Goal: Task Accomplishment & Management: Manage account settings

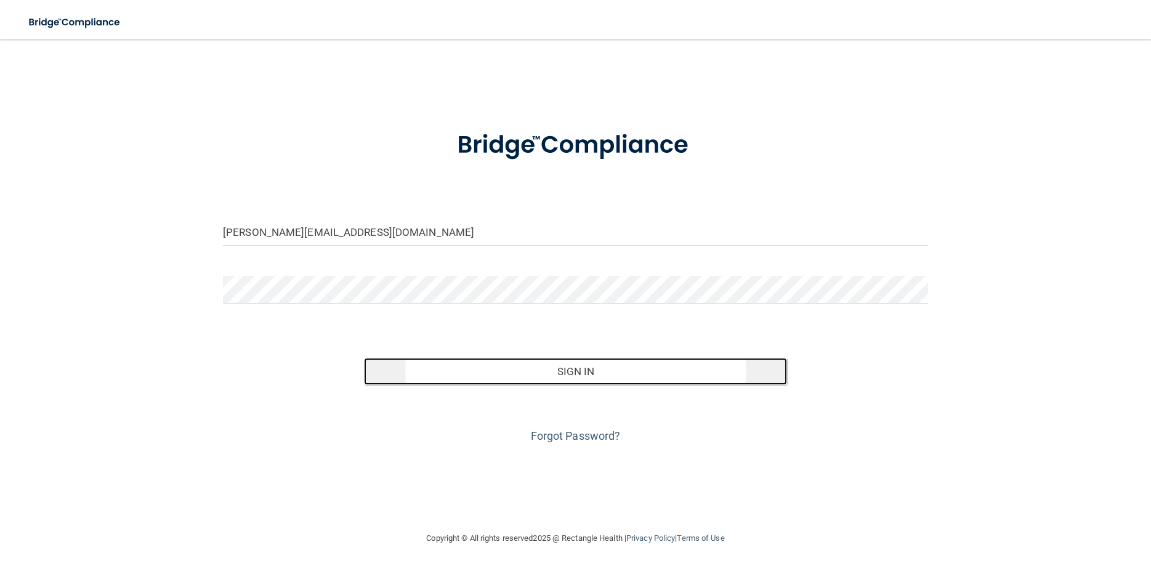
click at [540, 365] on button "Sign In" at bounding box center [575, 371] width 423 height 27
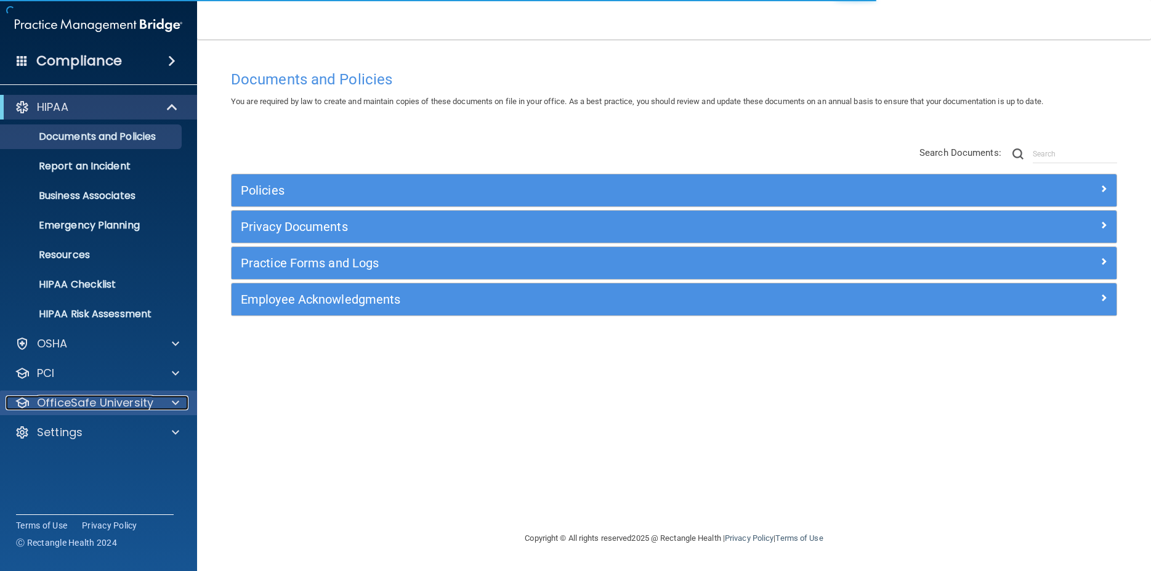
click at [179, 405] on span at bounding box center [175, 402] width 7 height 15
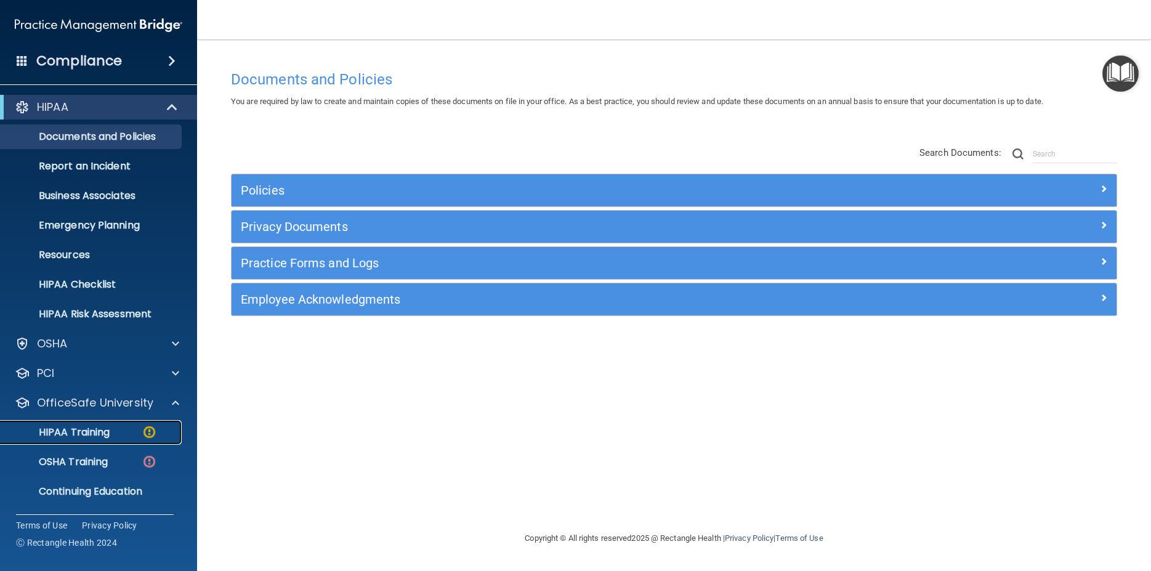
click at [104, 427] on p "HIPAA Training" at bounding box center [59, 432] width 102 height 12
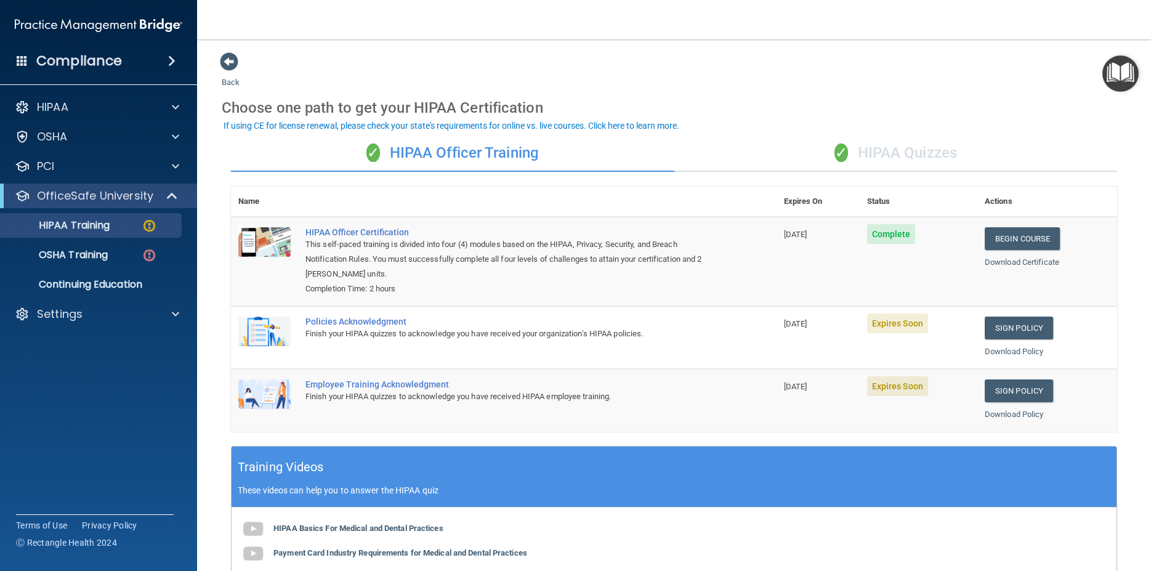
click at [899, 153] on div "✓ HIPAA Quizzes" at bounding box center [895, 153] width 443 height 37
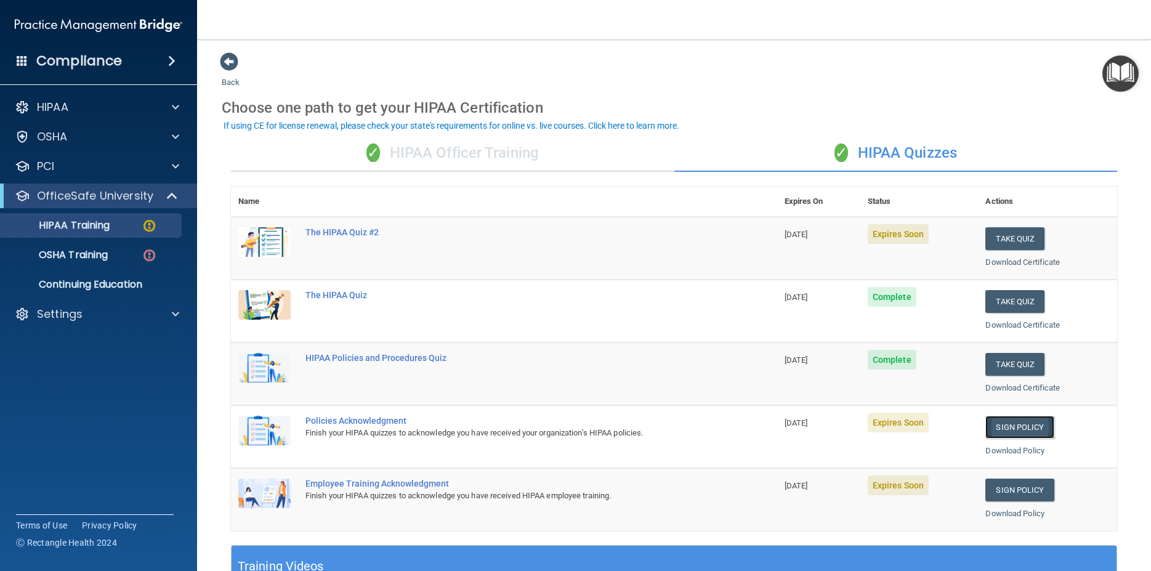
click at [1002, 425] on link "Sign Policy" at bounding box center [1019, 427] width 68 height 23
click at [1017, 446] on link "Download Policy" at bounding box center [1014, 450] width 59 height 9
click at [1002, 492] on link "Sign Policy" at bounding box center [1019, 489] width 68 height 23
click at [1007, 429] on link "Sign Policy" at bounding box center [1019, 427] width 68 height 23
click at [996, 451] on link "Download Policy" at bounding box center [1014, 450] width 59 height 9
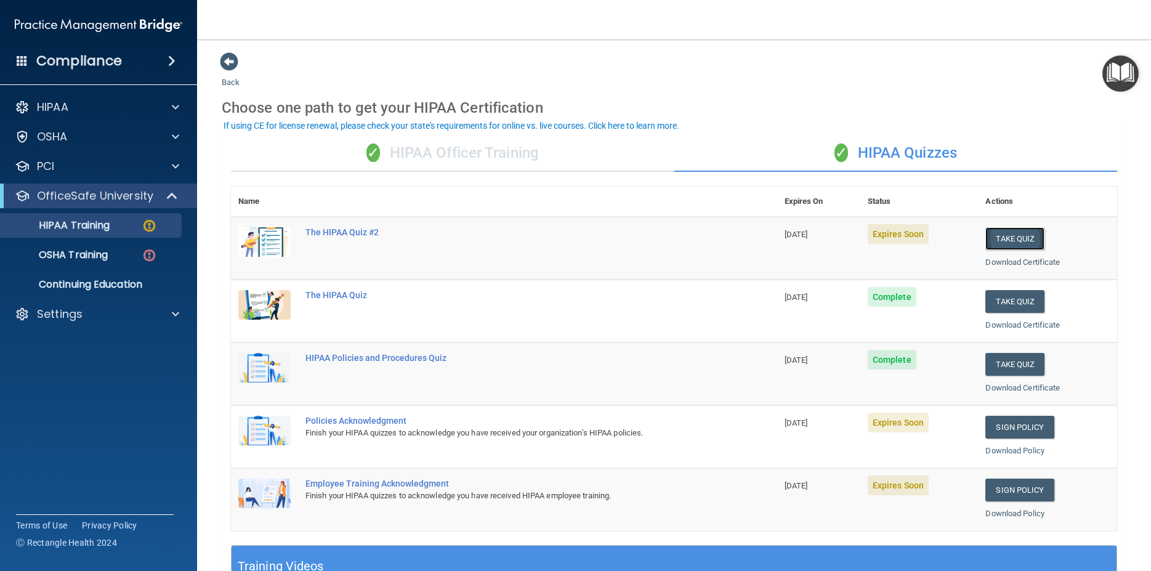
click at [1003, 234] on button "Take Quiz" at bounding box center [1014, 238] width 59 height 23
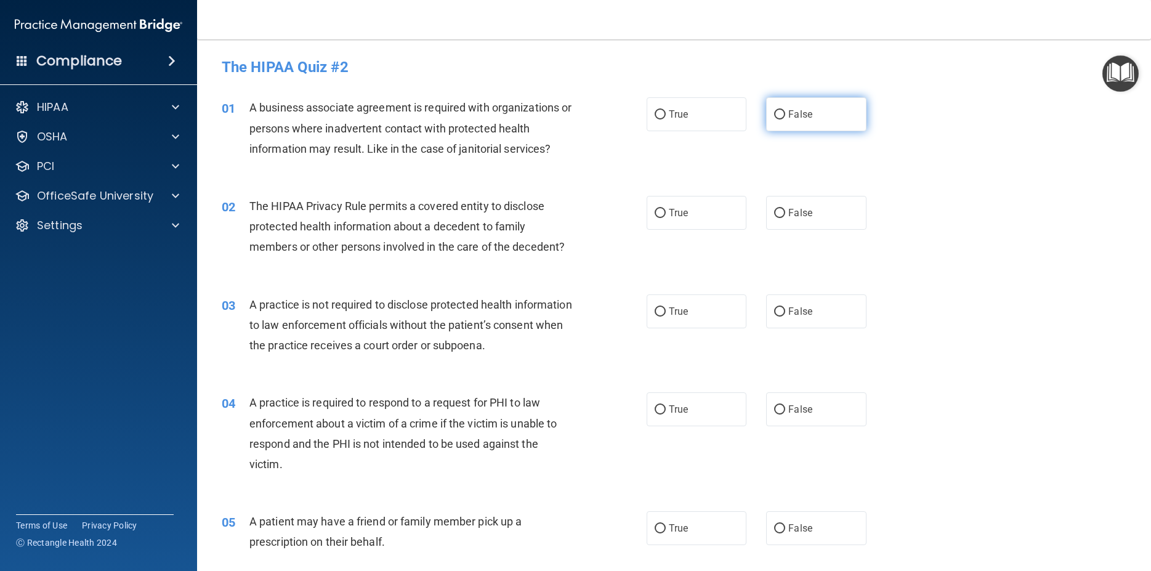
click at [803, 118] on span "False" at bounding box center [800, 114] width 24 height 12
click at [785, 118] on input "False" at bounding box center [779, 114] width 11 height 9
radio input "true"
click at [661, 214] on label "True" at bounding box center [696, 213] width 100 height 34
click at [661, 214] on input "True" at bounding box center [659, 213] width 11 height 9
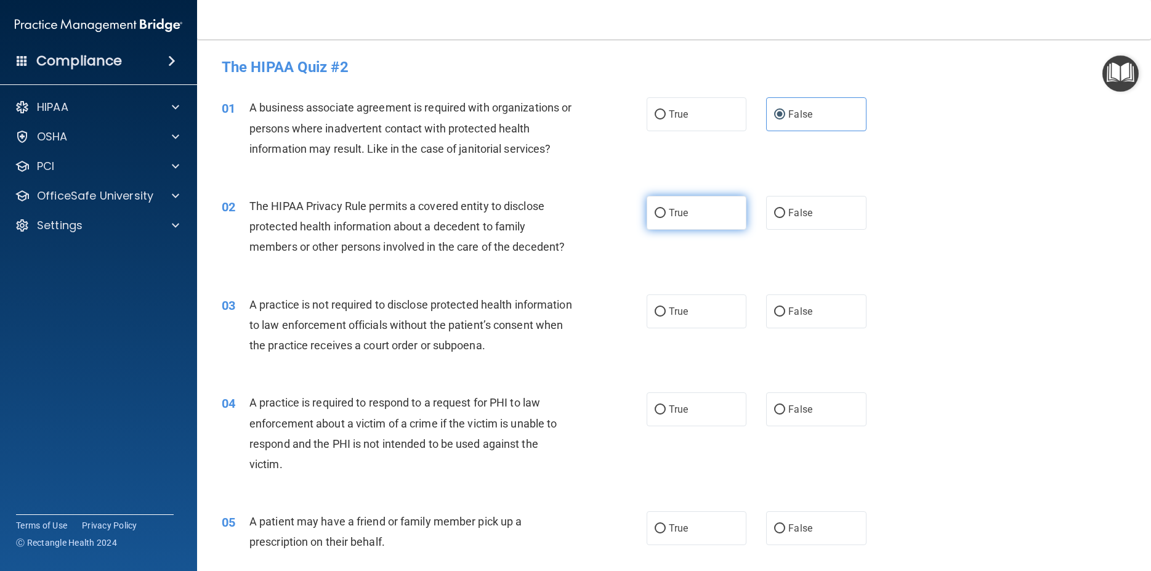
radio input "true"
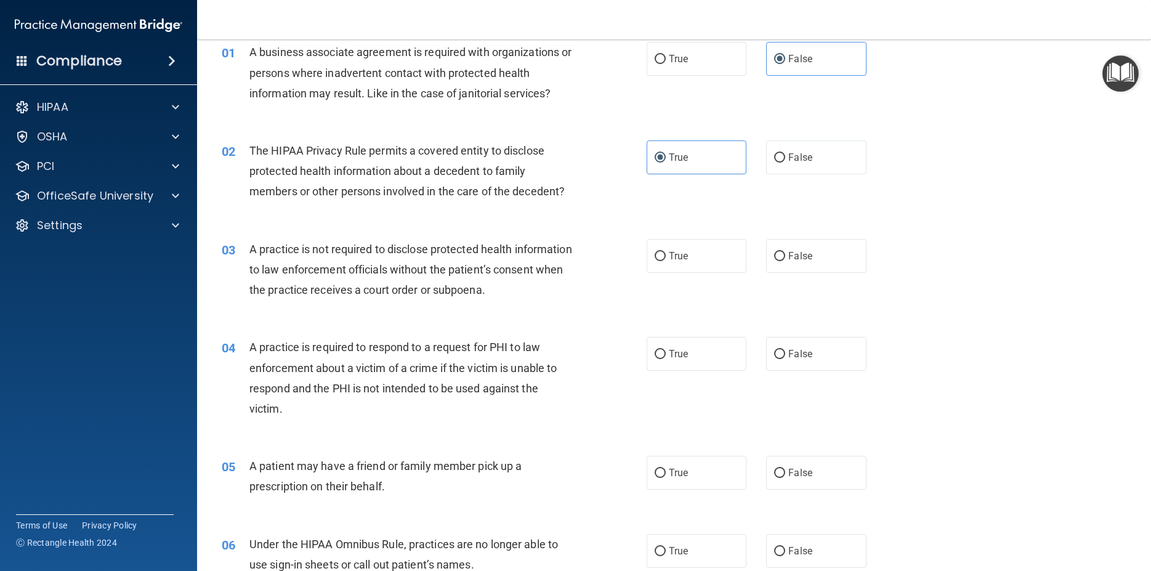
scroll to position [111, 0]
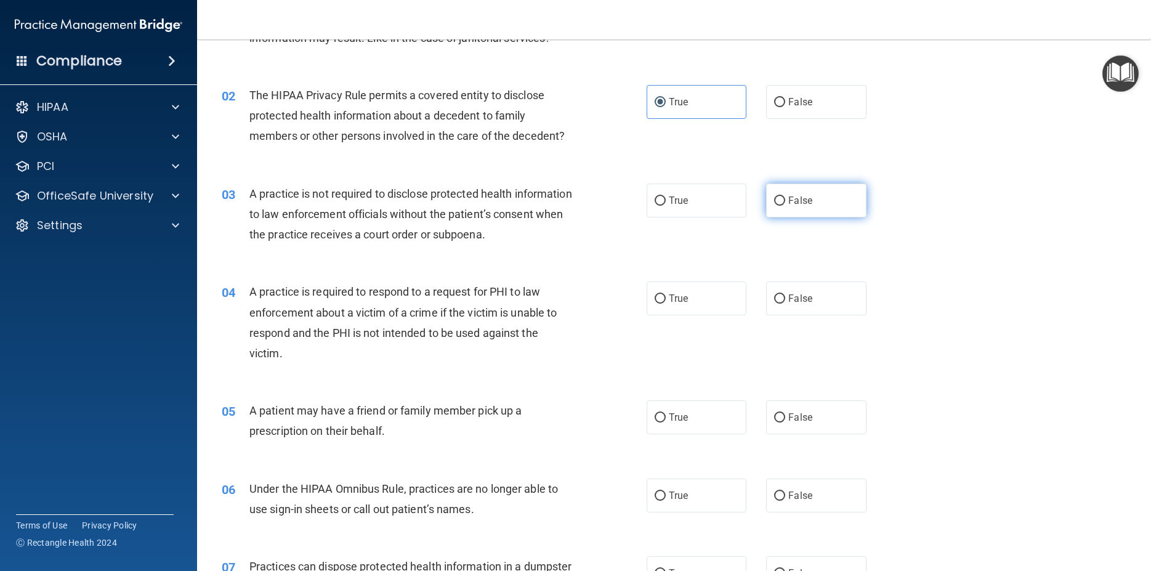
click at [835, 212] on label "False" at bounding box center [816, 200] width 100 height 34
click at [785, 206] on input "False" at bounding box center [779, 200] width 11 height 9
radio input "true"
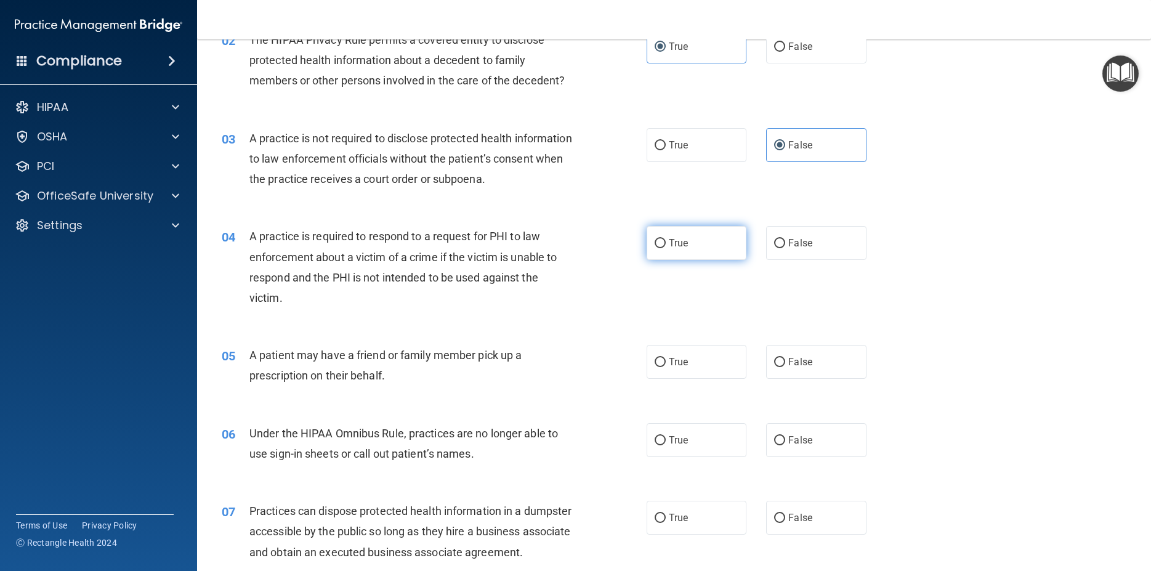
click at [682, 248] on span "True" at bounding box center [678, 243] width 19 height 12
click at [666, 248] on input "True" at bounding box center [659, 243] width 11 height 9
radio input "true"
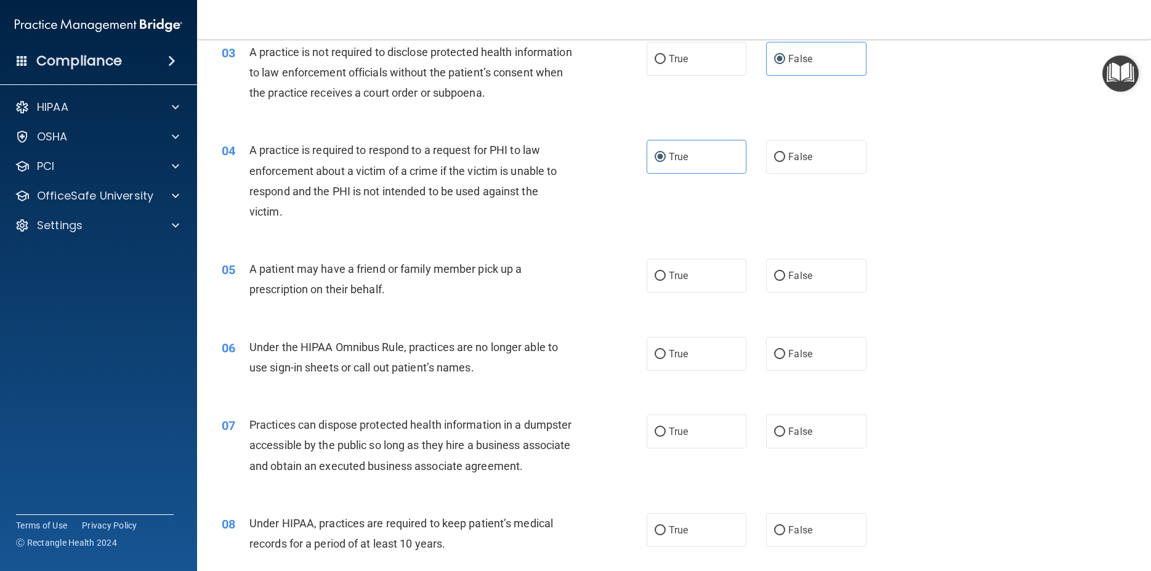
scroll to position [277, 0]
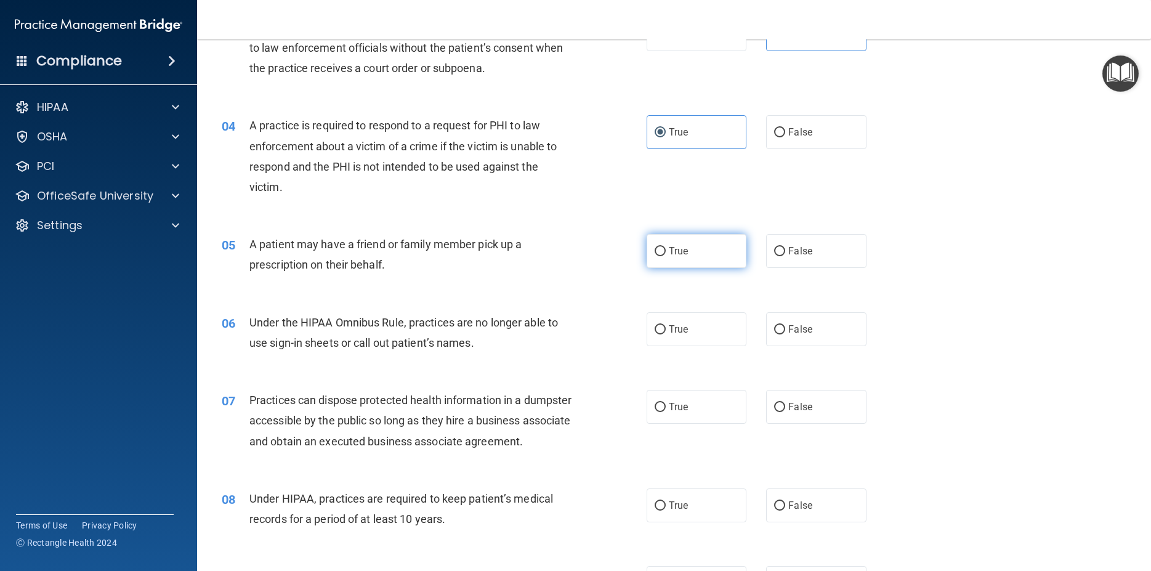
click at [669, 251] on span "True" at bounding box center [678, 251] width 19 height 12
click at [666, 251] on input "True" at bounding box center [659, 251] width 11 height 9
radio input "true"
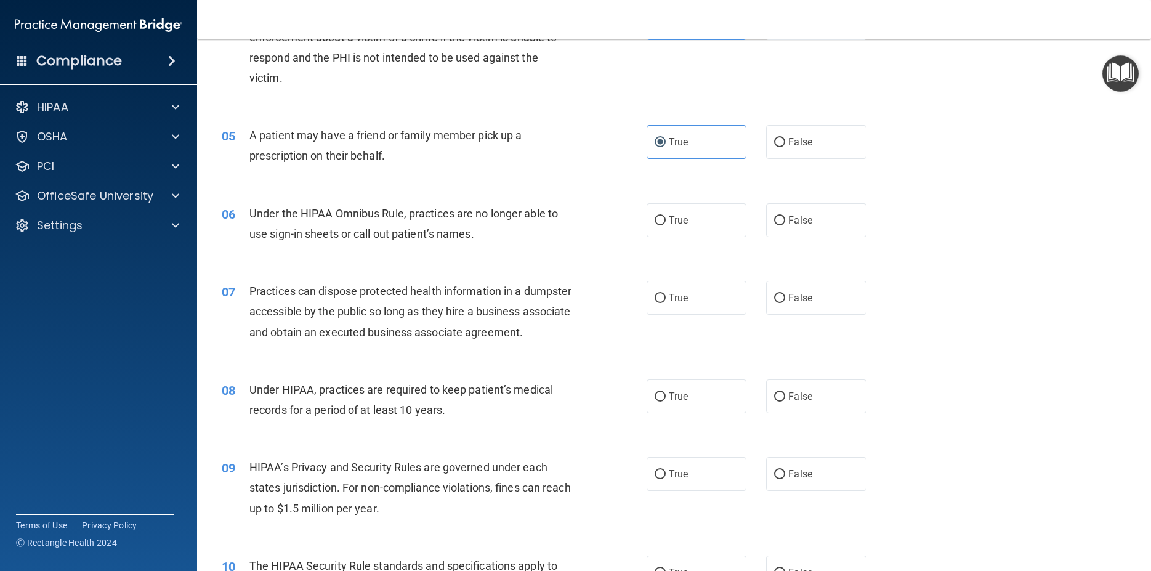
scroll to position [388, 0]
drag, startPoint x: 839, startPoint y: 222, endPoint x: 845, endPoint y: 220, distance: 6.6
click at [840, 222] on label "False" at bounding box center [816, 218] width 100 height 34
click at [776, 216] on input "False" at bounding box center [779, 218] width 11 height 9
radio input "true"
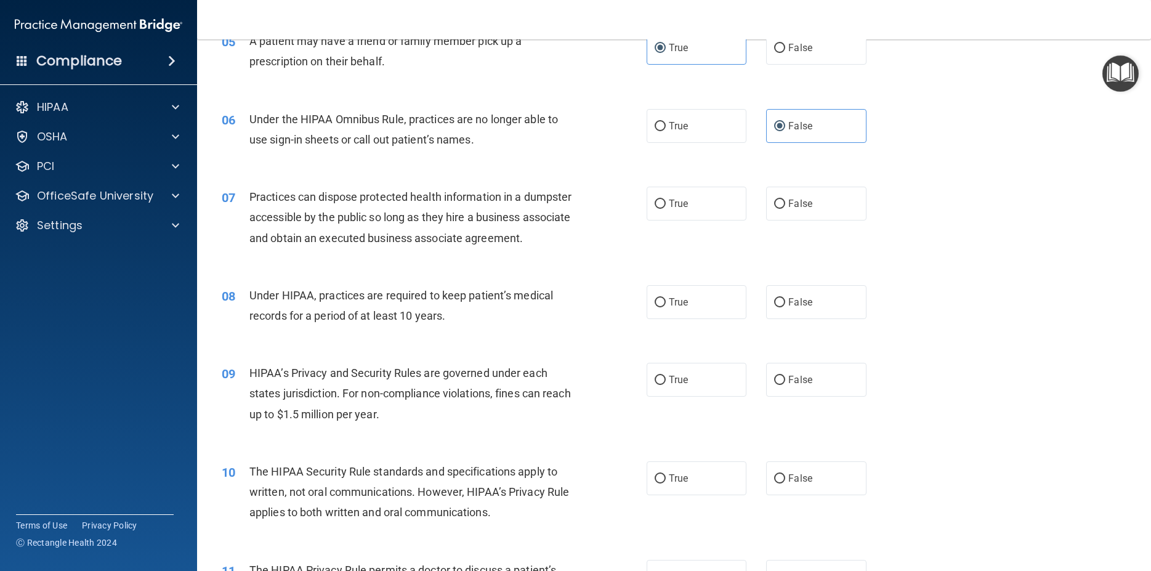
scroll to position [499, 0]
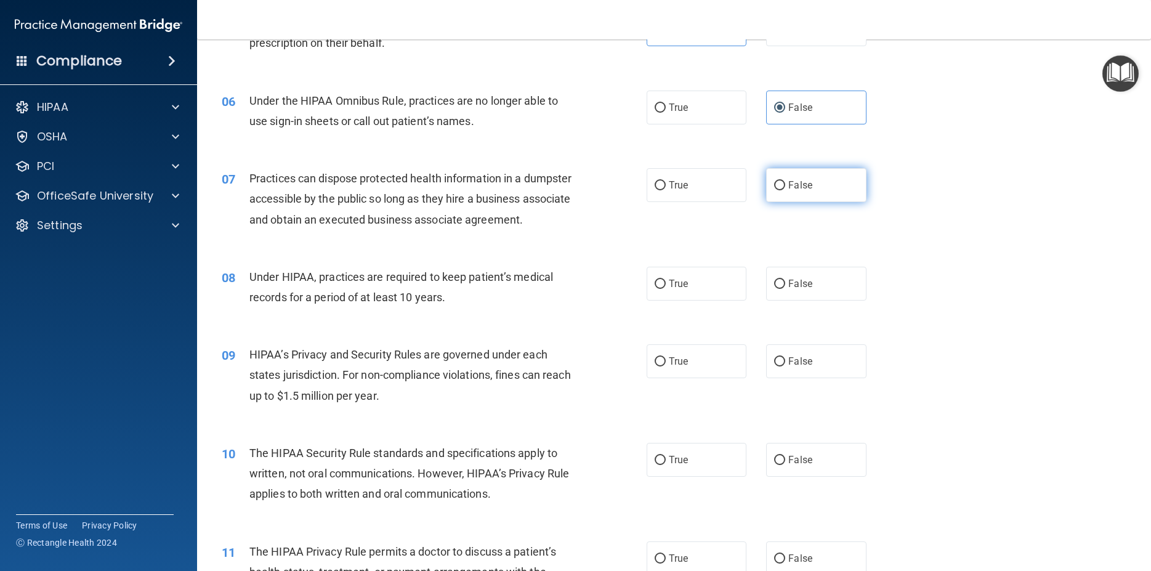
click at [819, 197] on label "False" at bounding box center [816, 185] width 100 height 34
click at [785, 190] on input "False" at bounding box center [779, 185] width 11 height 9
radio input "true"
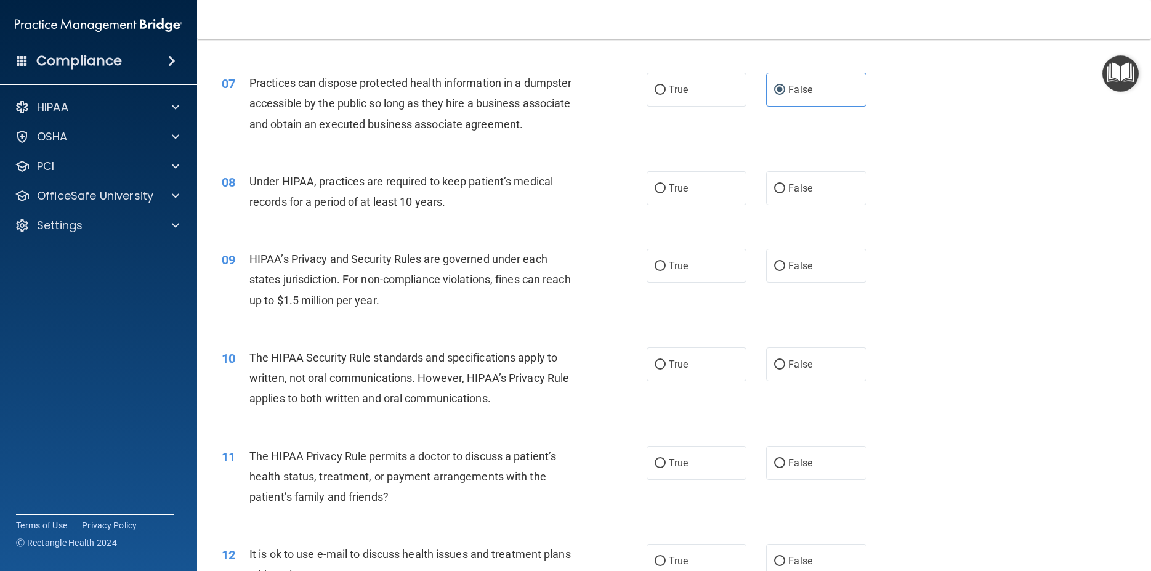
scroll to position [609, 0]
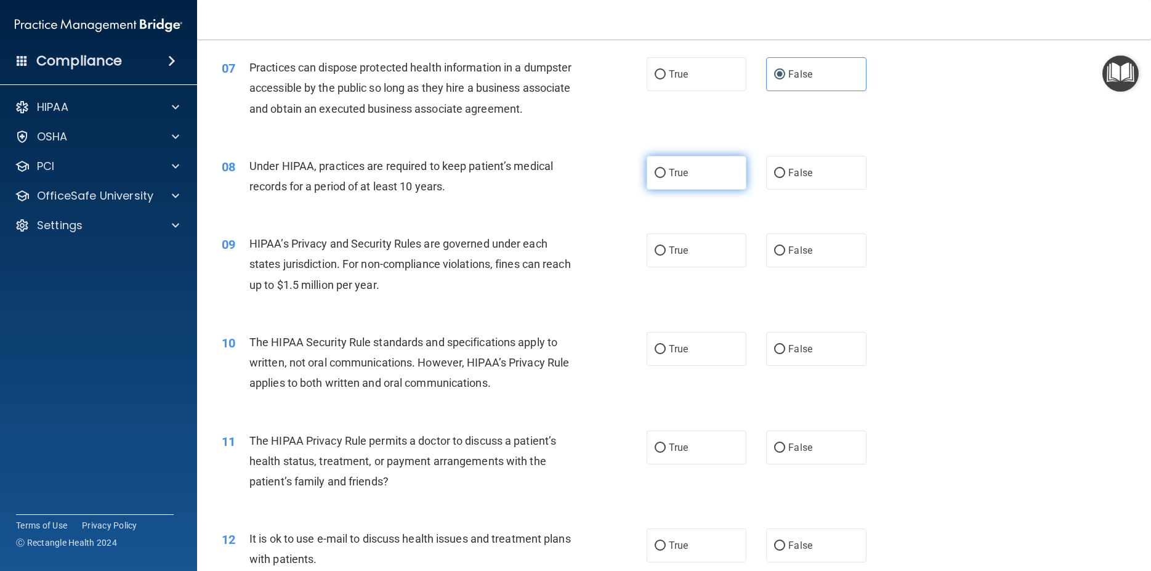
click at [670, 179] on span "True" at bounding box center [678, 173] width 19 height 12
click at [666, 178] on input "True" at bounding box center [659, 173] width 11 height 9
radio input "true"
click at [811, 267] on label "False" at bounding box center [816, 250] width 100 height 34
click at [785, 255] on input "False" at bounding box center [779, 250] width 11 height 9
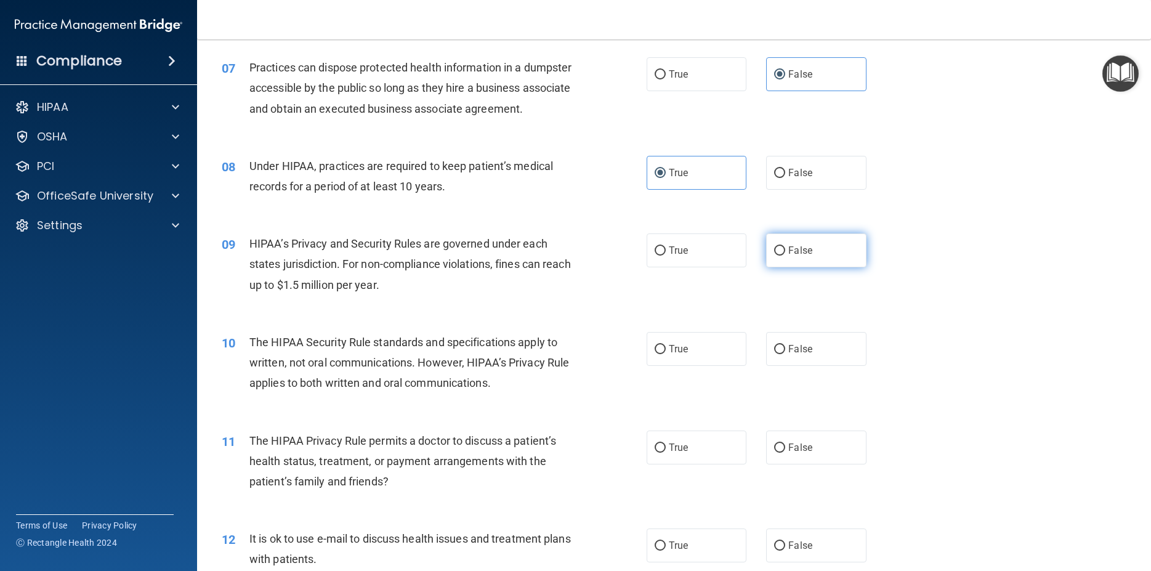
radio input "true"
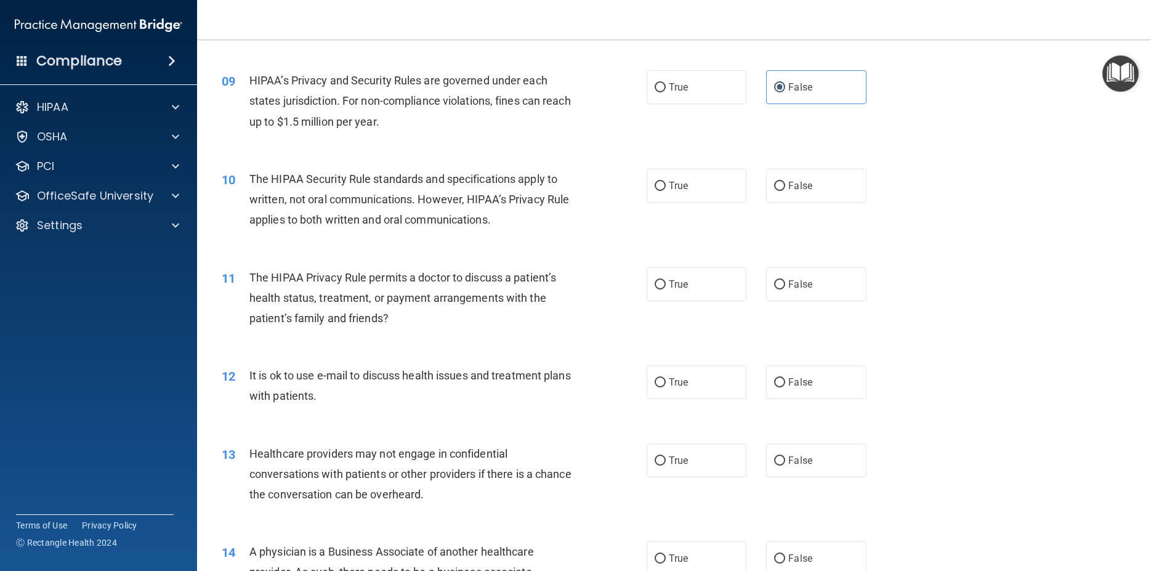
scroll to position [776, 0]
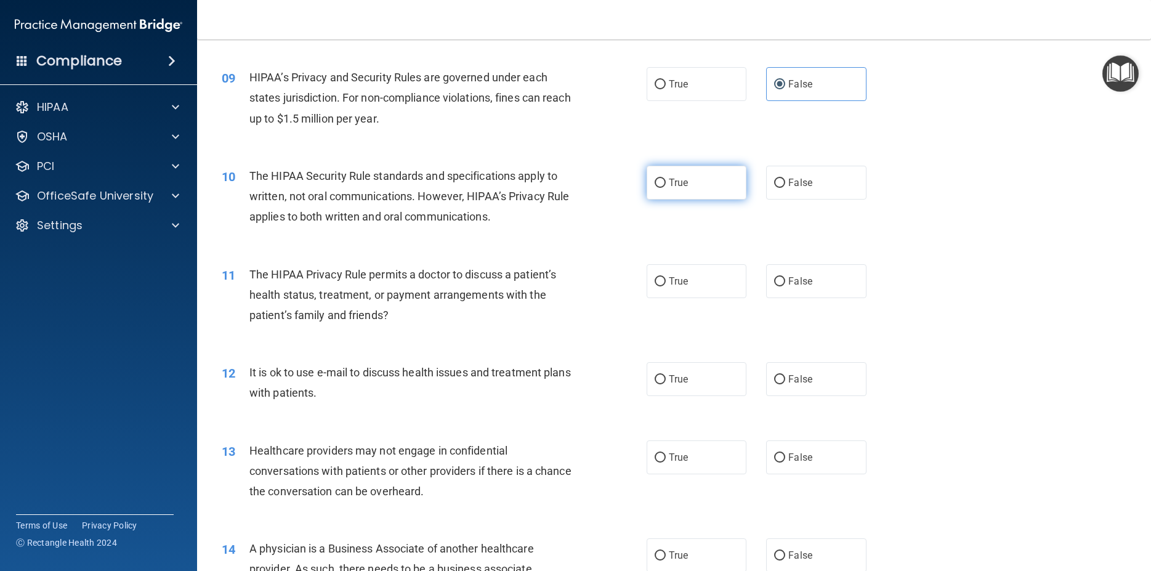
click at [714, 199] on label "True" at bounding box center [696, 183] width 100 height 34
click at [666, 188] on input "True" at bounding box center [659, 183] width 11 height 9
radio input "true"
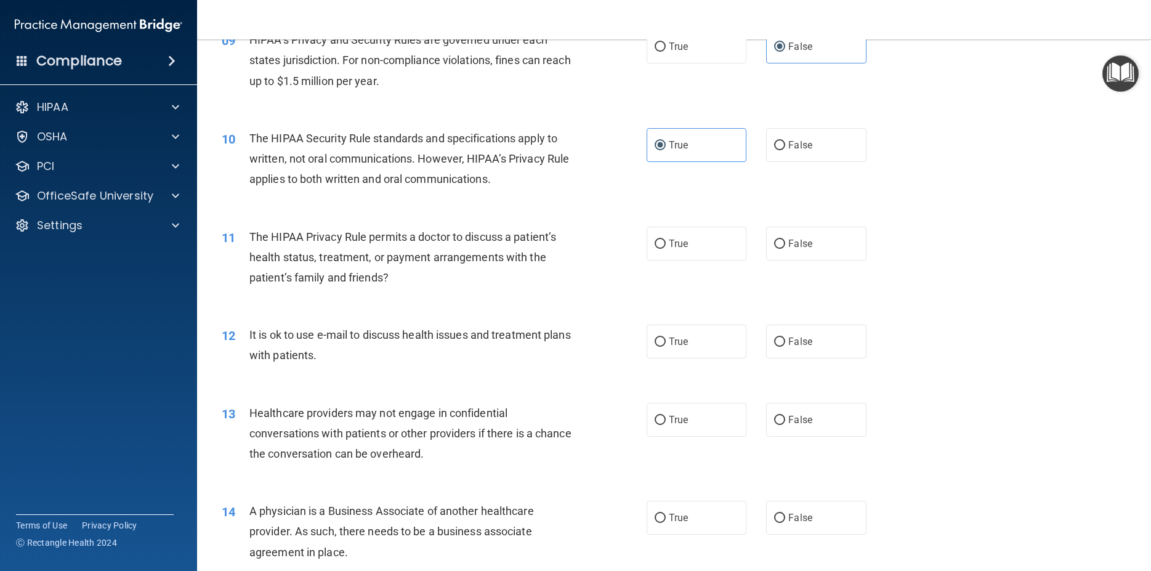
scroll to position [887, 0]
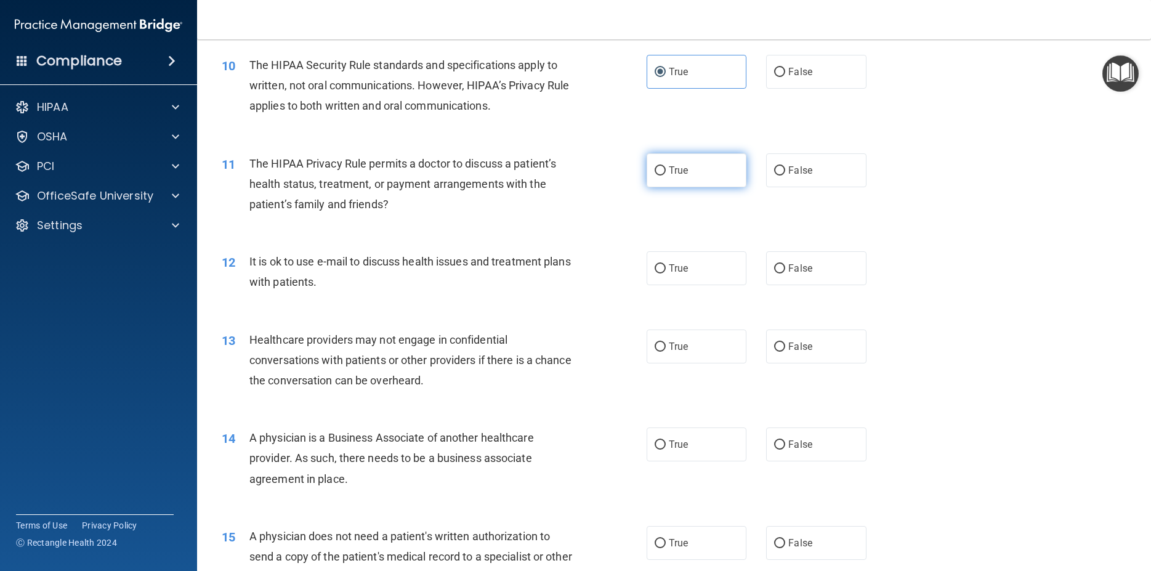
click at [659, 187] on label "True" at bounding box center [696, 170] width 100 height 34
click at [659, 175] on input "True" at bounding box center [659, 170] width 11 height 9
radio input "true"
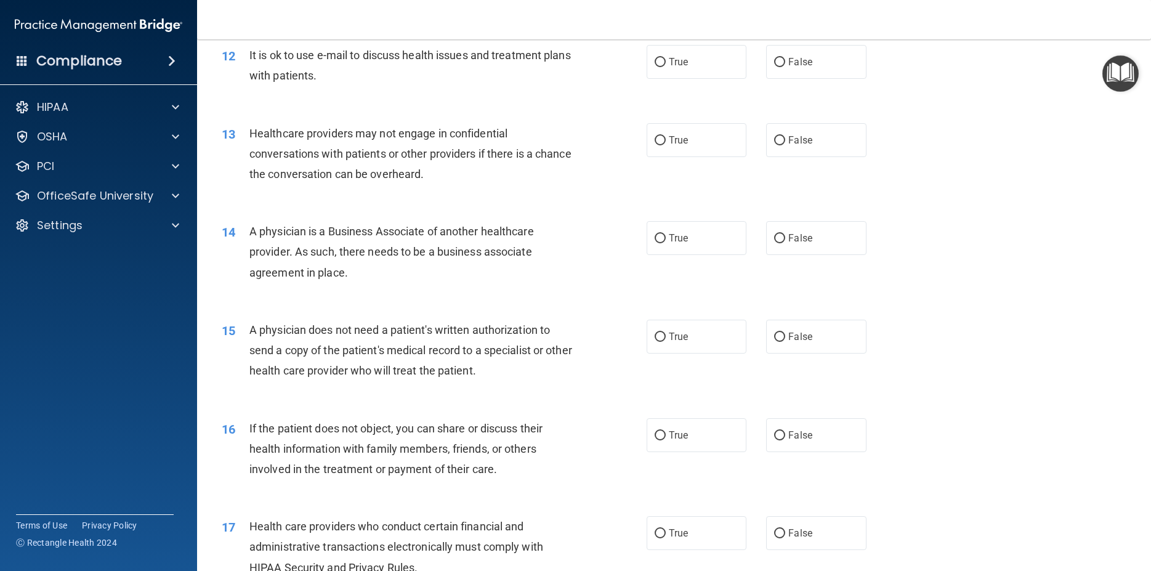
scroll to position [1108, 0]
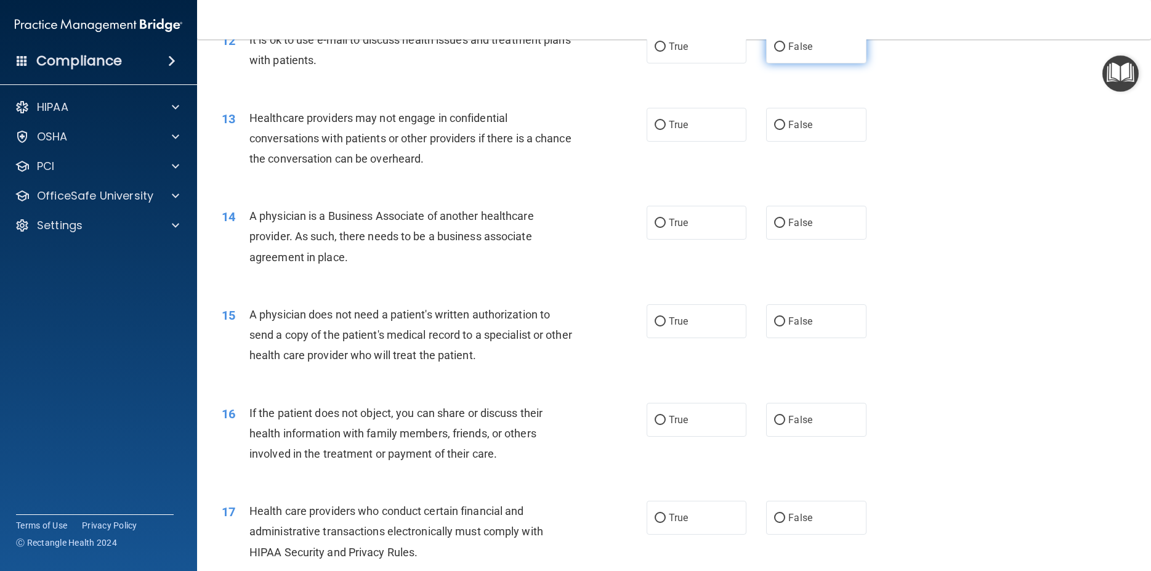
click at [782, 63] on label "False" at bounding box center [816, 47] width 100 height 34
click at [654, 52] on input "True" at bounding box center [659, 46] width 11 height 9
radio input "true"
click at [689, 137] on label "True" at bounding box center [696, 125] width 100 height 34
click at [658, 130] on input "True" at bounding box center [659, 125] width 11 height 9
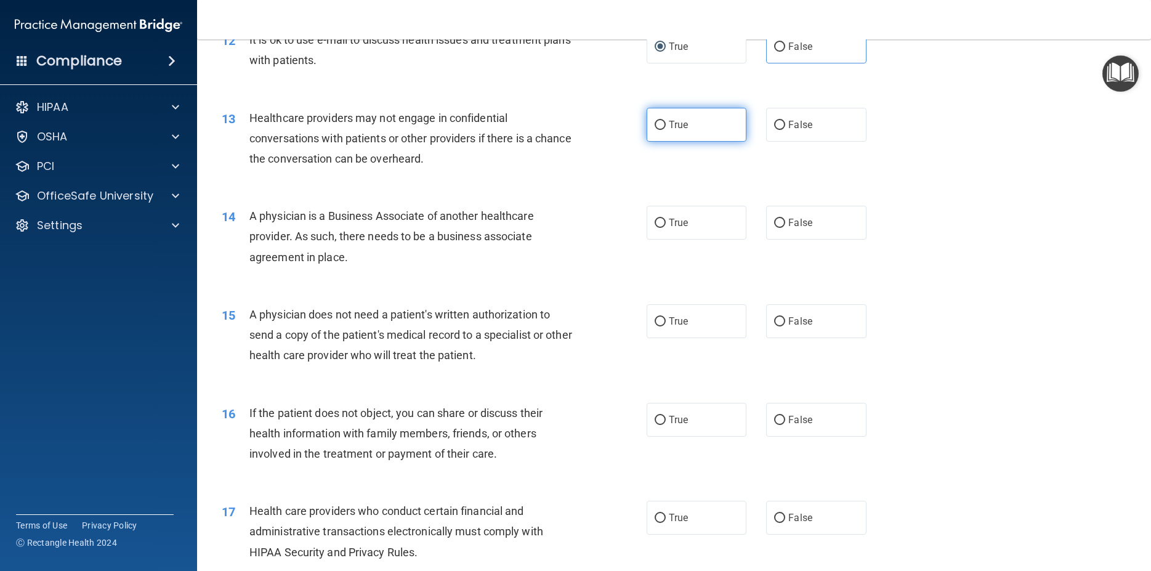
radio input "true"
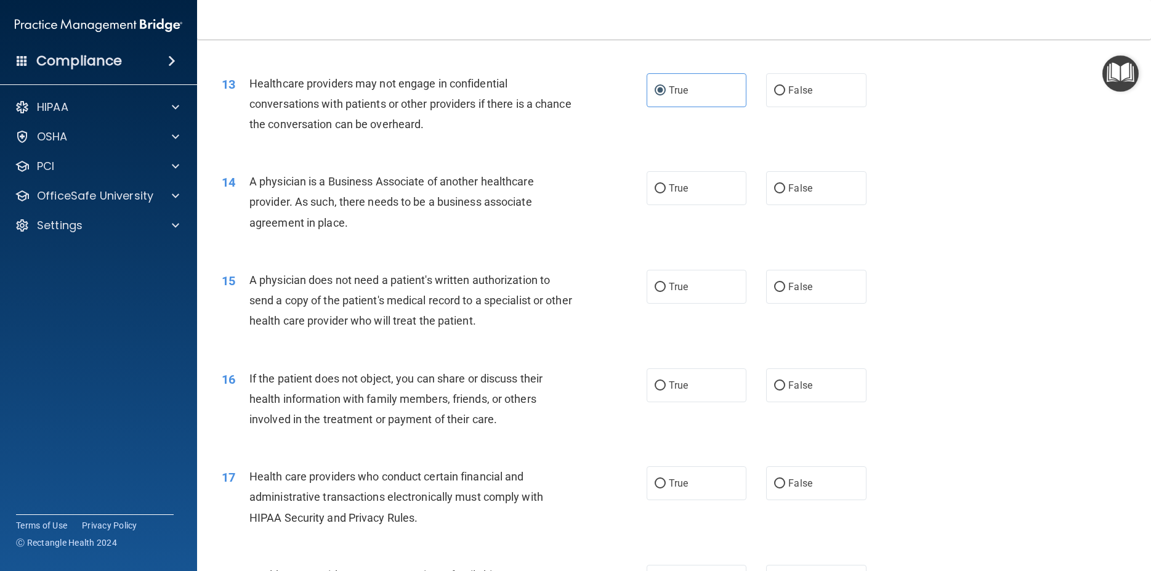
scroll to position [1164, 0]
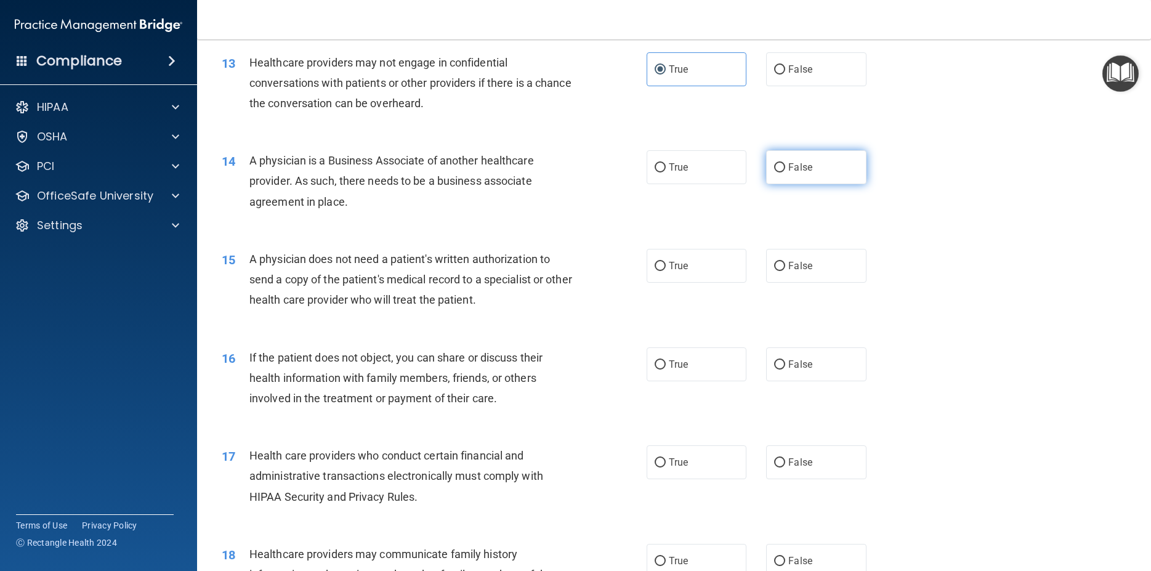
click at [788, 173] on span "False" at bounding box center [800, 167] width 24 height 12
click at [785, 172] on input "False" at bounding box center [779, 167] width 11 height 9
radio input "true"
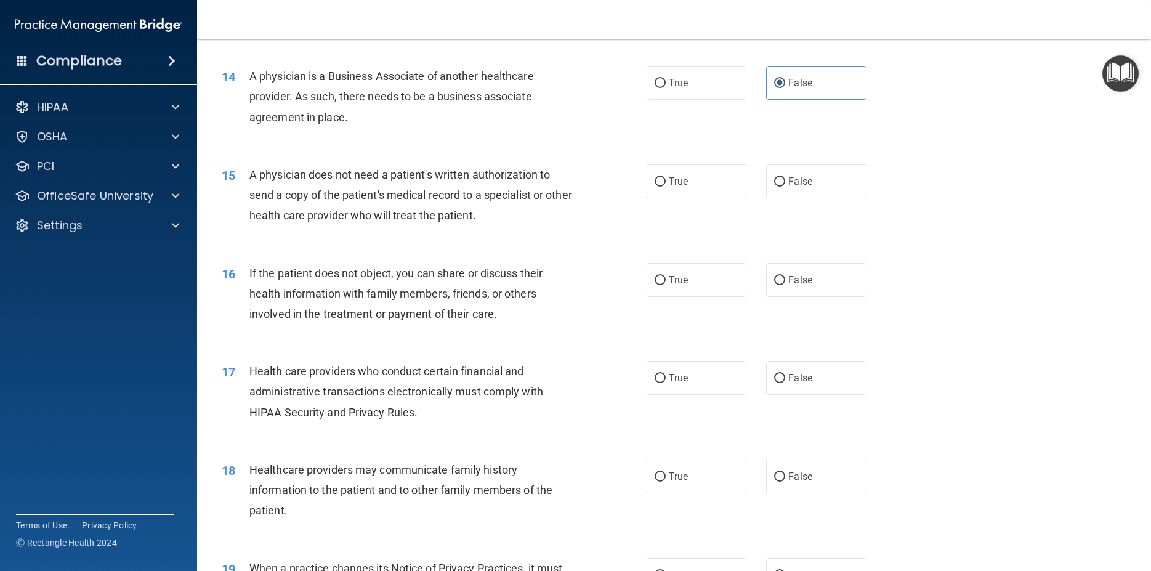
scroll to position [1274, 0]
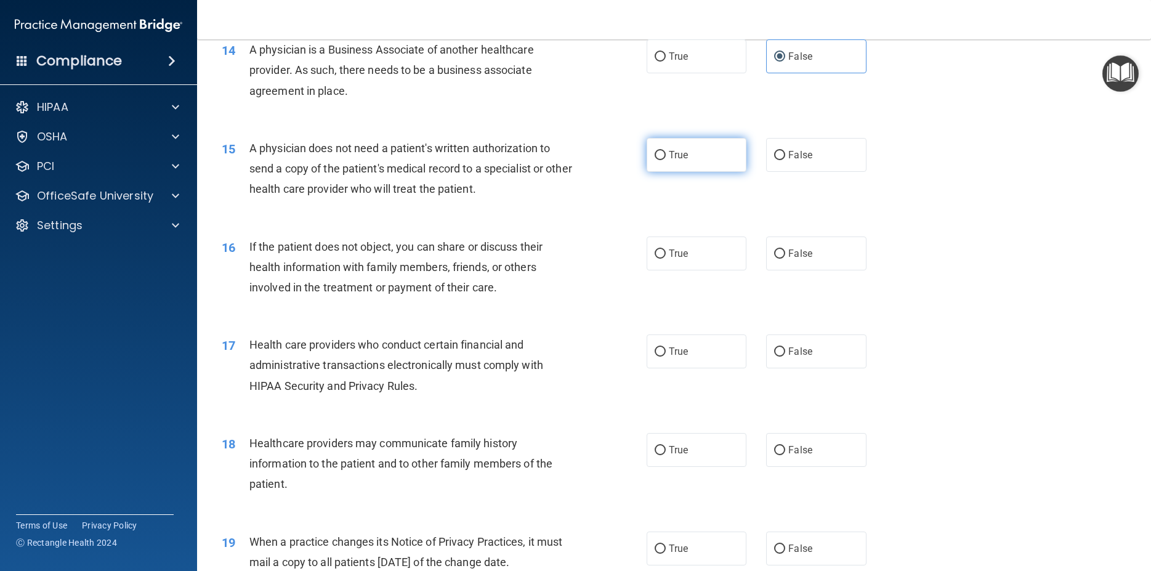
click at [693, 172] on label "True" at bounding box center [696, 155] width 100 height 34
click at [666, 160] on input "True" at bounding box center [659, 155] width 11 height 9
radio input "true"
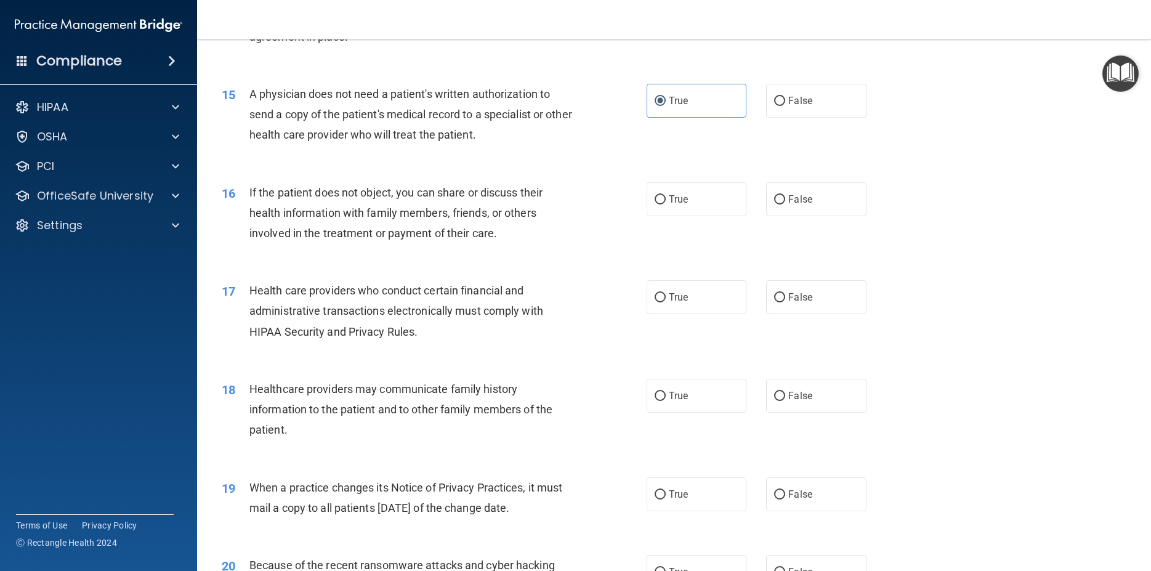
scroll to position [1330, 0]
click at [681, 204] on span "True" at bounding box center [678, 198] width 19 height 12
click at [666, 203] on input "True" at bounding box center [659, 198] width 11 height 9
radio input "true"
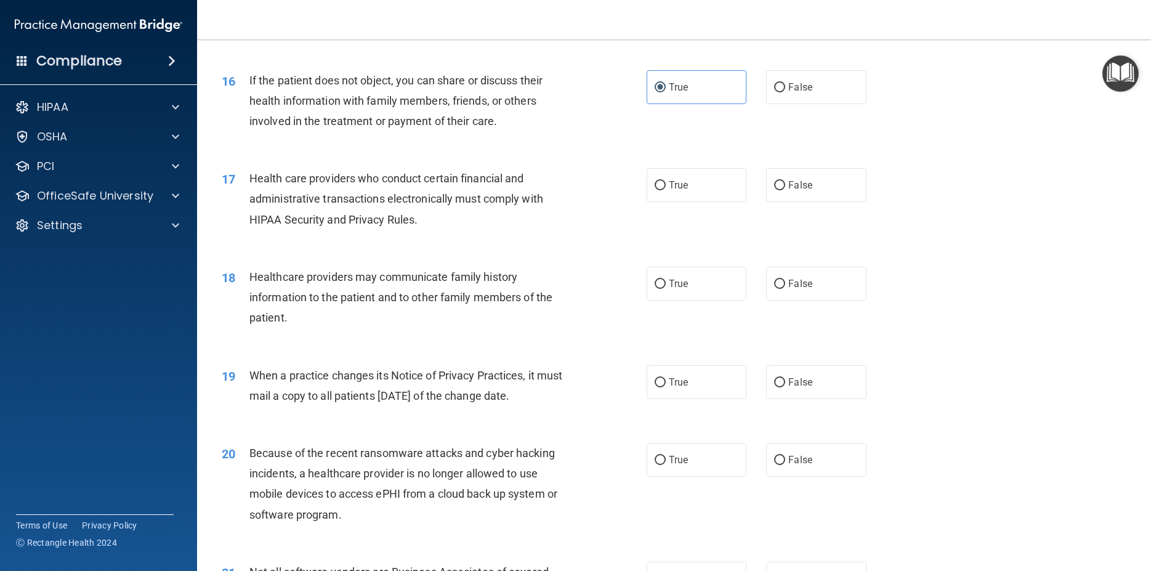
scroll to position [1496, 0]
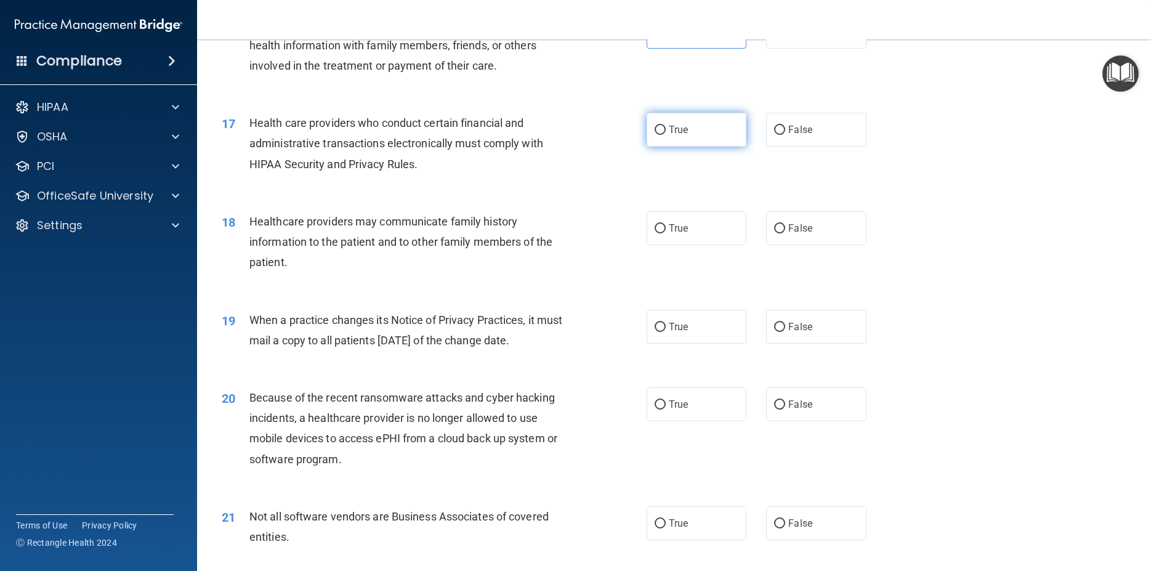
click at [669, 142] on label "True" at bounding box center [696, 130] width 100 height 34
click at [666, 135] on input "True" at bounding box center [659, 130] width 11 height 9
radio input "true"
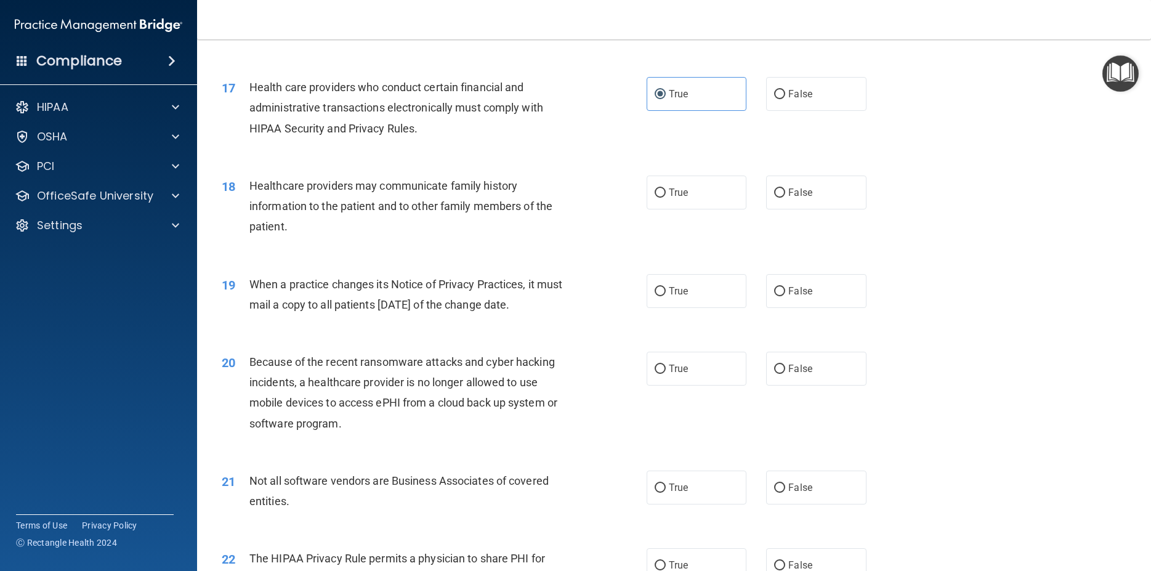
scroll to position [1551, 0]
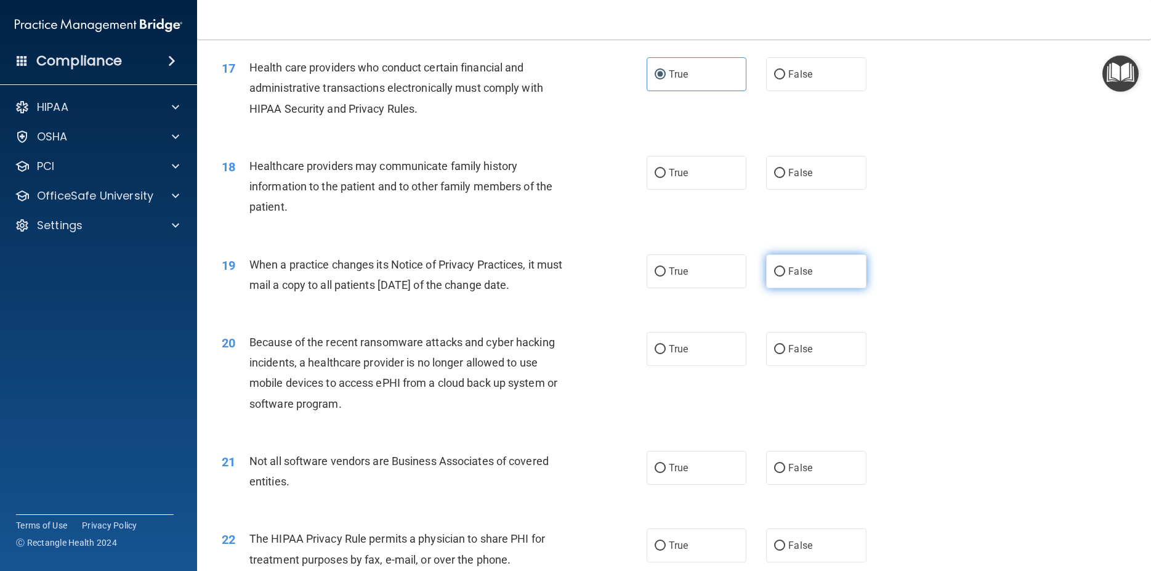
click at [788, 277] on span "False" at bounding box center [800, 271] width 24 height 12
click at [785, 276] on input "False" at bounding box center [779, 271] width 11 height 9
radio input "true"
click at [692, 187] on label "True" at bounding box center [696, 173] width 100 height 34
click at [654, 178] on input "True" at bounding box center [659, 173] width 11 height 9
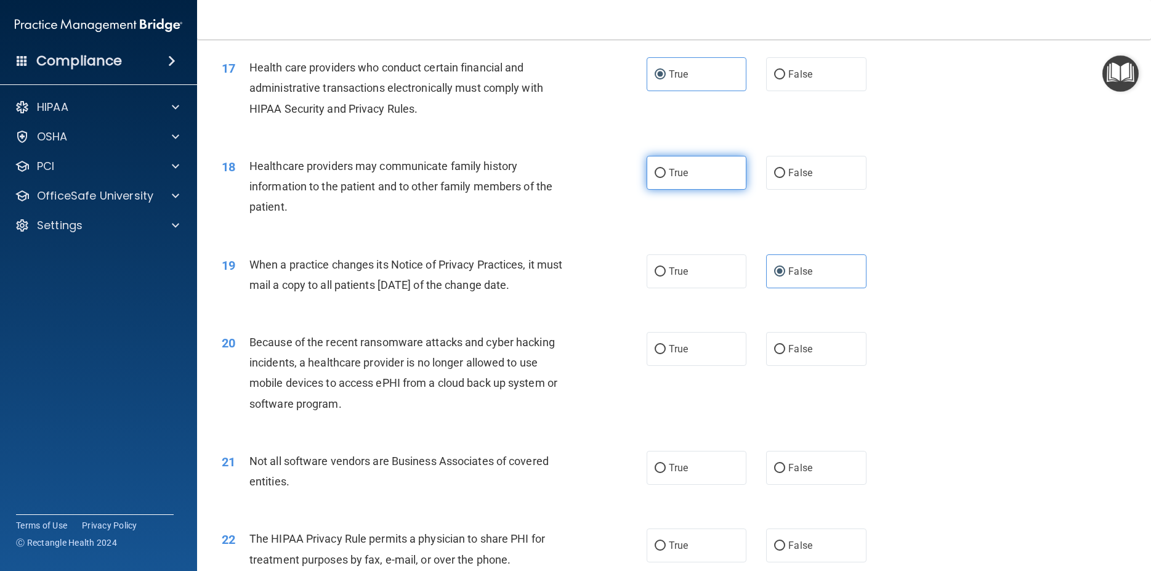
radio input "true"
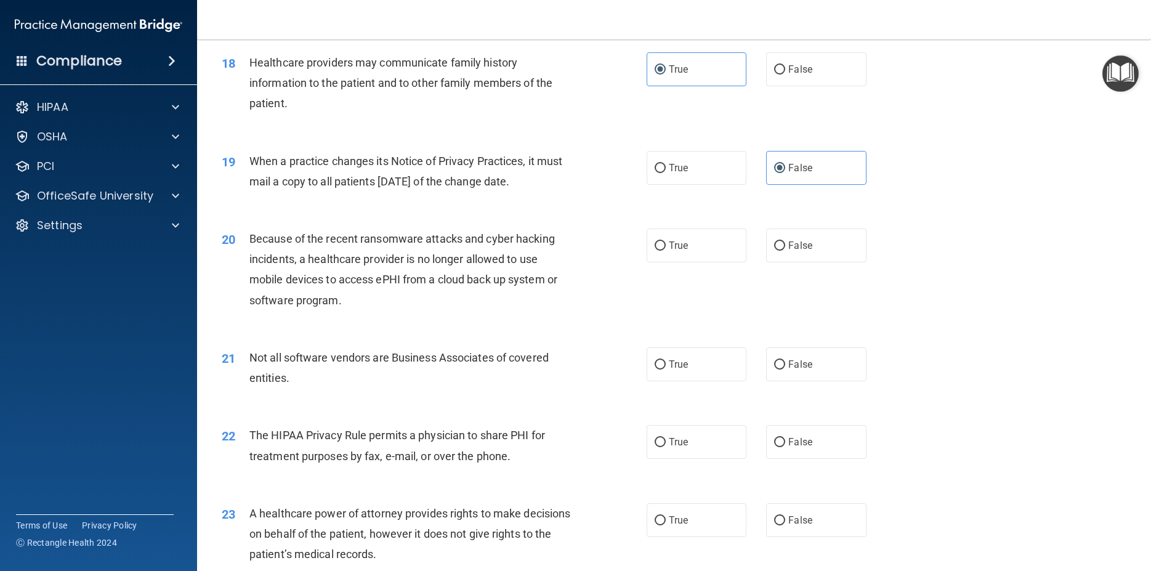
scroll to position [1662, 0]
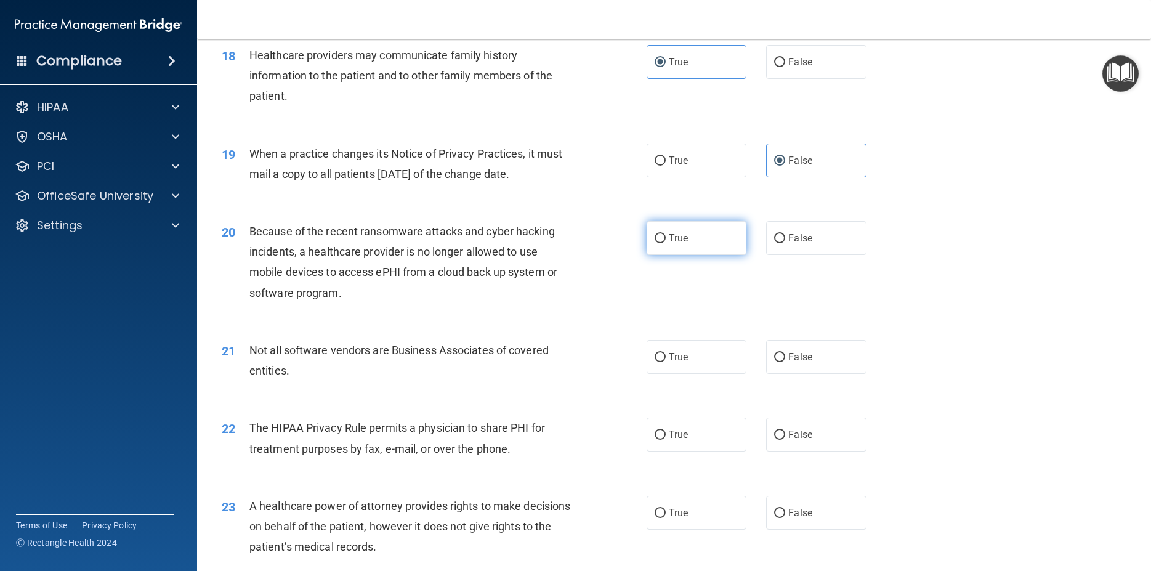
click at [720, 255] on label "True" at bounding box center [696, 238] width 100 height 34
click at [666, 243] on input "True" at bounding box center [659, 238] width 11 height 9
radio input "true"
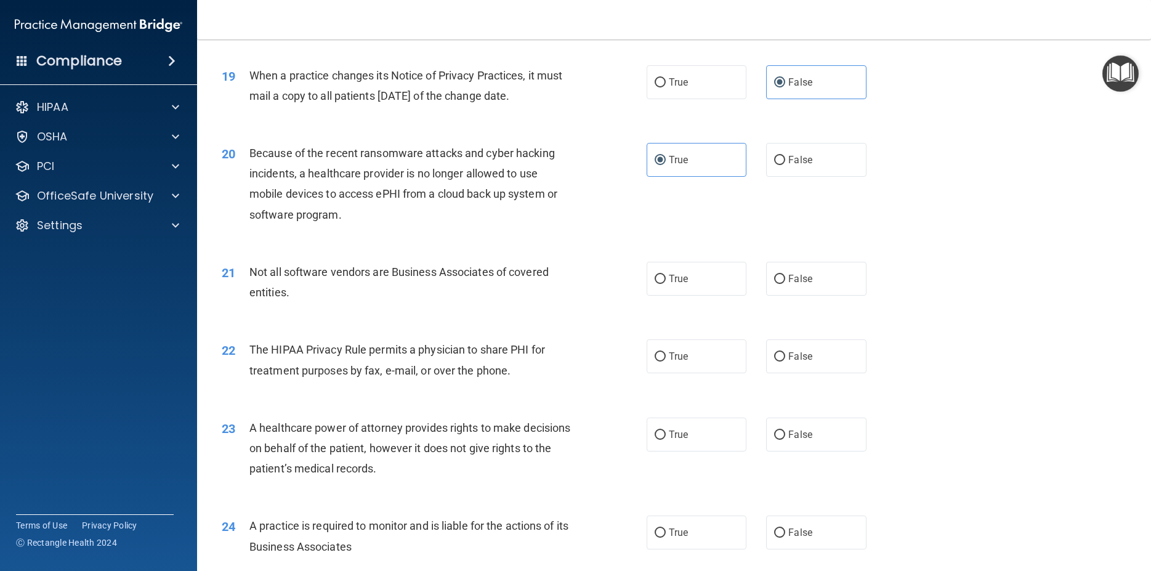
scroll to position [1773, 0]
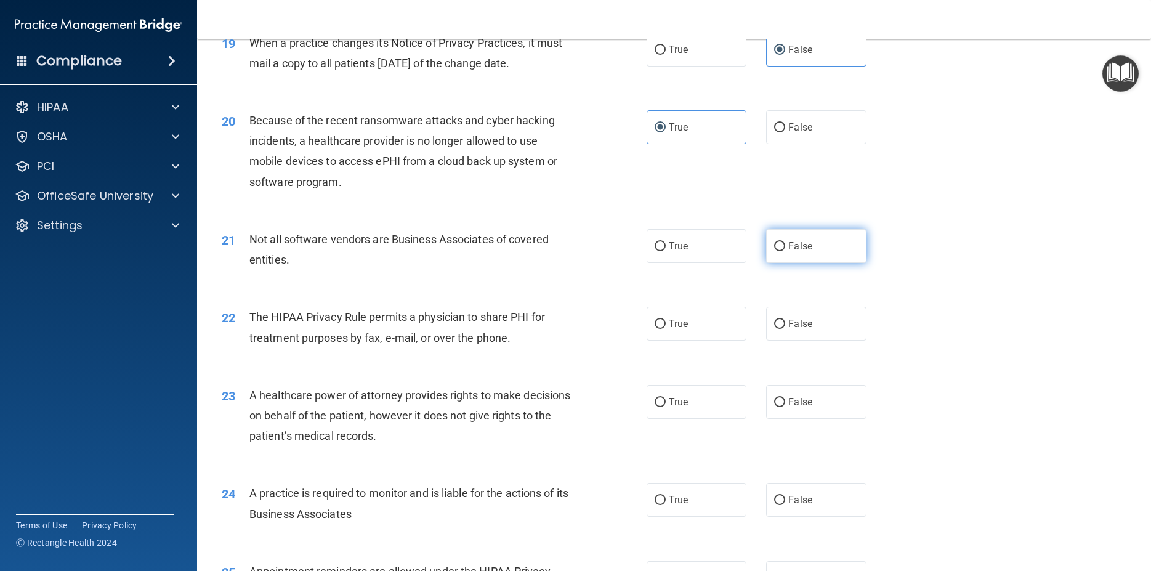
click at [792, 260] on label "False" at bounding box center [816, 246] width 100 height 34
click at [785, 251] on input "False" at bounding box center [779, 246] width 11 height 9
radio input "true"
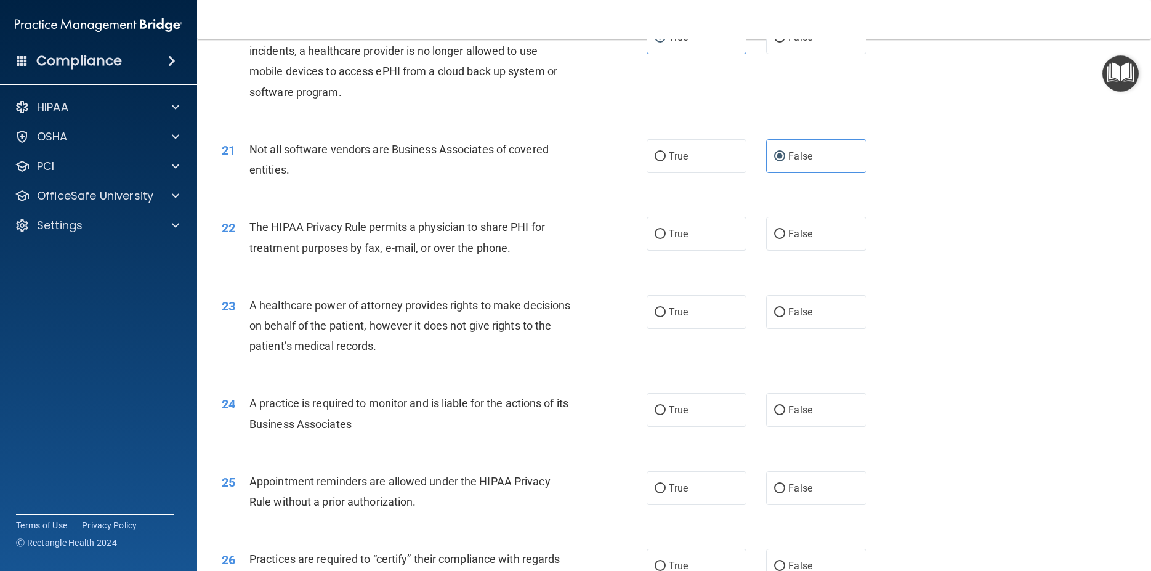
scroll to position [1884, 0]
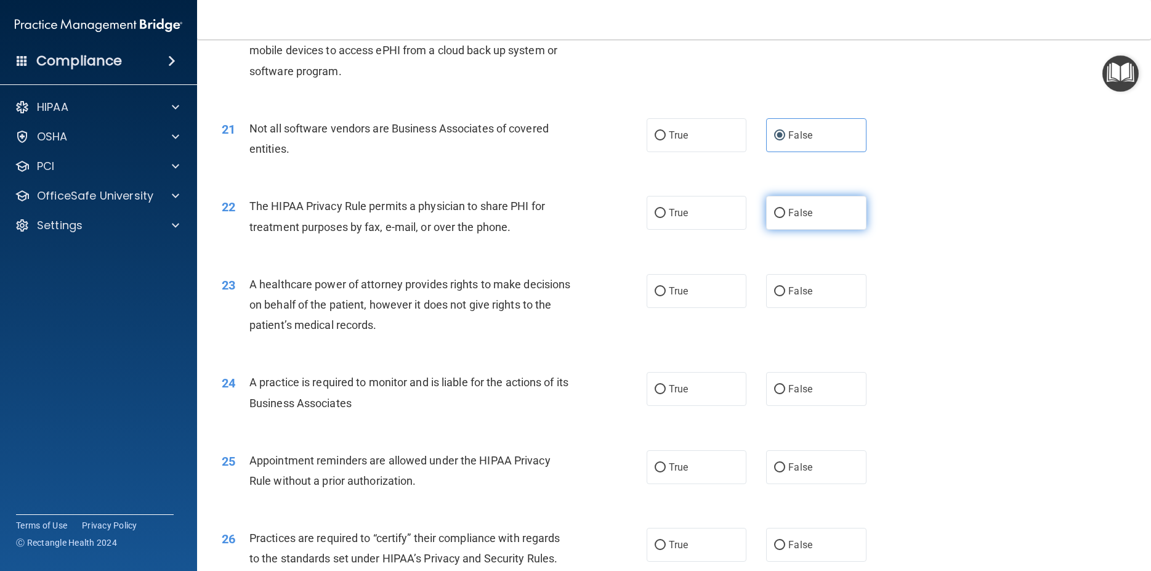
click at [779, 230] on label "False" at bounding box center [816, 213] width 100 height 34
click at [779, 218] on input "False" at bounding box center [779, 213] width 11 height 9
radio input "true"
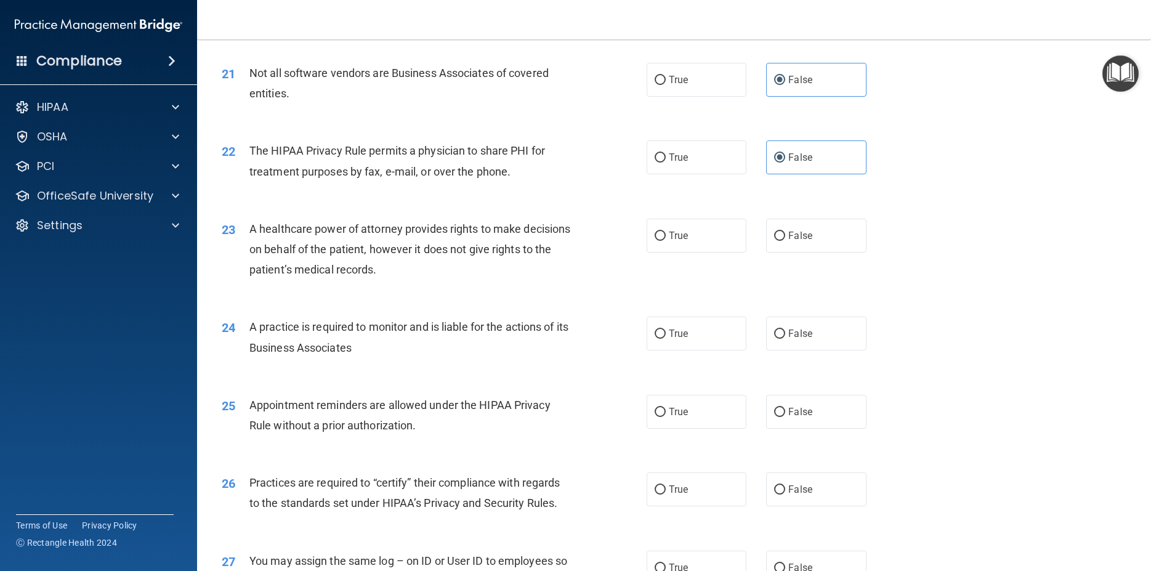
scroll to position [1995, 0]
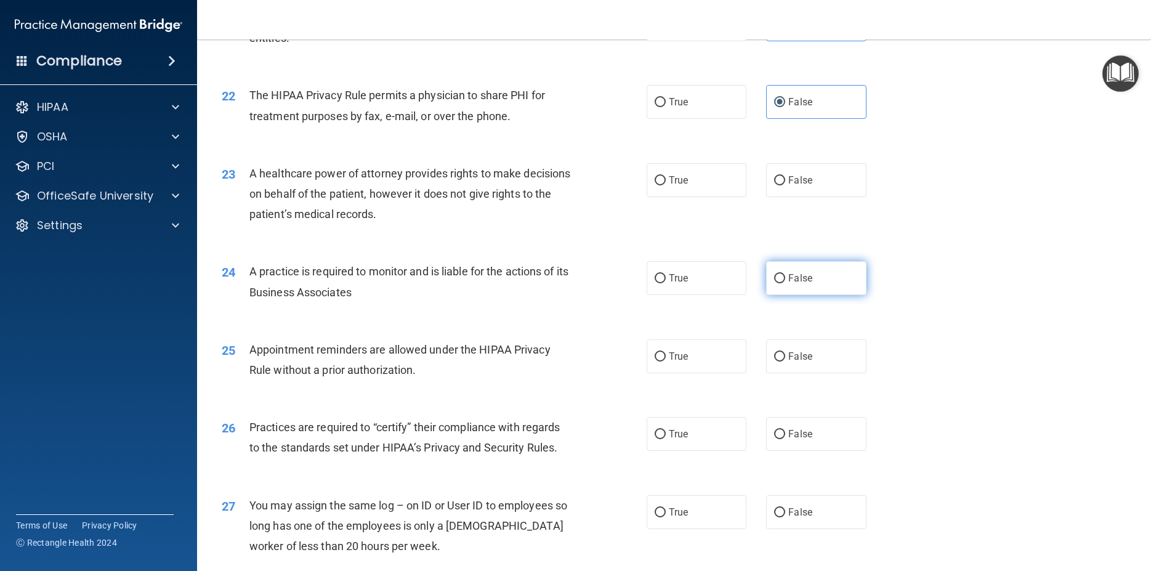
click at [791, 284] on span "False" at bounding box center [800, 278] width 24 height 12
click at [785, 283] on input "False" at bounding box center [779, 278] width 11 height 9
radio input "true"
click at [692, 197] on label "True" at bounding box center [696, 180] width 100 height 34
click at [666, 185] on input "True" at bounding box center [659, 180] width 11 height 9
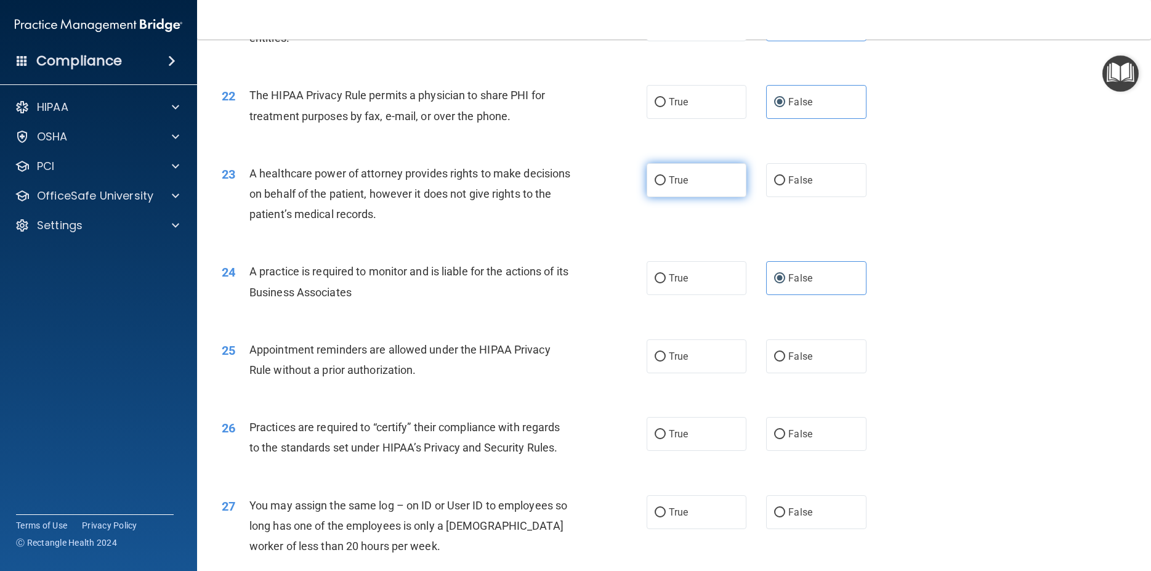
radio input "true"
click at [770, 195] on label "False" at bounding box center [816, 180] width 100 height 34
click at [774, 185] on input "False" at bounding box center [779, 180] width 11 height 9
radio input "true"
radio input "false"
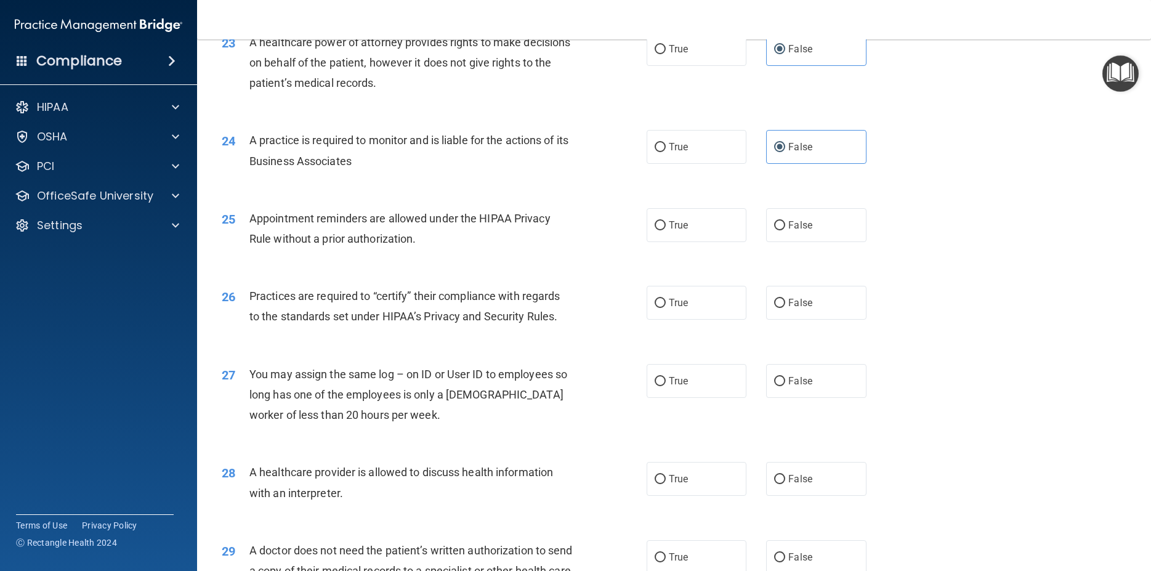
scroll to position [2161, 0]
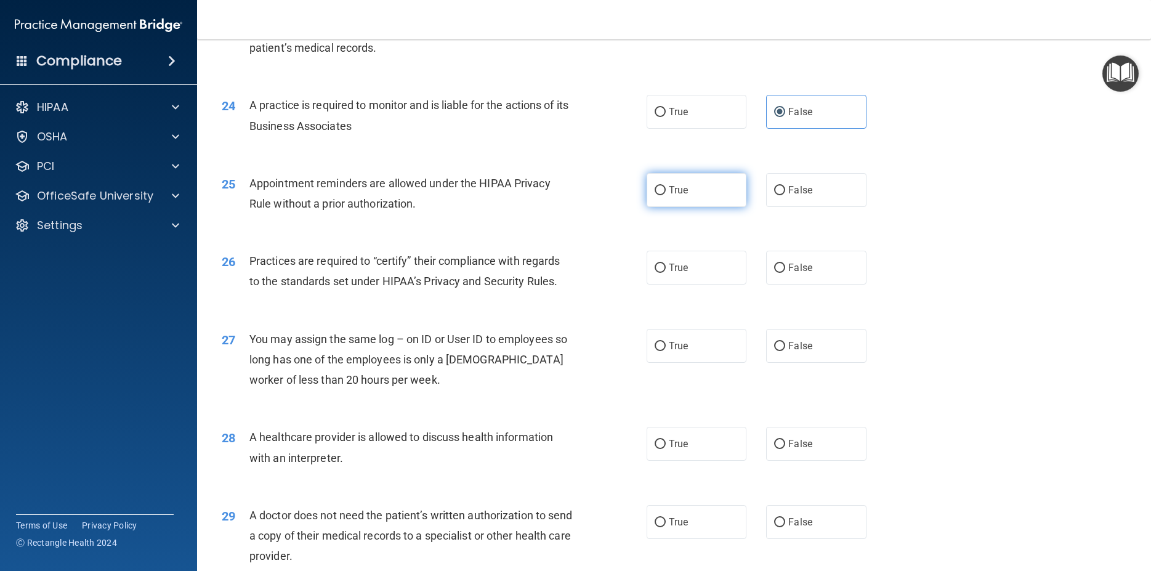
click at [708, 207] on label "True" at bounding box center [696, 190] width 100 height 34
click at [666, 195] on input "True" at bounding box center [659, 190] width 11 height 9
radio input "true"
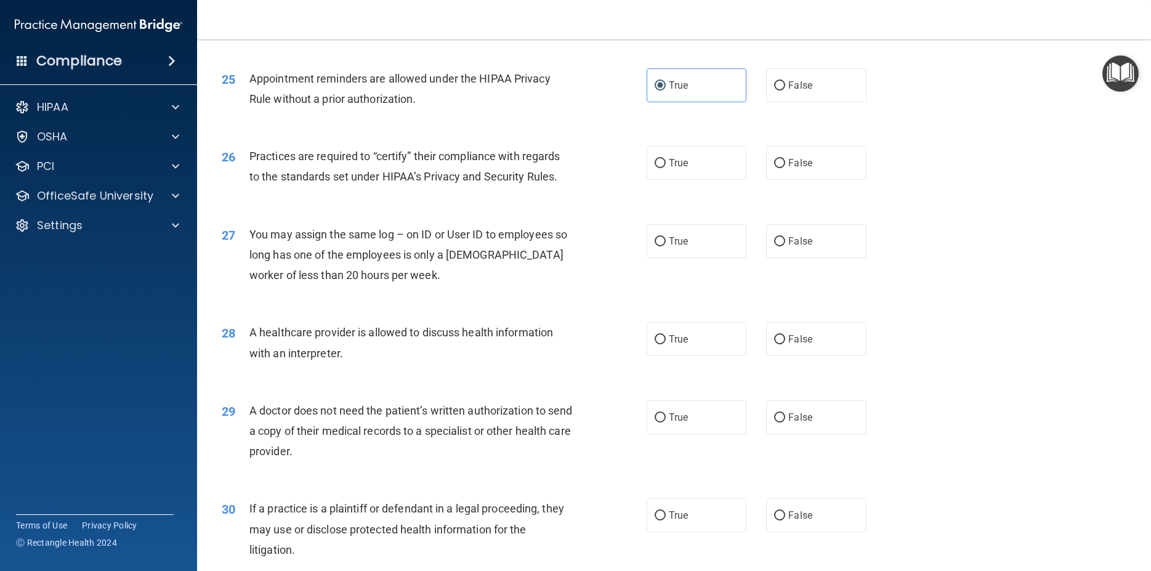
scroll to position [2272, 0]
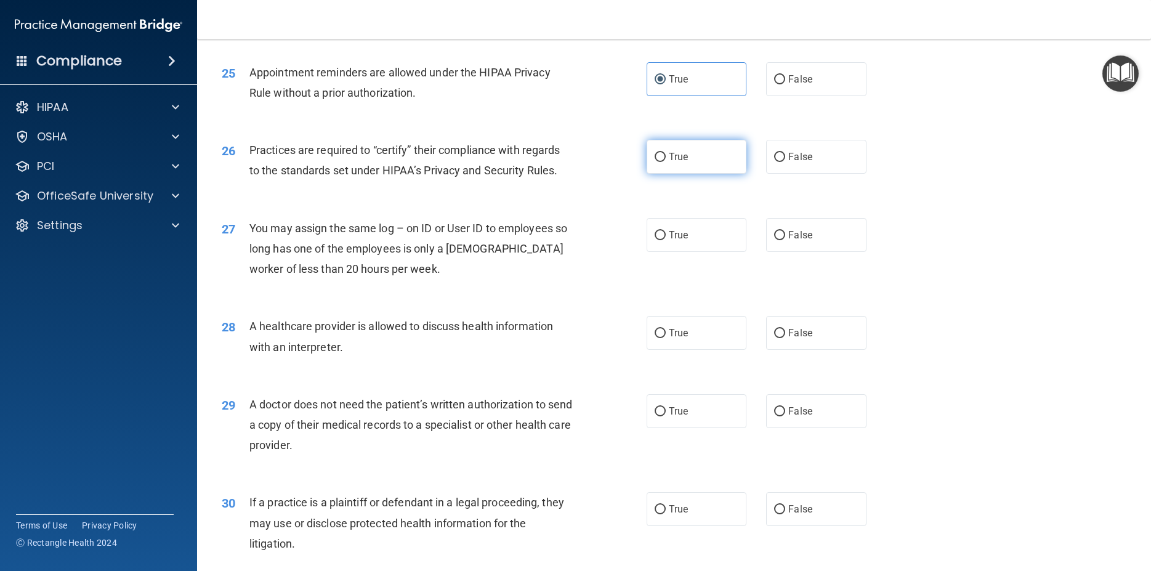
click at [686, 173] on label "True" at bounding box center [696, 157] width 100 height 34
click at [666, 162] on input "True" at bounding box center [659, 157] width 11 height 9
radio input "true"
drag, startPoint x: 799, startPoint y: 259, endPoint x: 752, endPoint y: 268, distance: 48.3
click at [798, 241] on span "False" at bounding box center [800, 235] width 24 height 12
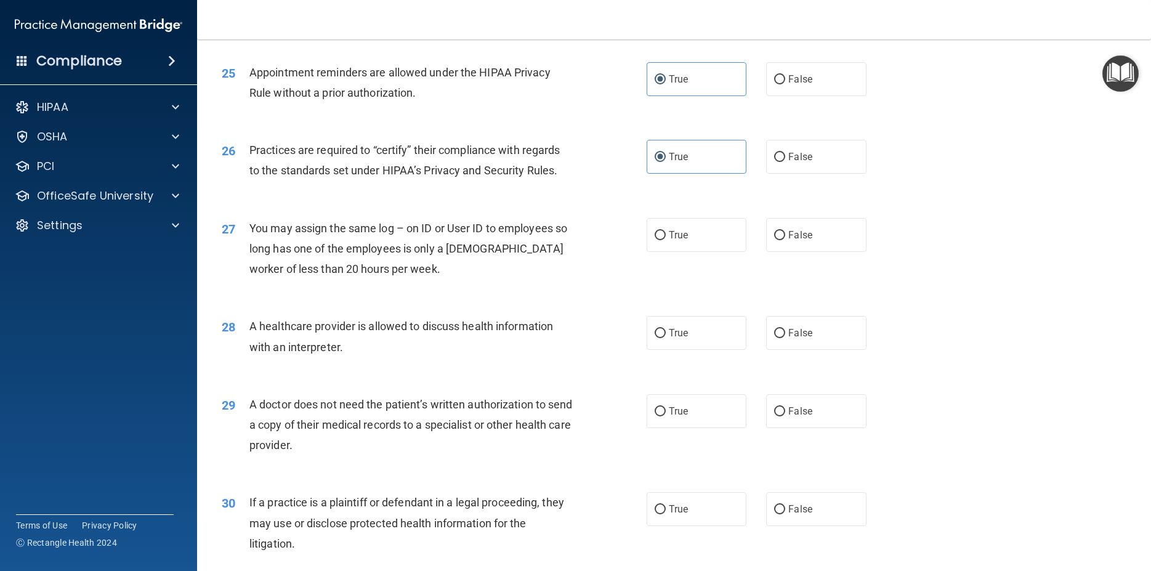
click at [785, 240] on input "False" at bounding box center [779, 235] width 11 height 9
radio input "true"
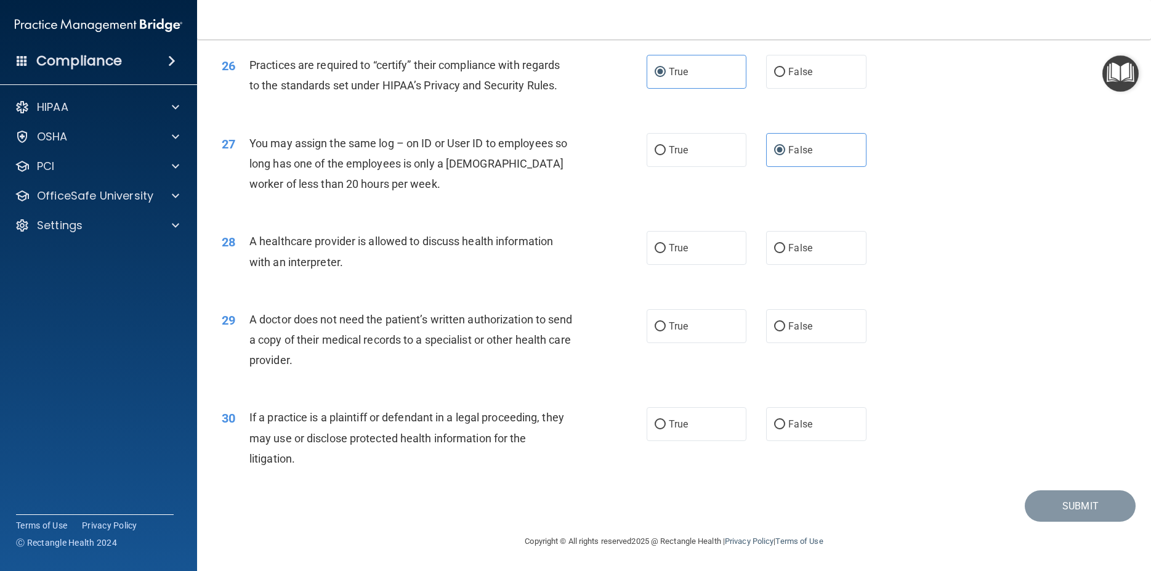
scroll to position [2378, 0]
click at [679, 244] on span "True" at bounding box center [678, 248] width 19 height 12
click at [666, 244] on input "True" at bounding box center [659, 248] width 11 height 9
radio input "true"
click at [669, 330] on span "True" at bounding box center [678, 326] width 19 height 12
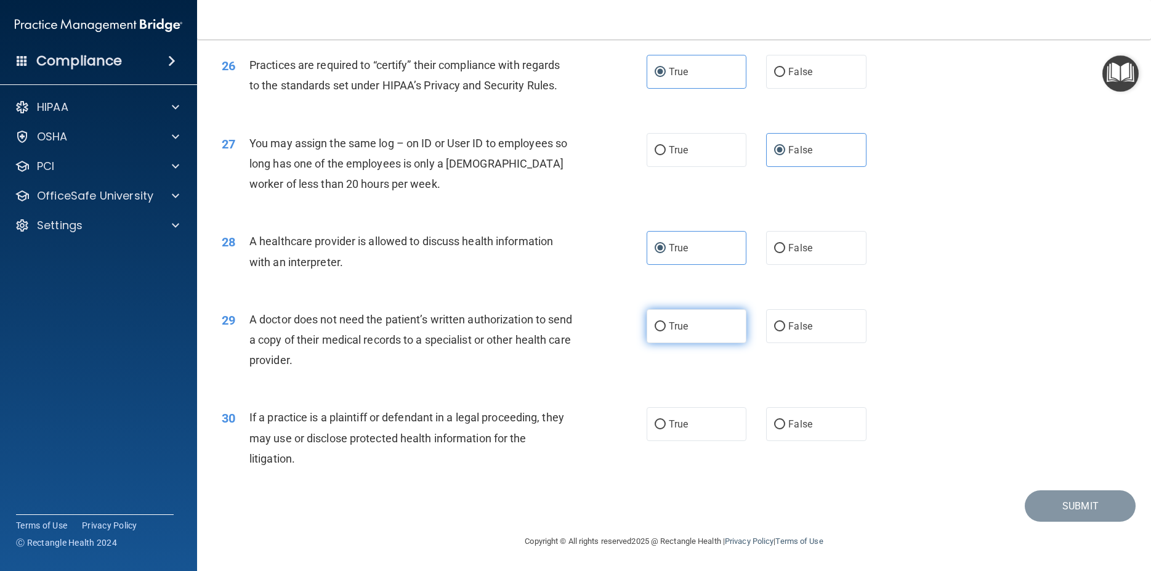
click at [664, 330] on input "True" at bounding box center [659, 326] width 11 height 9
radio input "true"
click at [669, 424] on span "True" at bounding box center [678, 424] width 19 height 12
click at [666, 424] on input "True" at bounding box center [659, 424] width 11 height 9
radio input "true"
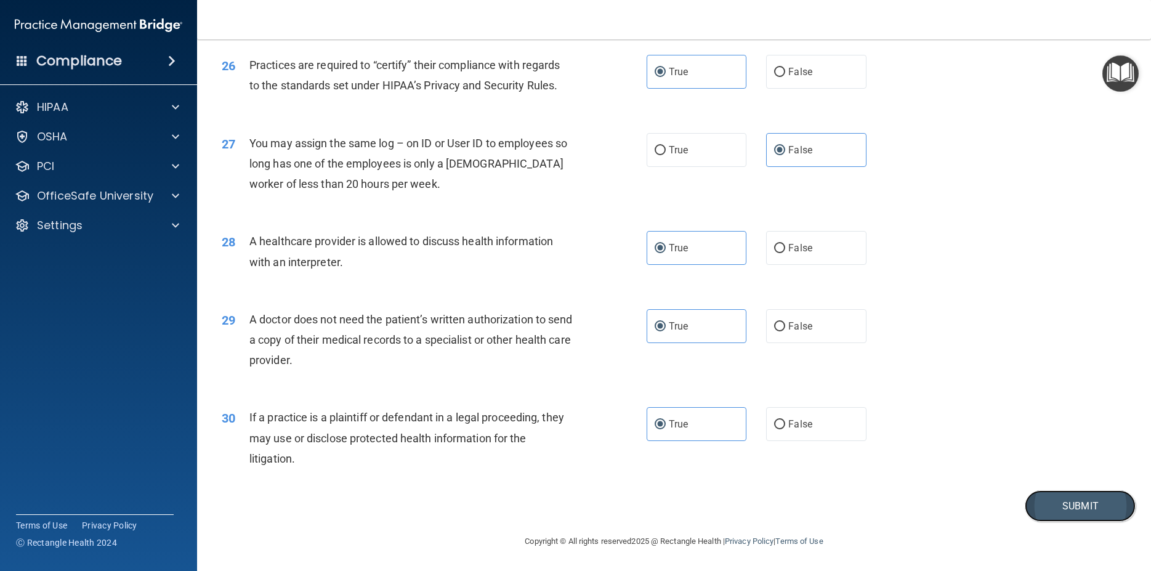
click at [1047, 505] on button "Submit" at bounding box center [1079, 505] width 111 height 31
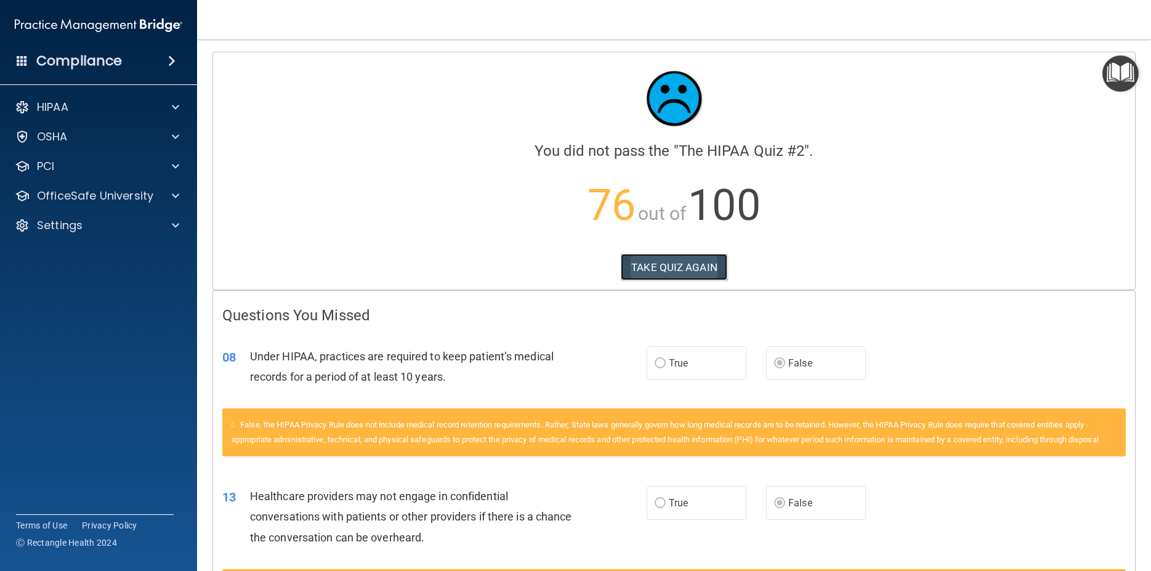
click at [675, 270] on button "TAKE QUIZ AGAIN" at bounding box center [674, 267] width 107 height 27
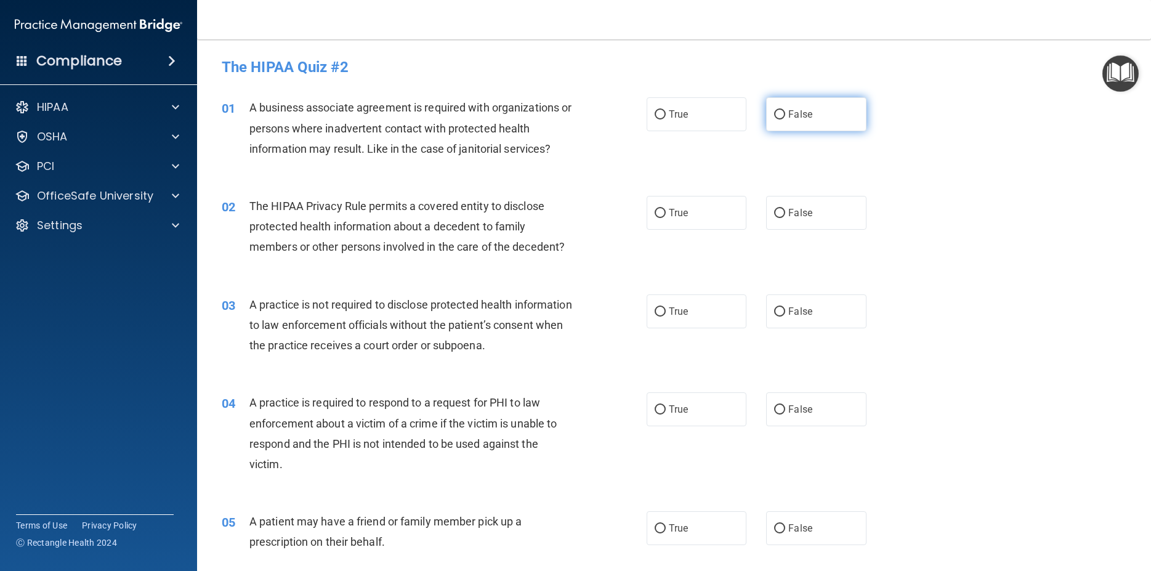
click at [788, 111] on span "False" at bounding box center [800, 114] width 24 height 12
click at [784, 111] on input "False" at bounding box center [779, 114] width 11 height 9
radio input "true"
click at [672, 213] on span "True" at bounding box center [678, 213] width 19 height 12
click at [666, 213] on input "True" at bounding box center [659, 213] width 11 height 9
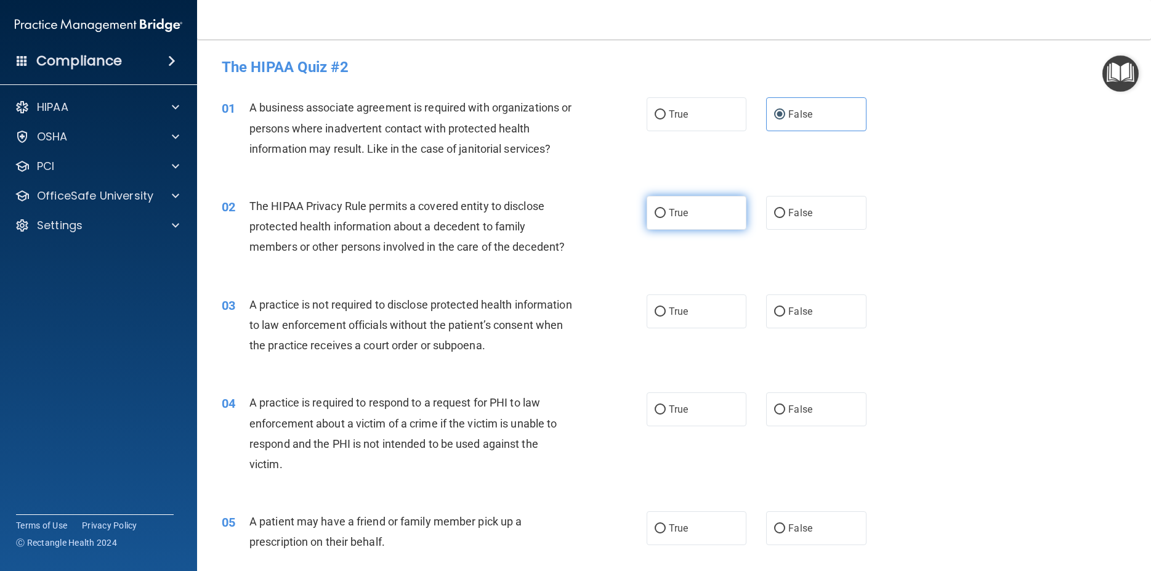
radio input "true"
click at [828, 315] on label "False" at bounding box center [816, 311] width 100 height 34
click at [785, 315] on input "False" at bounding box center [779, 311] width 11 height 9
radio input "true"
click at [669, 406] on span "True" at bounding box center [678, 409] width 19 height 12
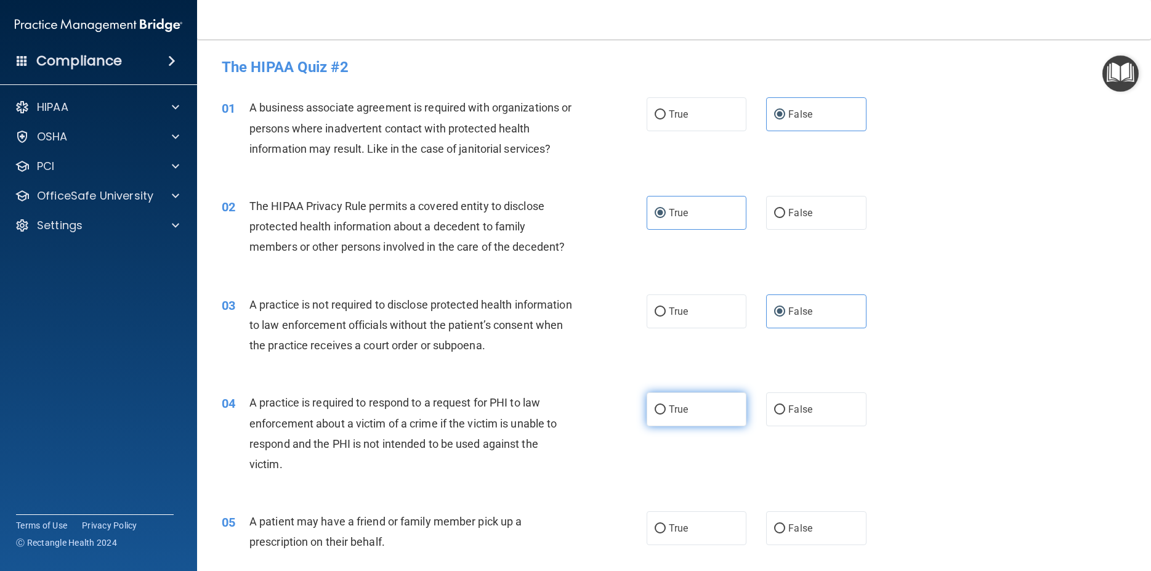
click at [664, 406] on input "True" at bounding box center [659, 409] width 11 height 9
radio input "true"
click at [674, 526] on span "True" at bounding box center [678, 528] width 19 height 12
click at [666, 526] on input "True" at bounding box center [659, 528] width 11 height 9
radio input "true"
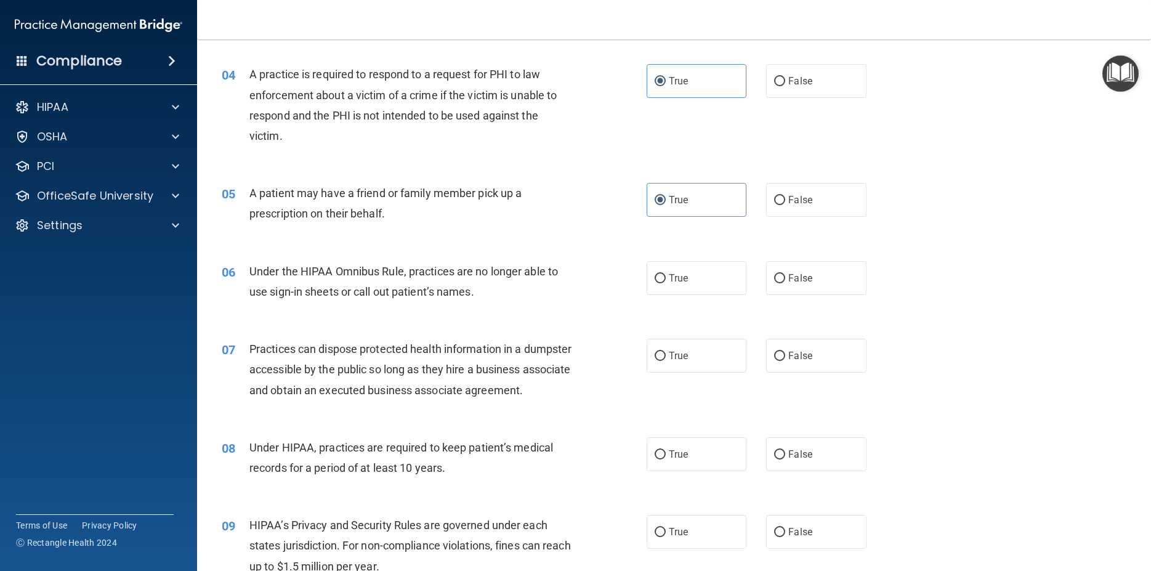
scroll to position [388, 0]
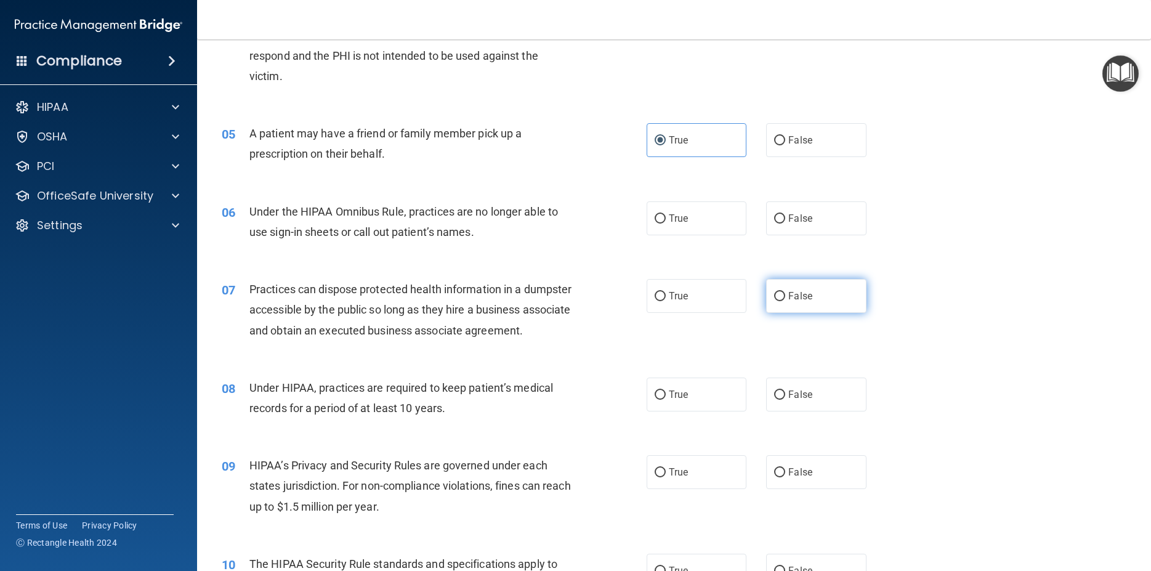
click at [804, 295] on span "False" at bounding box center [800, 296] width 24 height 12
click at [785, 295] on input "False" at bounding box center [779, 296] width 11 height 9
radio input "true"
click at [788, 223] on span "False" at bounding box center [800, 218] width 24 height 12
click at [783, 223] on input "False" at bounding box center [779, 218] width 11 height 9
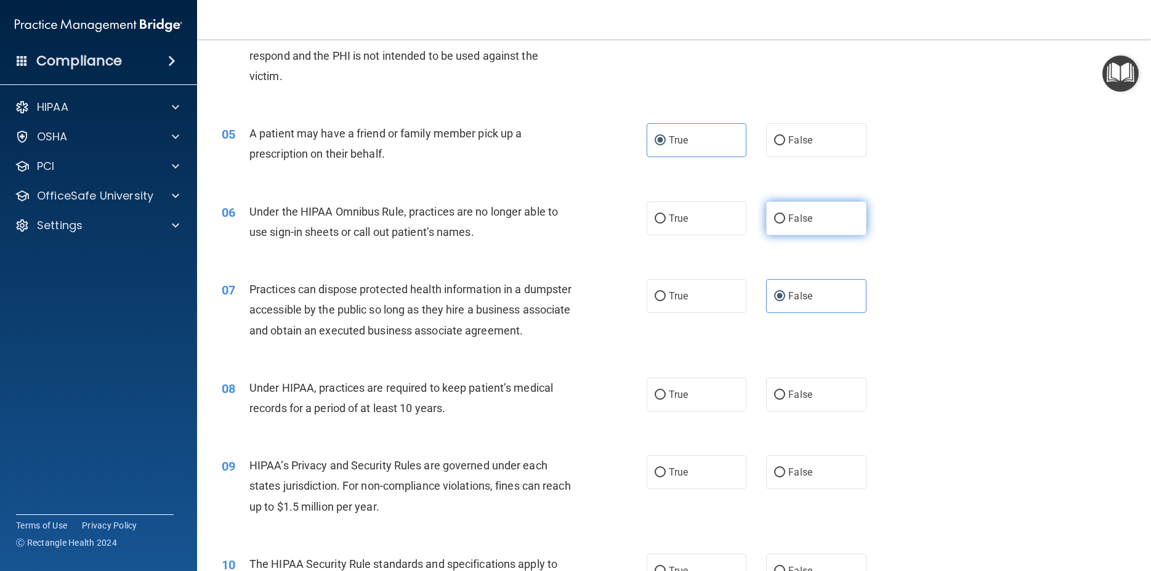
radio input "true"
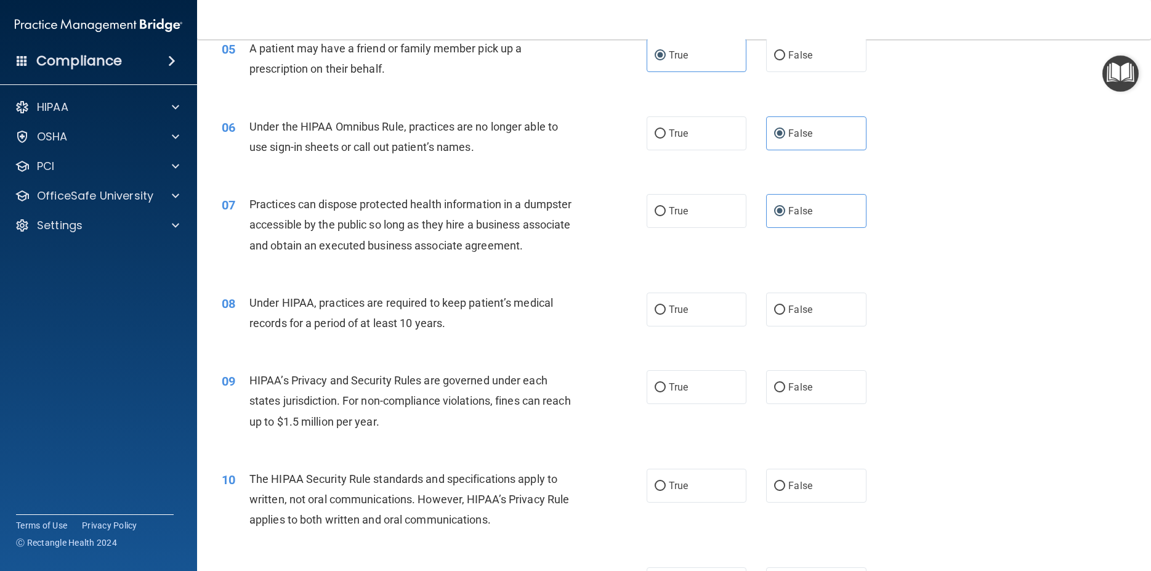
scroll to position [499, 0]
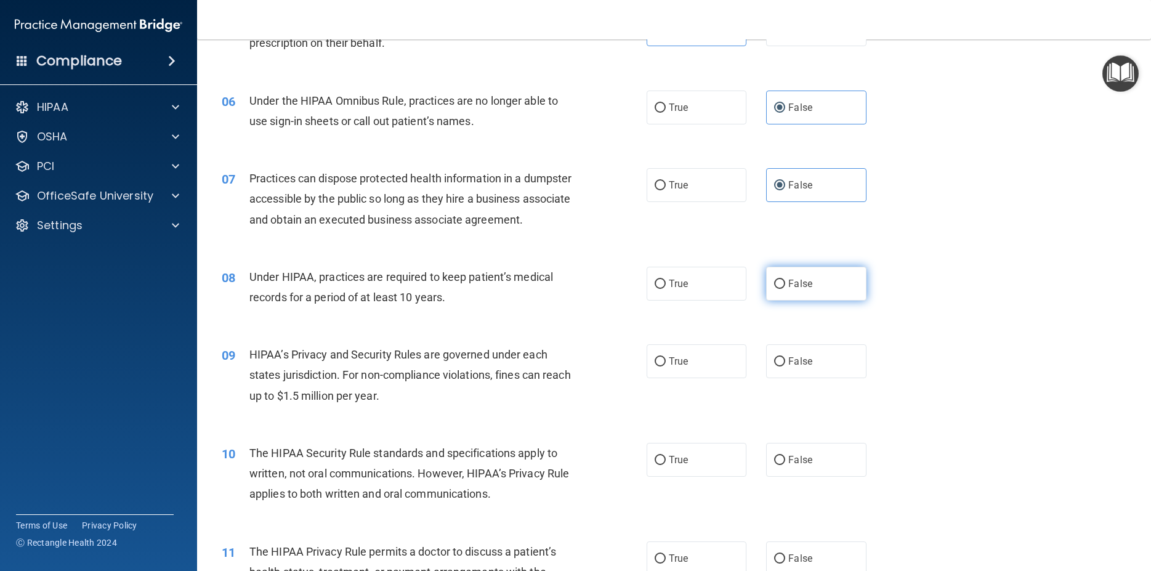
click at [774, 289] on input "False" at bounding box center [779, 284] width 11 height 9
radio input "true"
click at [788, 367] on span "False" at bounding box center [800, 361] width 24 height 12
click at [783, 366] on input "False" at bounding box center [779, 361] width 11 height 9
radio input "true"
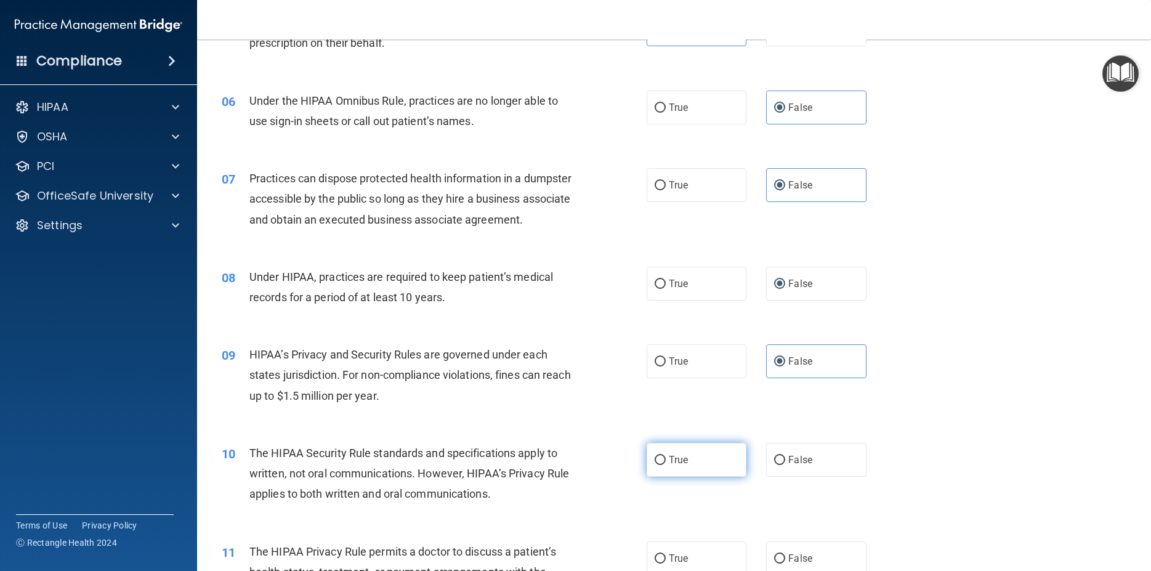
drag, startPoint x: 690, startPoint y: 475, endPoint x: 683, endPoint y: 472, distance: 7.4
click at [690, 476] on label "True" at bounding box center [696, 460] width 100 height 34
click at [666, 465] on input "True" at bounding box center [659, 460] width 11 height 9
radio input "true"
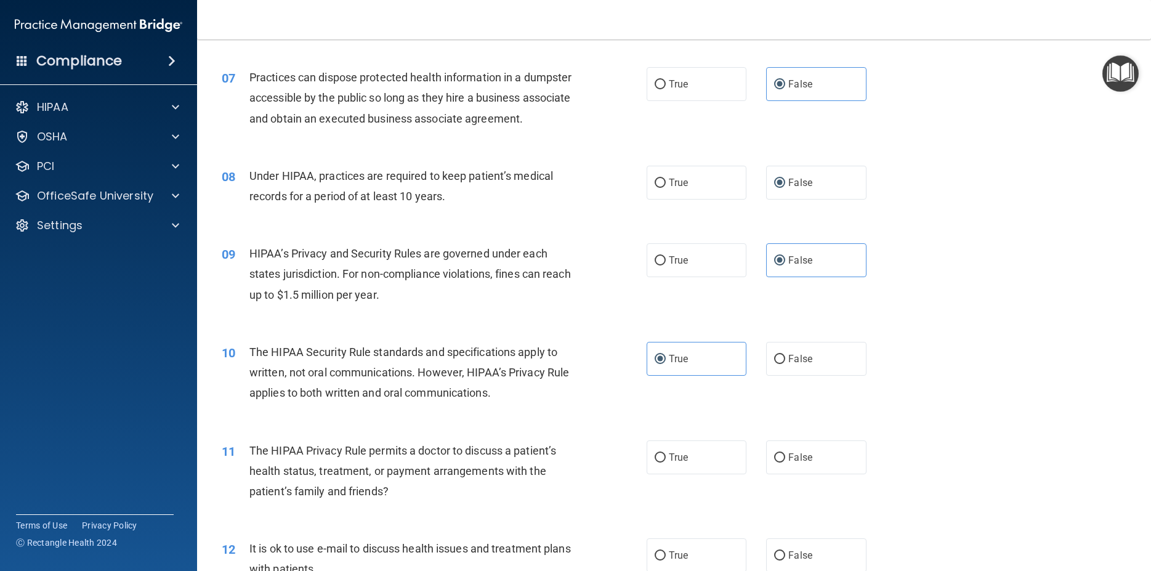
scroll to position [609, 0]
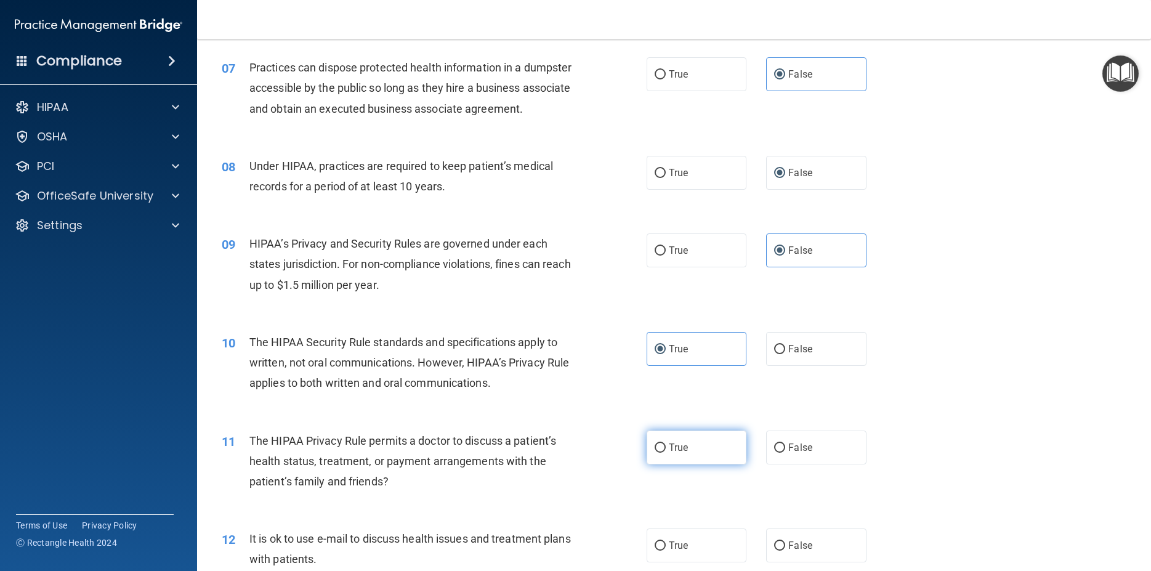
click at [686, 464] on label "True" at bounding box center [696, 447] width 100 height 34
click at [666, 452] on input "True" at bounding box center [659, 447] width 11 height 9
radio input "true"
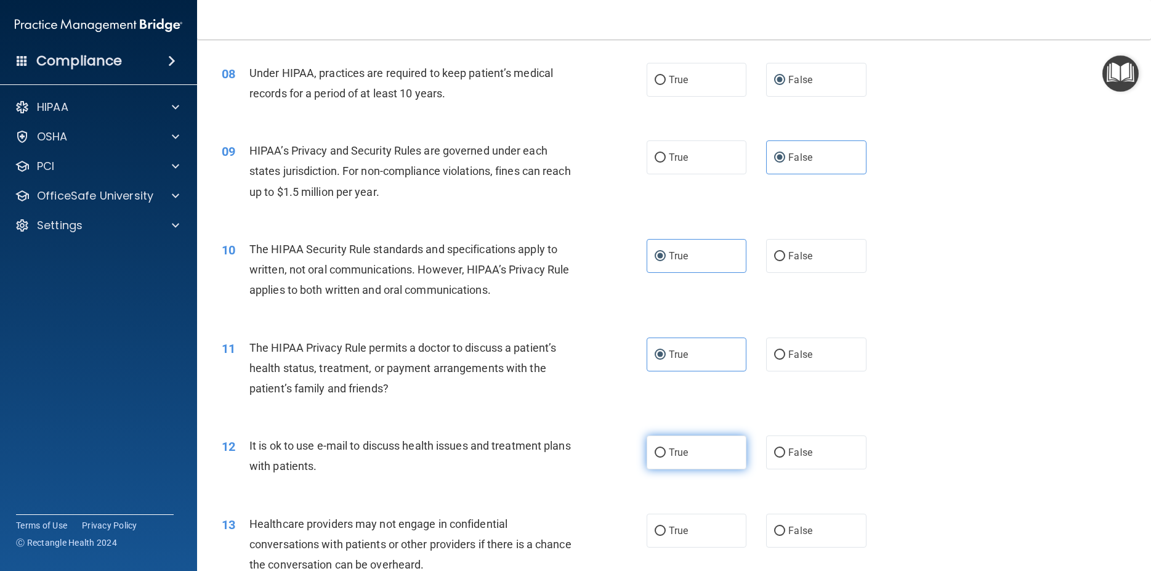
scroll to position [720, 0]
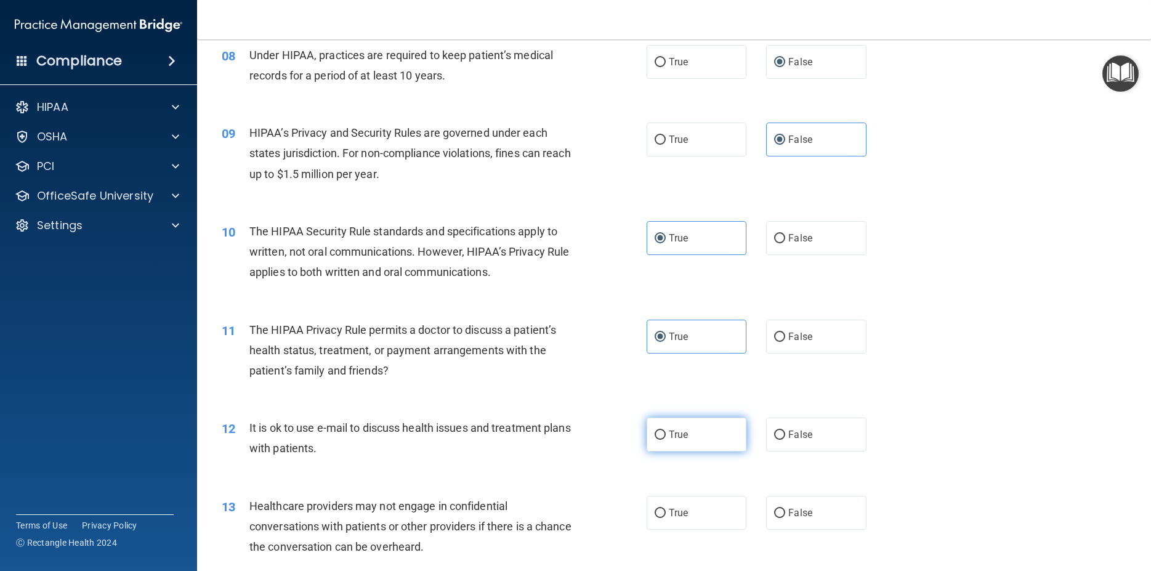
click at [682, 440] on span "True" at bounding box center [678, 434] width 19 height 12
click at [666, 440] on input "True" at bounding box center [659, 434] width 11 height 9
radio input "true"
click at [774, 518] on input "False" at bounding box center [779, 513] width 11 height 9
radio input "true"
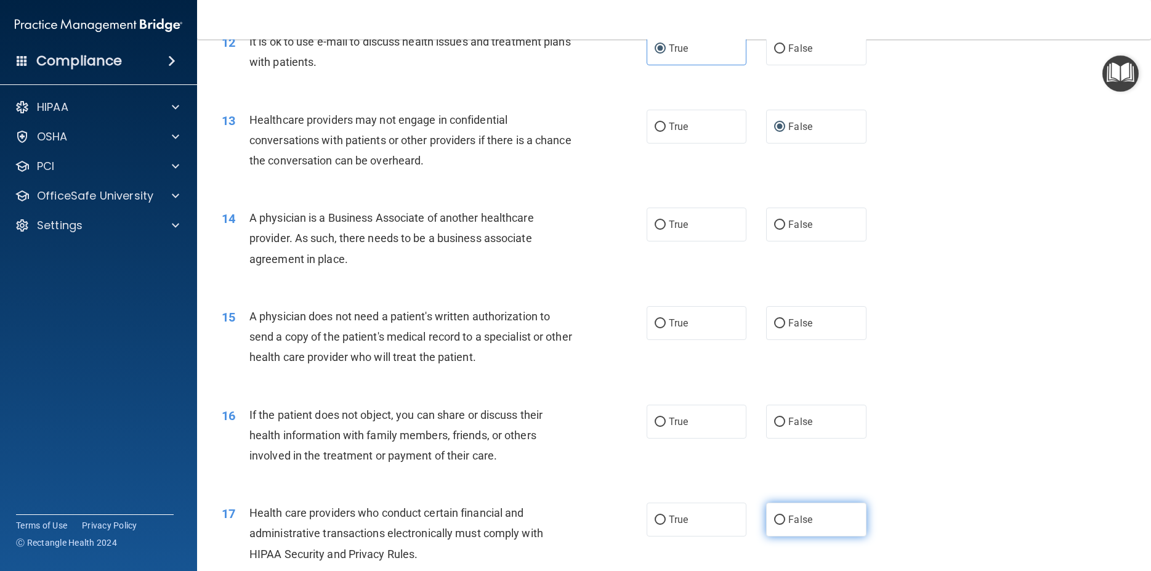
scroll to position [1108, 0]
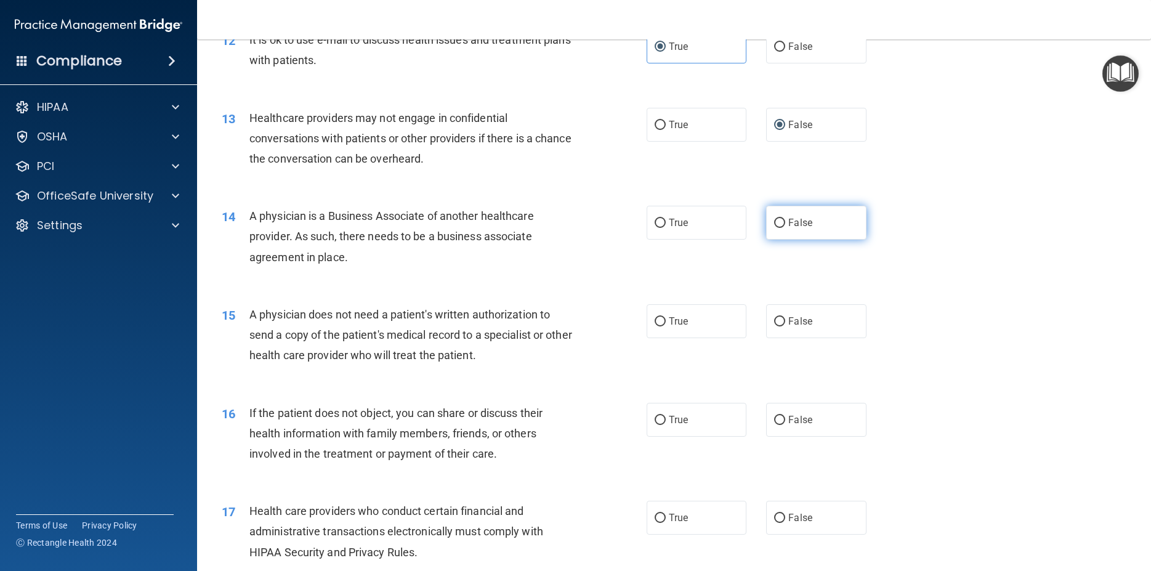
click at [788, 228] on span "False" at bounding box center [800, 223] width 24 height 12
click at [785, 228] on input "False" at bounding box center [779, 223] width 11 height 9
radio input "true"
drag, startPoint x: 672, startPoint y: 340, endPoint x: 661, endPoint y: 424, distance: 84.5
click at [672, 327] on span "True" at bounding box center [678, 321] width 19 height 12
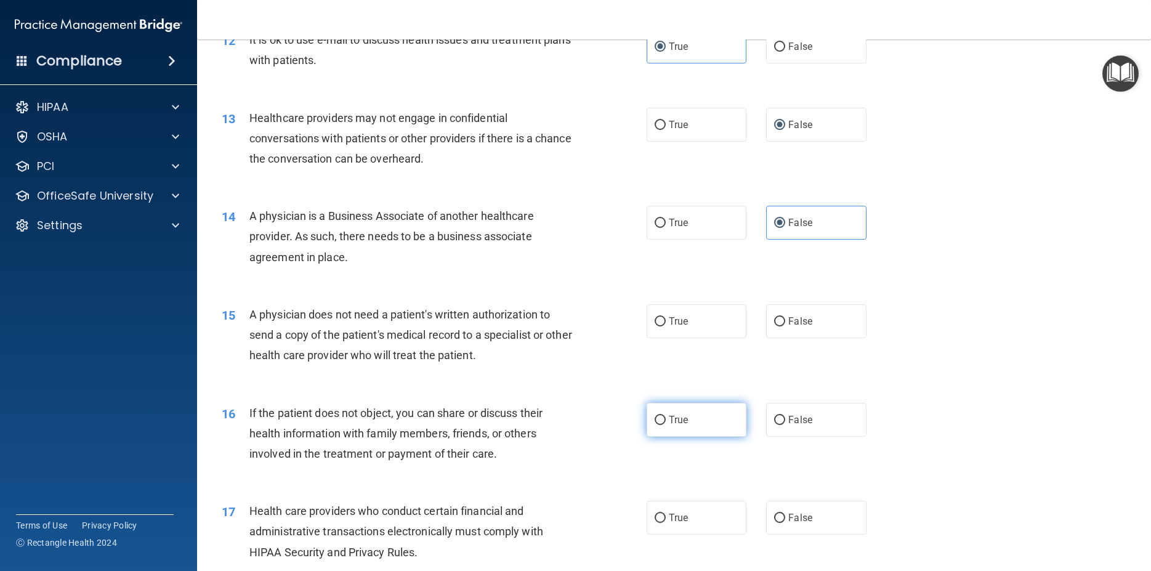
click at [666, 326] on input "True" at bounding box center [659, 321] width 11 height 9
radio input "true"
click at [661, 436] on label "True" at bounding box center [696, 420] width 100 height 34
click at [661, 425] on input "True" at bounding box center [659, 420] width 11 height 9
radio input "true"
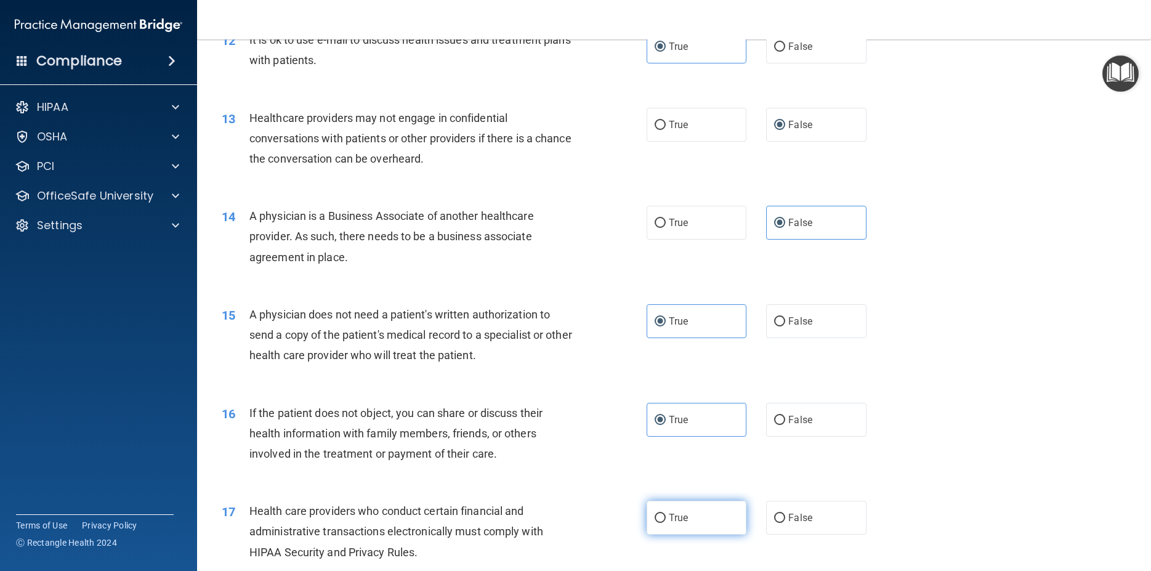
drag, startPoint x: 671, startPoint y: 539, endPoint x: 677, endPoint y: 535, distance: 6.7
click at [674, 523] on span "True" at bounding box center [678, 518] width 19 height 12
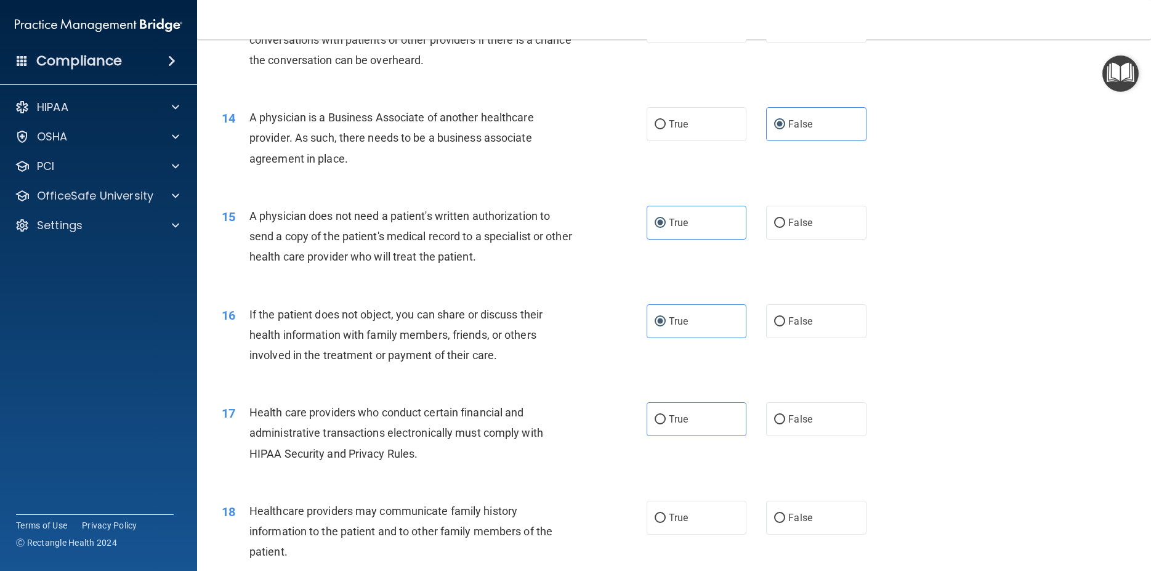
scroll to position [1274, 0]
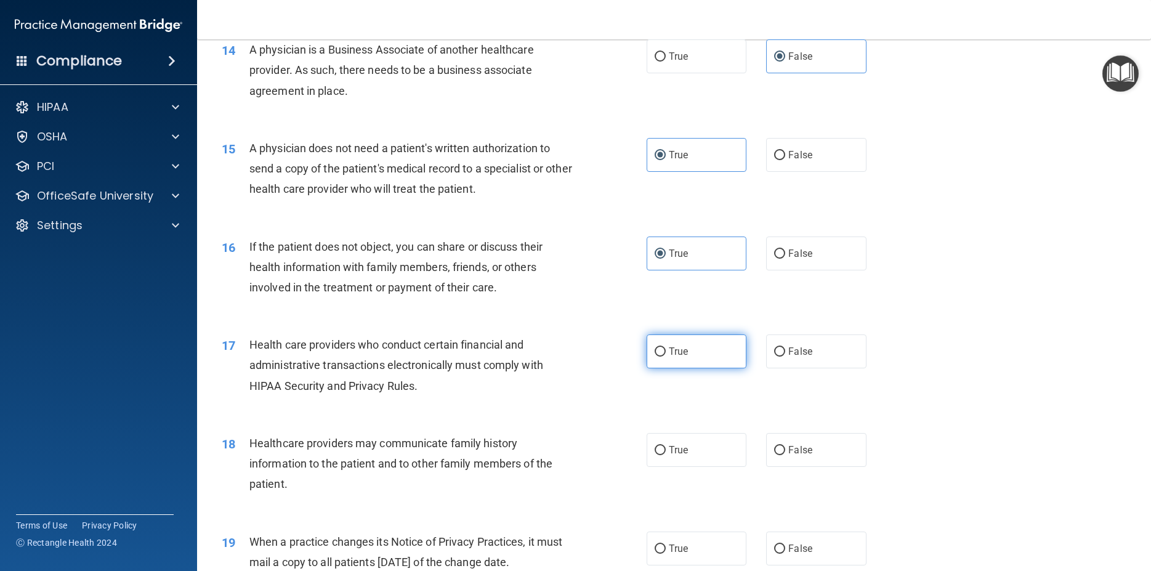
click at [669, 357] on span "True" at bounding box center [678, 351] width 19 height 12
click at [666, 356] on input "True" at bounding box center [659, 351] width 11 height 9
radio input "true"
click at [809, 467] on label "False" at bounding box center [816, 450] width 100 height 34
click at [785, 455] on input "False" at bounding box center [779, 450] width 11 height 9
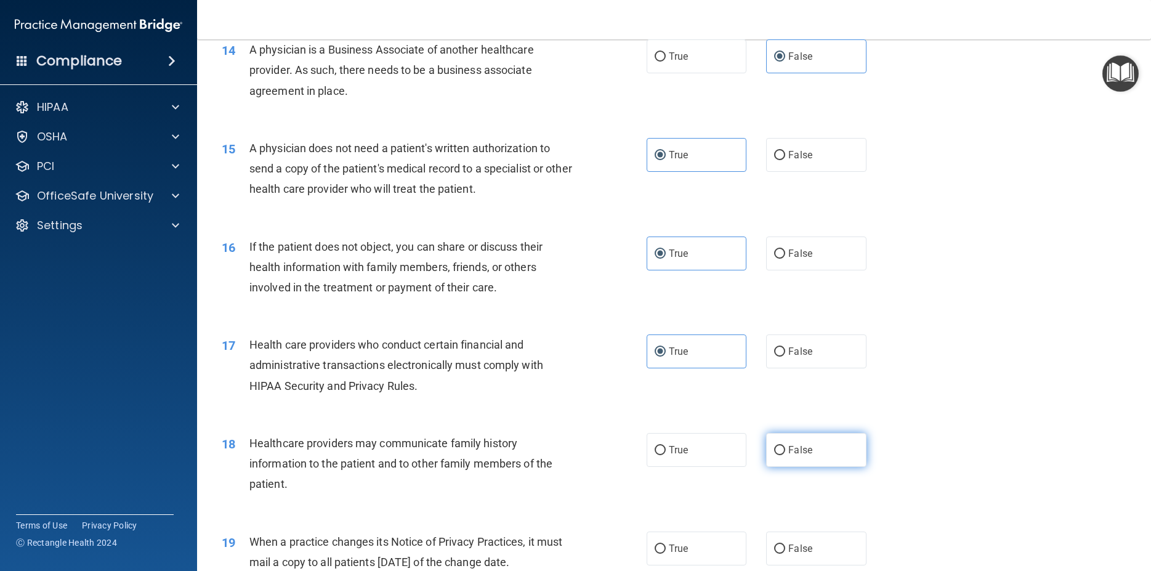
radio input "true"
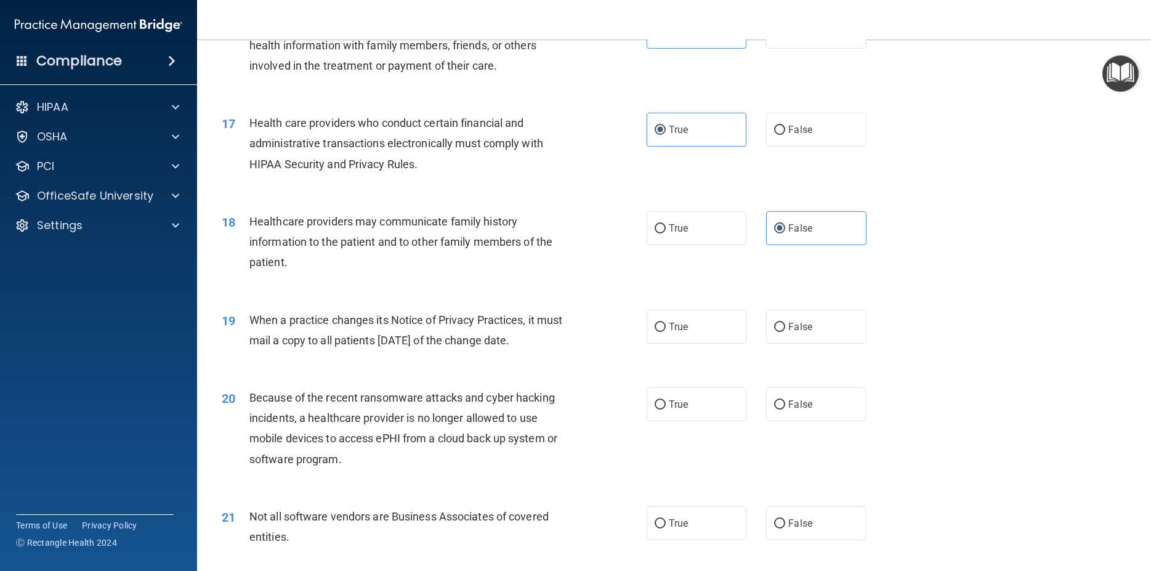
scroll to position [1551, 0]
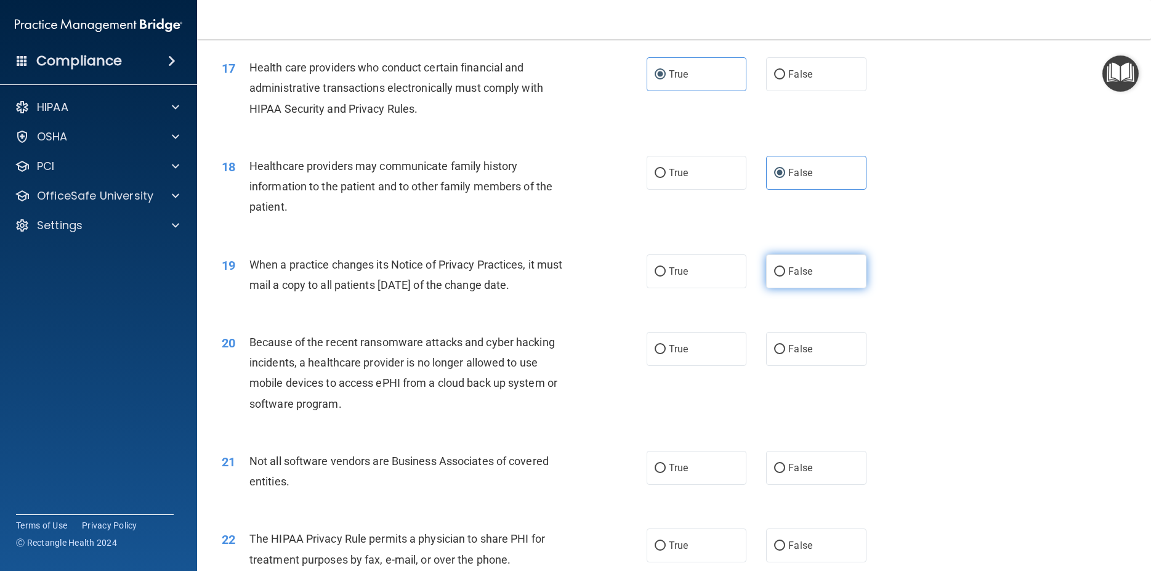
click at [806, 288] on label "False" at bounding box center [816, 271] width 100 height 34
click at [785, 276] on input "False" at bounding box center [779, 271] width 11 height 9
radio input "true"
click at [792, 355] on span "False" at bounding box center [800, 349] width 24 height 12
click at [785, 354] on input "False" at bounding box center [779, 349] width 11 height 9
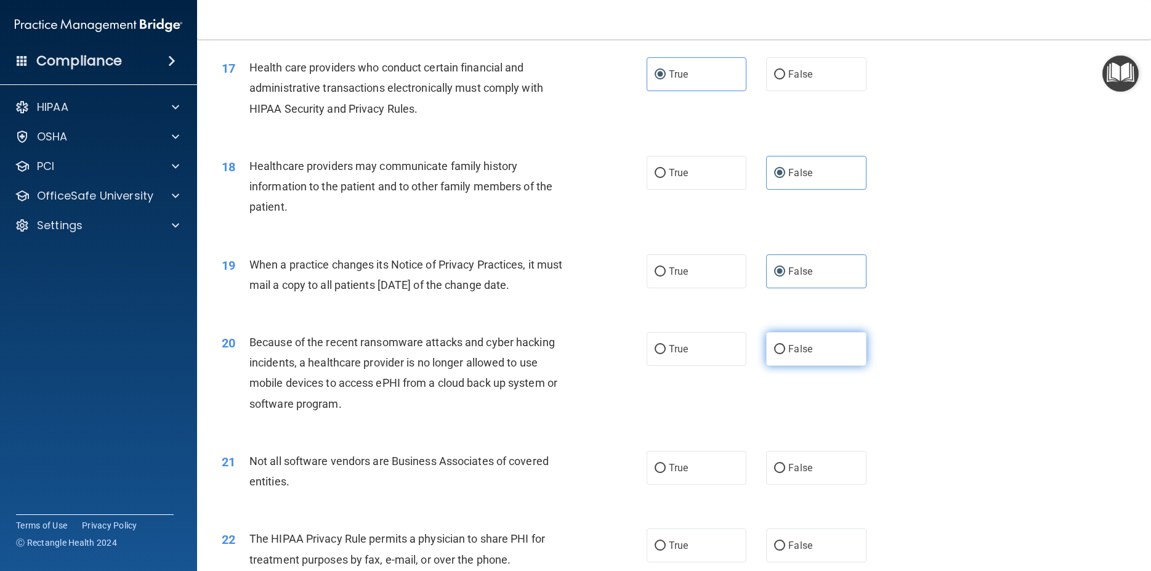
radio input "true"
click at [675, 473] on span "True" at bounding box center [678, 468] width 19 height 12
click at [666, 473] on input "True" at bounding box center [659, 468] width 11 height 9
radio input "true"
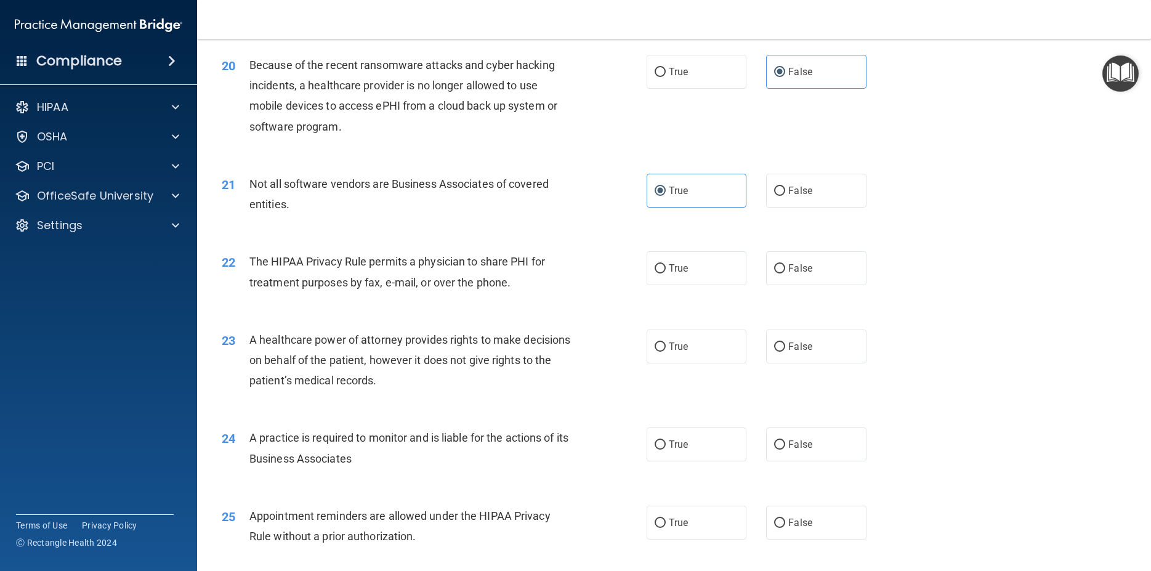
scroll to position [1884, 0]
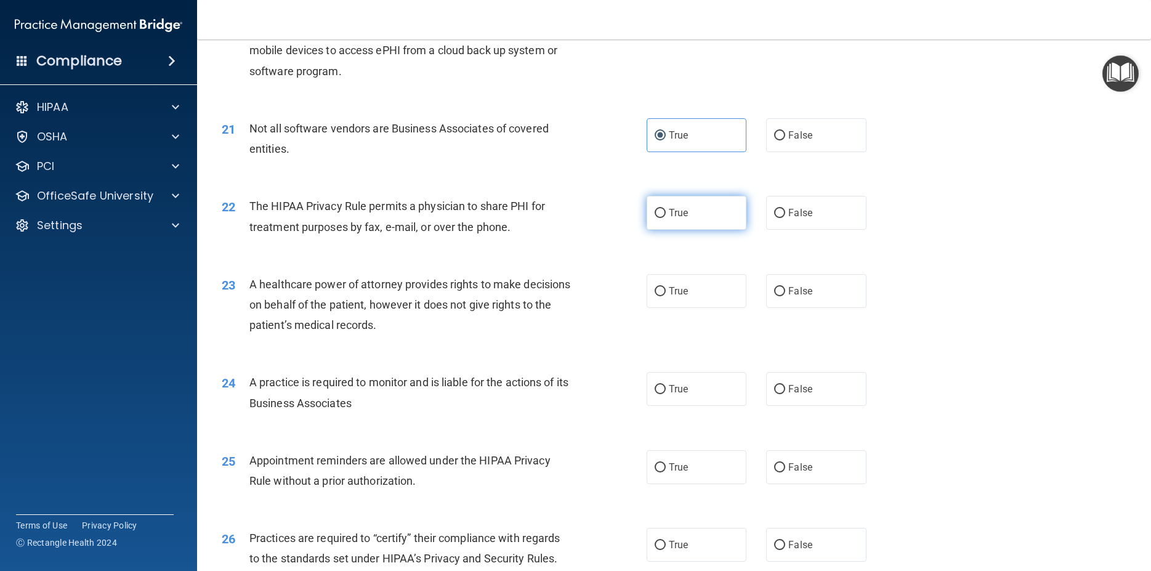
click at [686, 230] on label "True" at bounding box center [696, 213] width 100 height 34
click at [666, 218] on input "True" at bounding box center [659, 213] width 11 height 9
radio input "true"
click at [788, 297] on span "False" at bounding box center [800, 291] width 24 height 12
click at [785, 296] on input "False" at bounding box center [779, 291] width 11 height 9
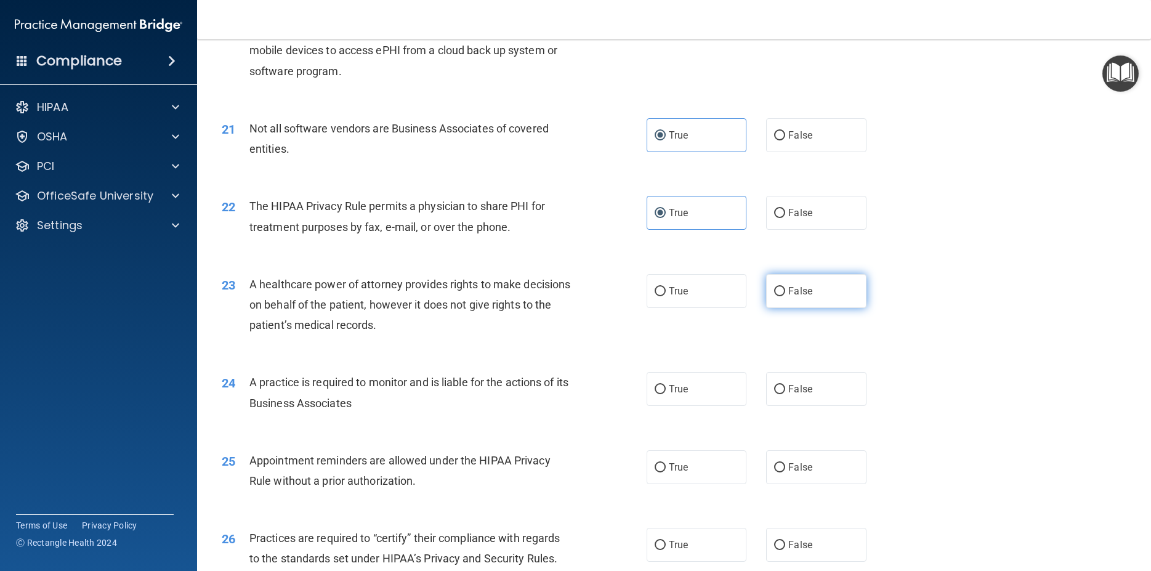
radio input "true"
click at [788, 395] on span "False" at bounding box center [800, 389] width 24 height 12
click at [785, 394] on input "False" at bounding box center [779, 389] width 11 height 9
radio input "true"
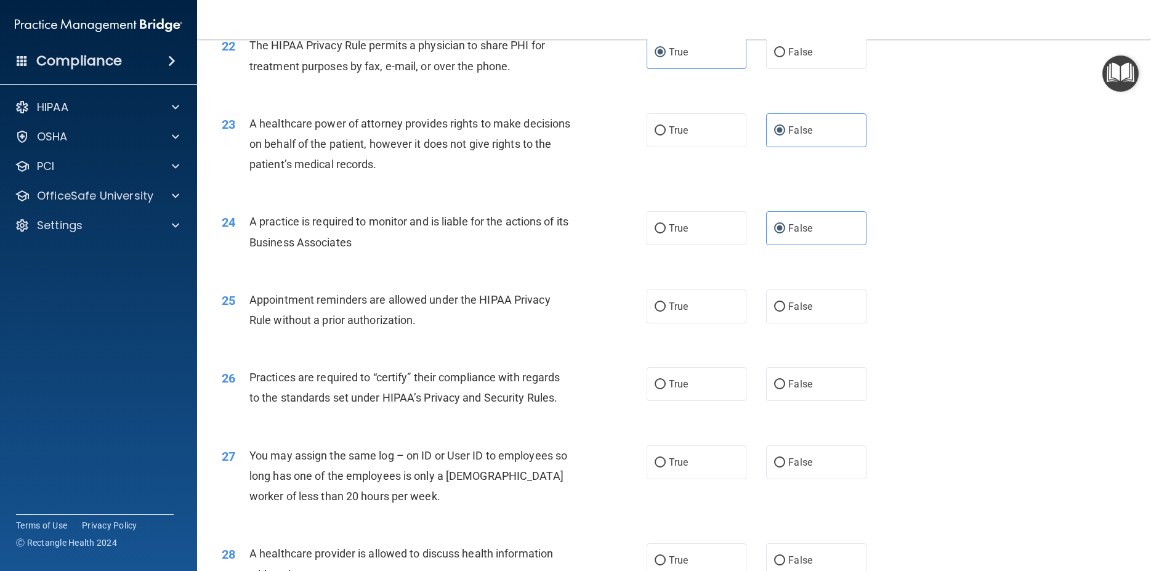
scroll to position [2050, 0]
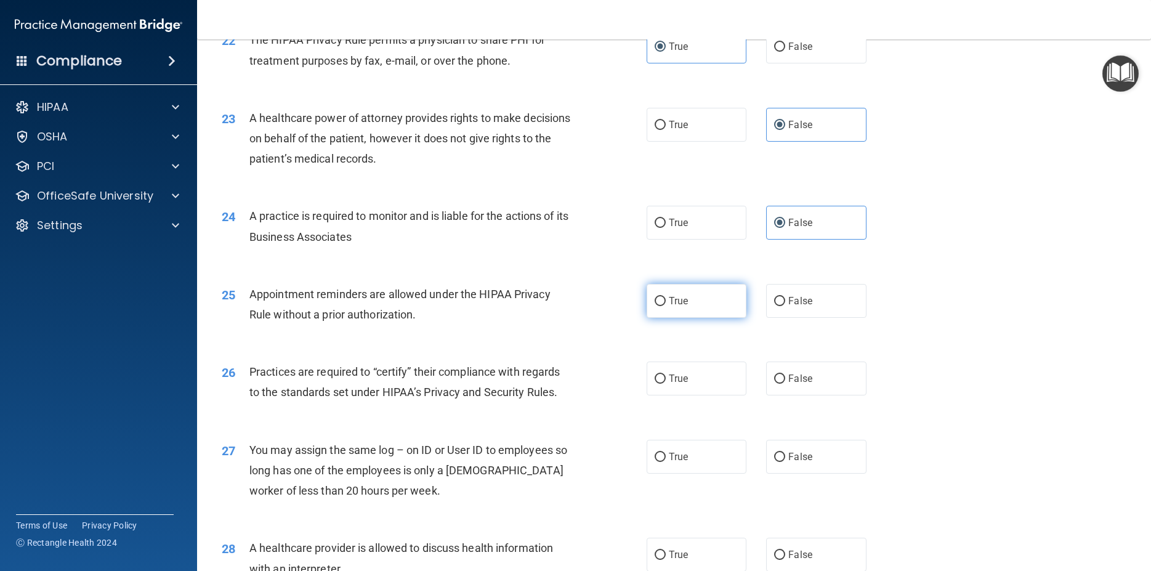
click at [674, 307] on span "True" at bounding box center [678, 301] width 19 height 12
click at [666, 306] on input "True" at bounding box center [659, 301] width 11 height 9
radio input "true"
click at [806, 395] on label "False" at bounding box center [816, 378] width 100 height 34
click at [785, 384] on input "False" at bounding box center [779, 378] width 11 height 9
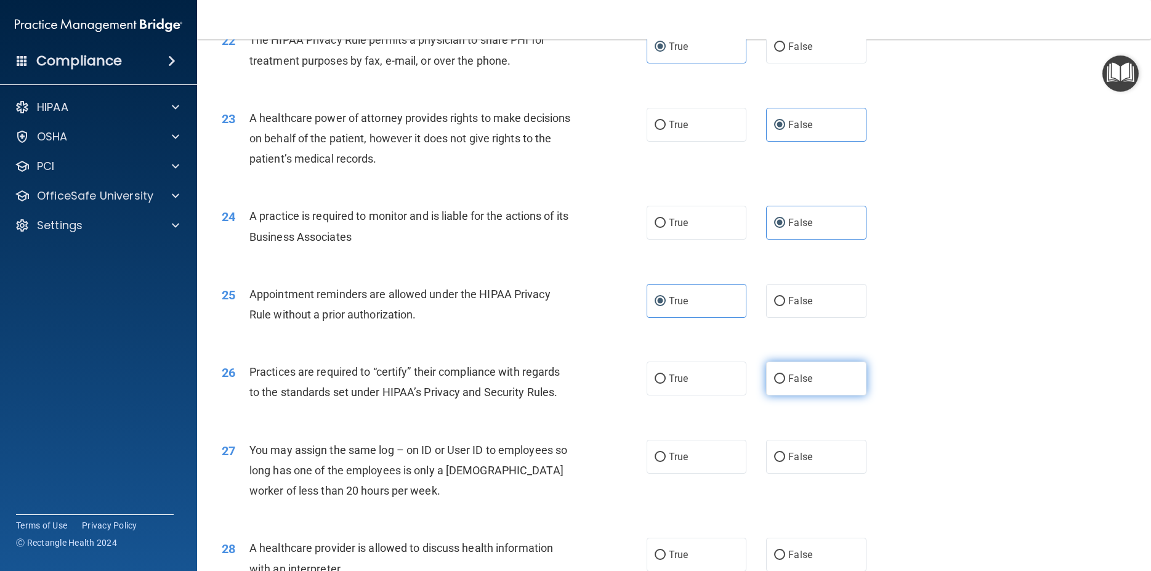
radio input "true"
click at [843, 473] on label "False" at bounding box center [816, 457] width 100 height 34
click at [785, 462] on input "False" at bounding box center [779, 456] width 11 height 9
radio input "true"
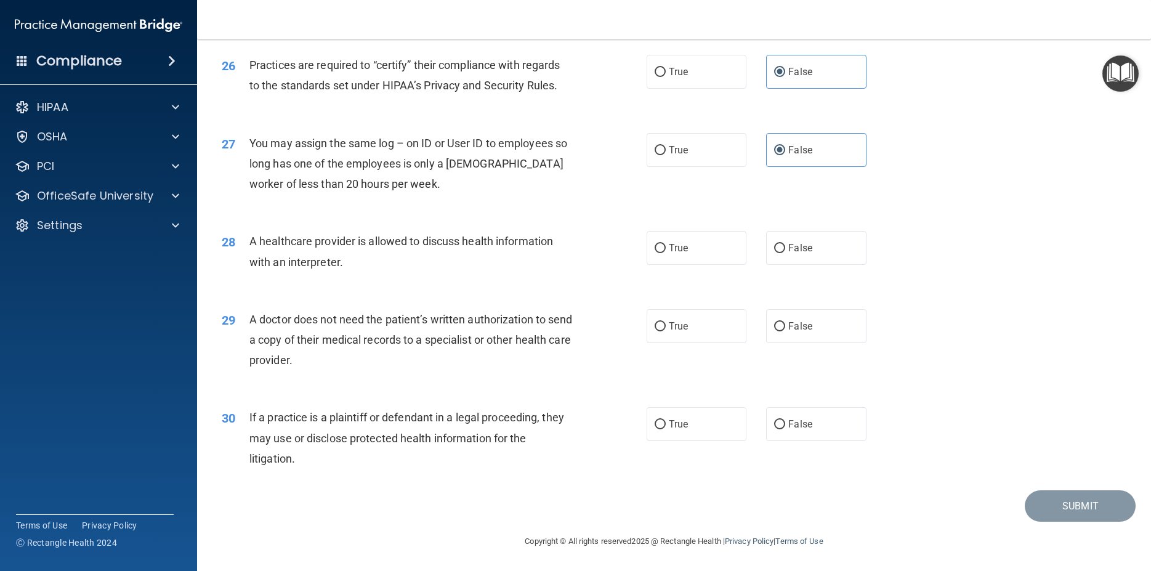
scroll to position [2378, 0]
click at [657, 255] on label "True" at bounding box center [696, 248] width 100 height 34
click at [657, 253] on input "True" at bounding box center [659, 248] width 11 height 9
radio input "true"
click at [671, 329] on span "True" at bounding box center [678, 326] width 19 height 12
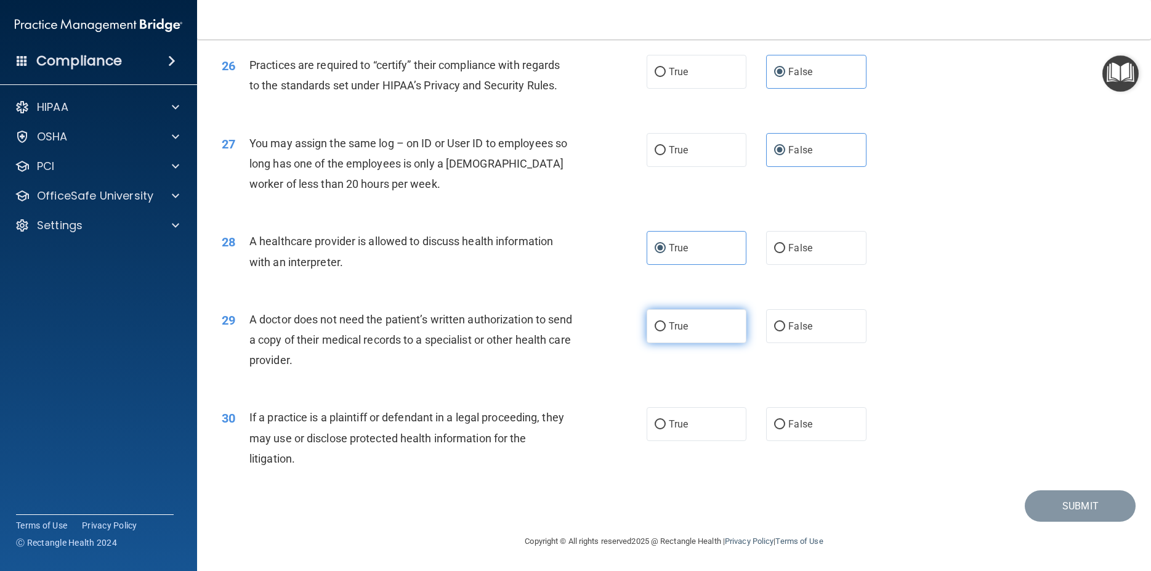
click at [666, 329] on input "True" at bounding box center [659, 326] width 11 height 9
radio input "true"
click at [677, 417] on label "True" at bounding box center [696, 424] width 100 height 34
click at [666, 420] on input "True" at bounding box center [659, 424] width 11 height 9
radio input "true"
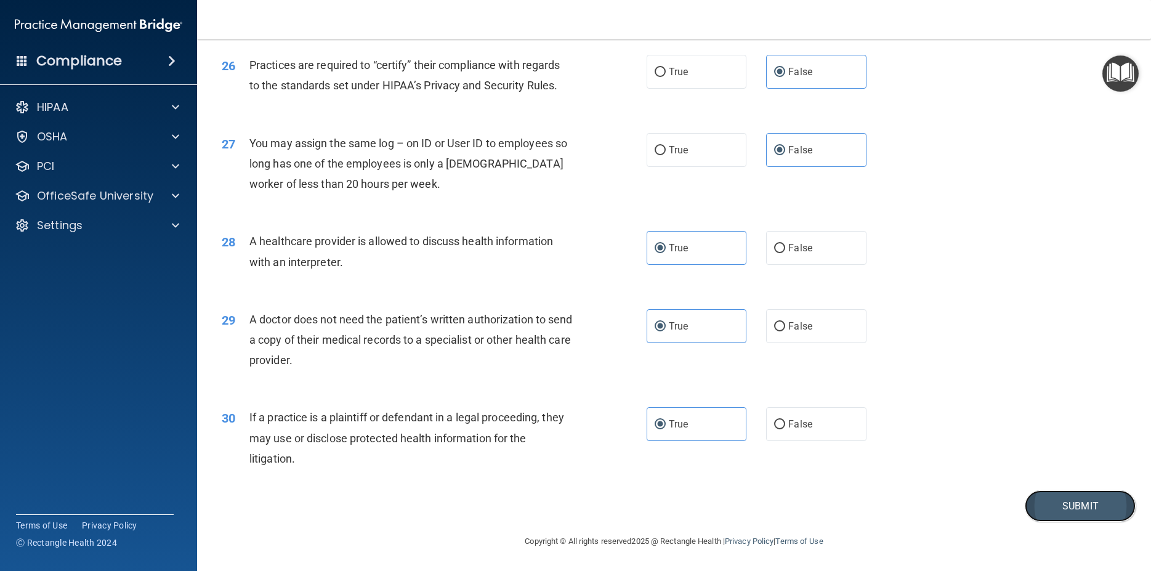
click at [1077, 505] on button "Submit" at bounding box center [1079, 505] width 111 height 31
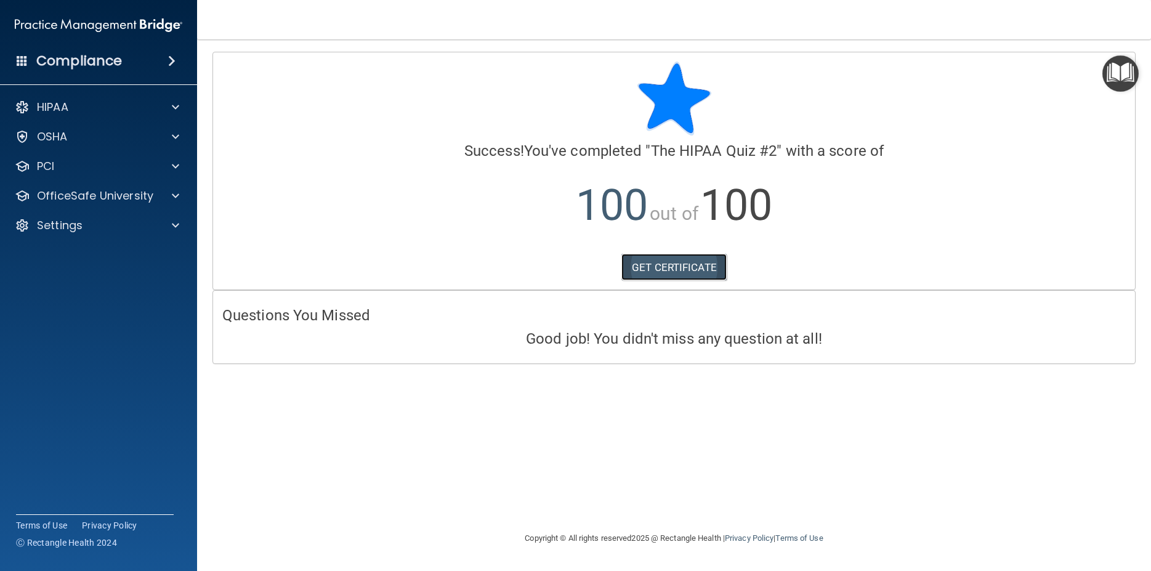
click at [697, 264] on link "GET CERTIFICATE" at bounding box center [673, 267] width 105 height 27
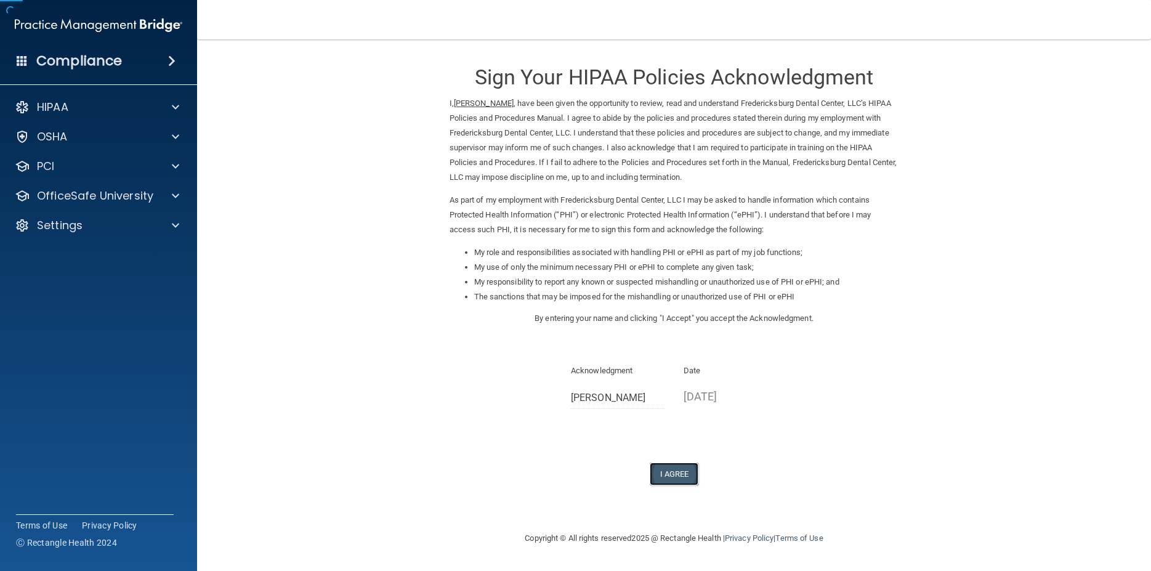
click at [667, 477] on button "I Agree" at bounding box center [674, 473] width 49 height 23
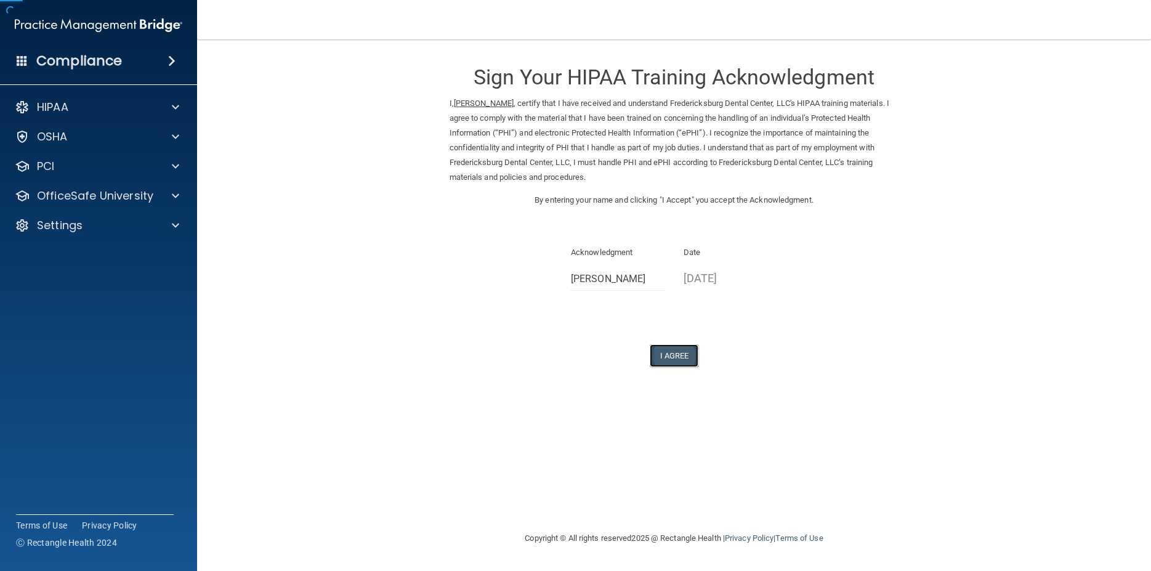
click at [674, 356] on button "I Agree" at bounding box center [674, 355] width 49 height 23
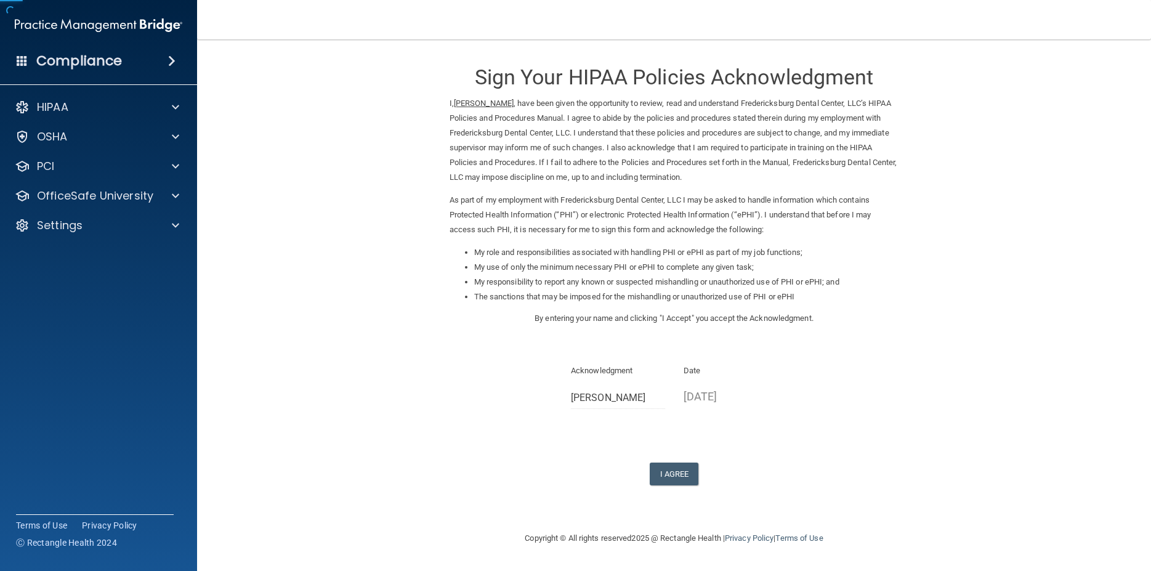
click at [671, 466] on button "I Agree" at bounding box center [674, 473] width 49 height 23
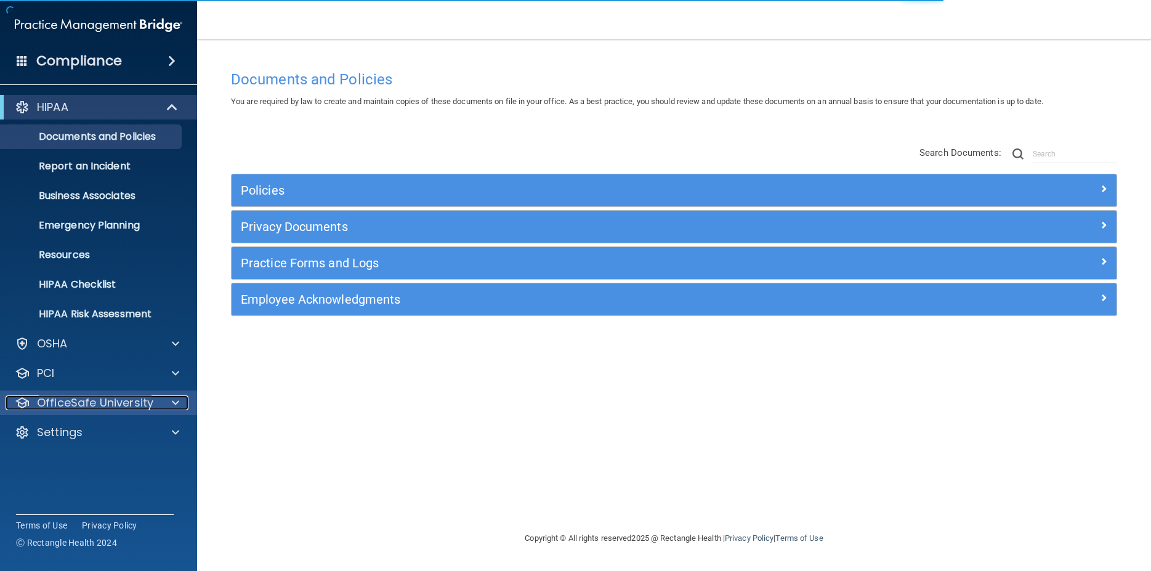
click at [173, 406] on span at bounding box center [175, 402] width 7 height 15
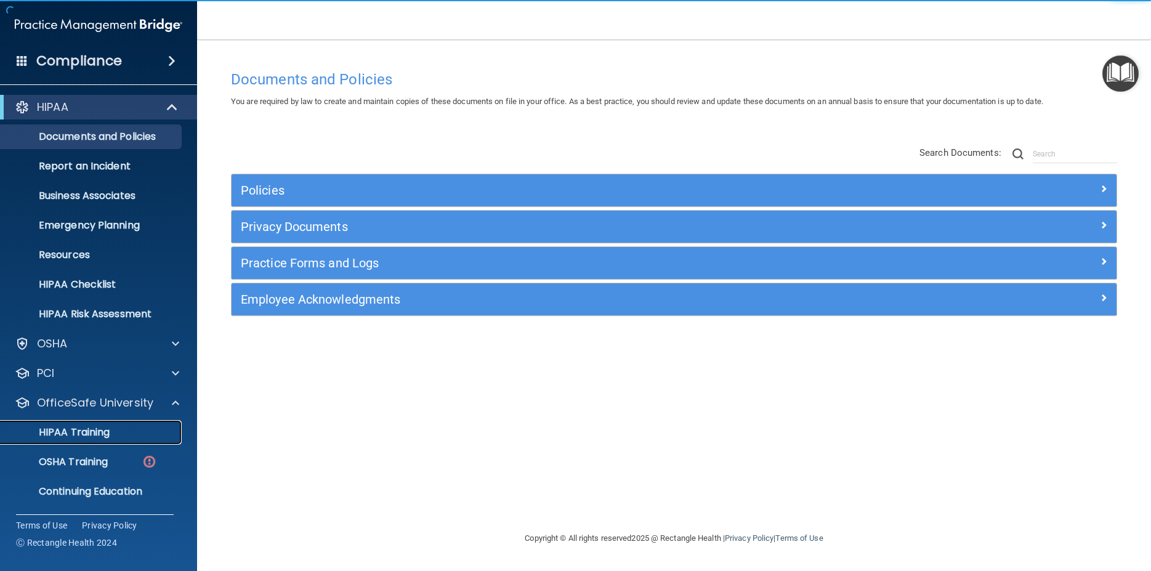
click at [102, 428] on p "HIPAA Training" at bounding box center [59, 432] width 102 height 12
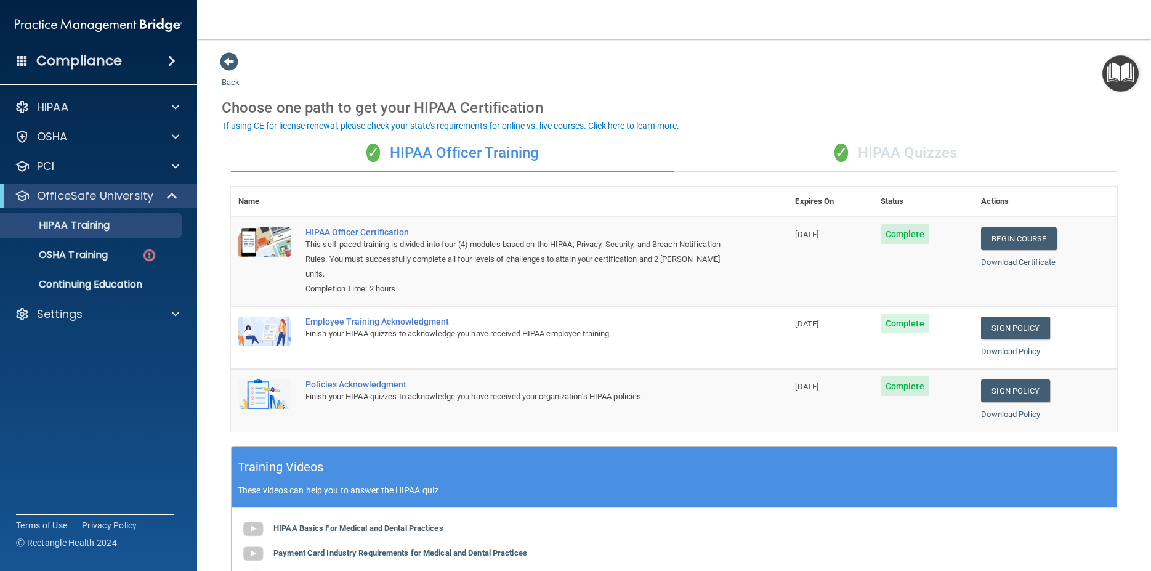
click at [930, 153] on div "✓ HIPAA Quizzes" at bounding box center [895, 153] width 443 height 37
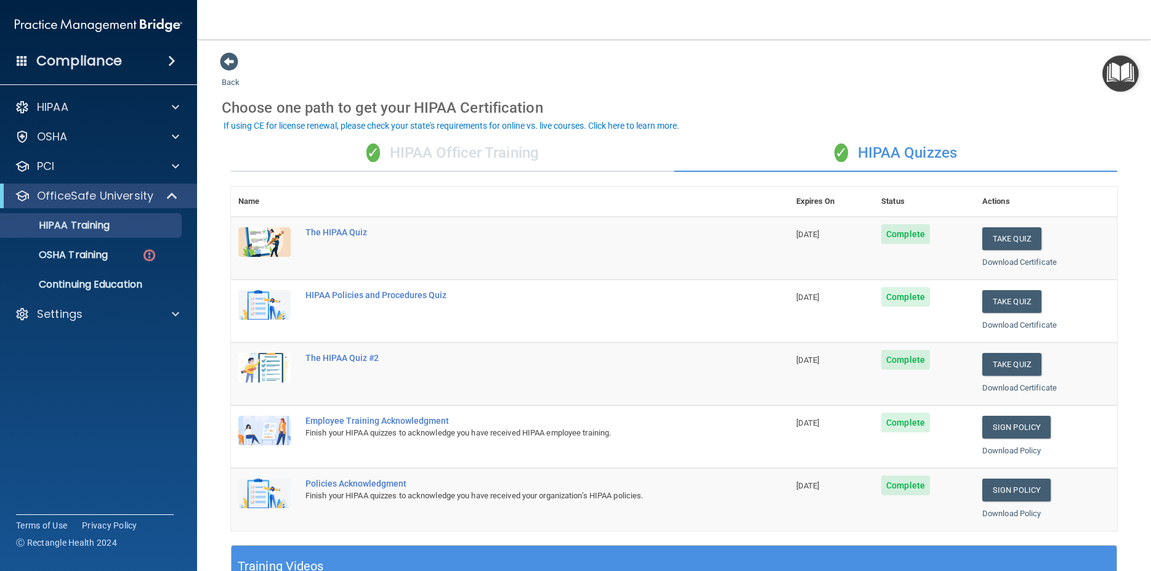
click at [453, 142] on div "✓ HIPAA Officer Training" at bounding box center [452, 153] width 443 height 37
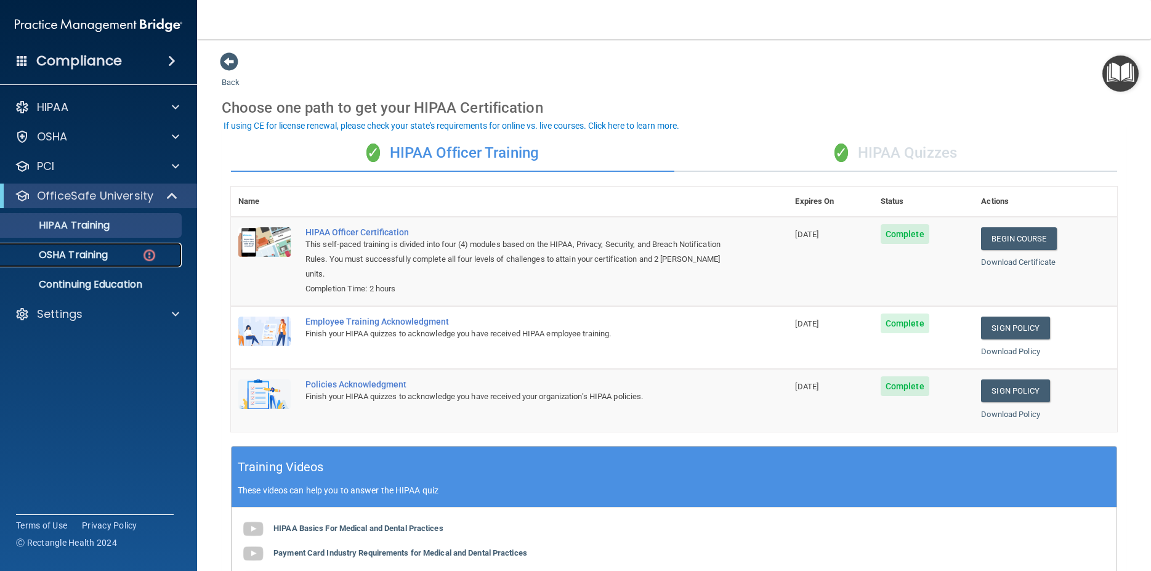
click at [106, 257] on p "OSHA Training" at bounding box center [58, 255] width 100 height 12
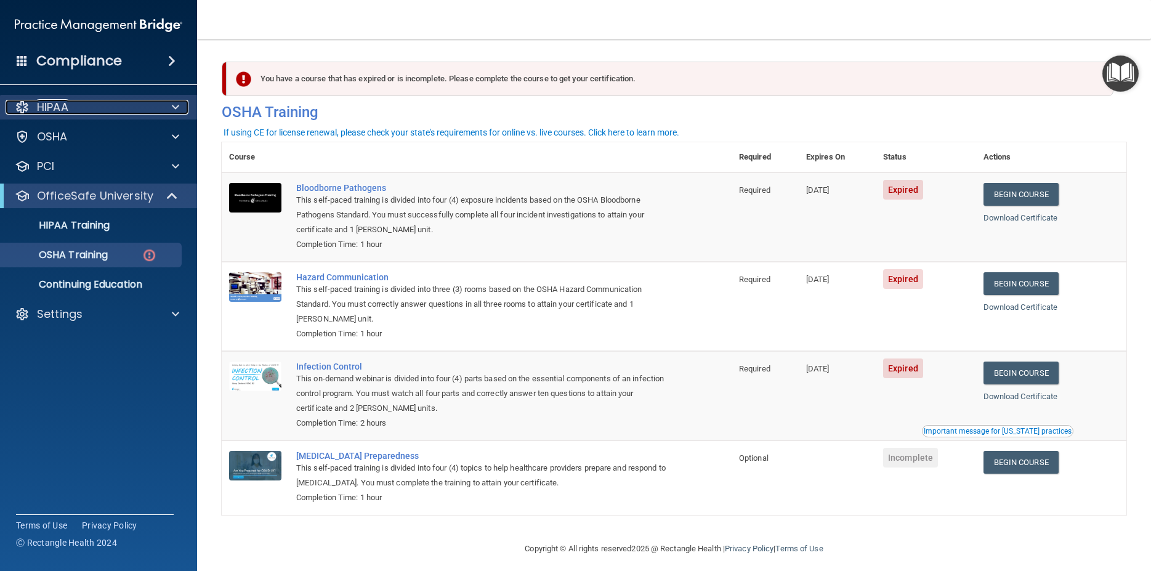
click at [155, 107] on div "HIPAA" at bounding box center [82, 107] width 153 height 15
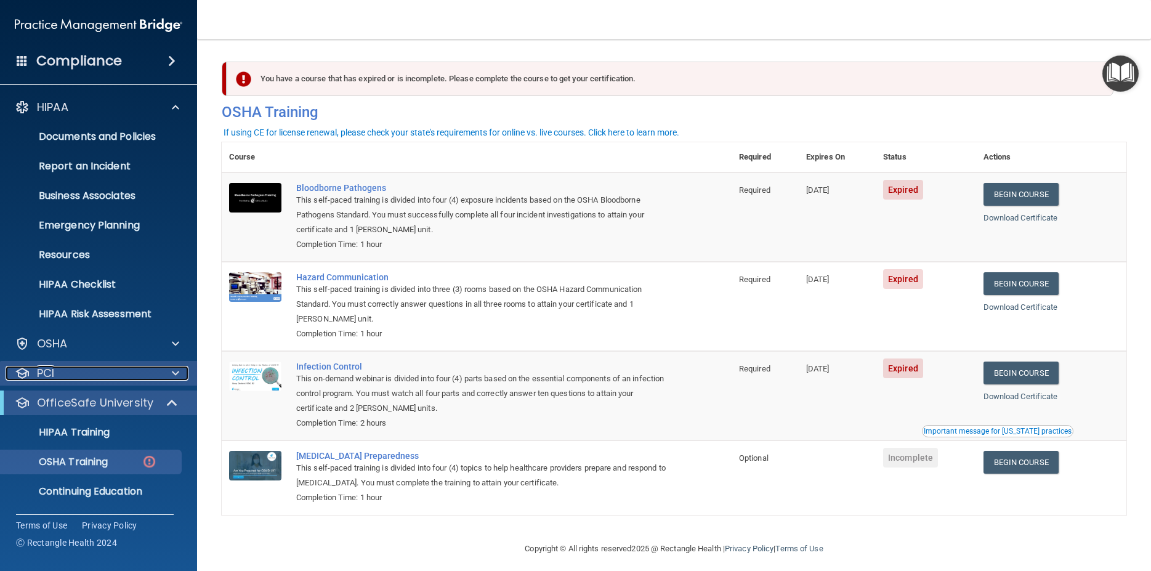
click at [159, 371] on div at bounding box center [173, 373] width 31 height 15
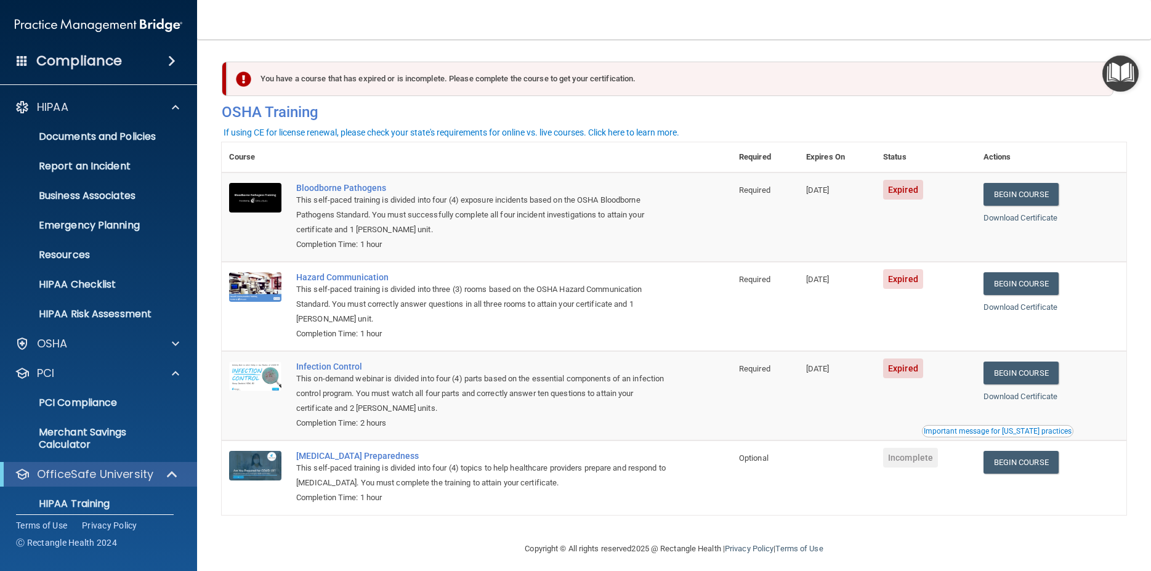
click at [158, 62] on div "Compliance" at bounding box center [98, 60] width 197 height 27
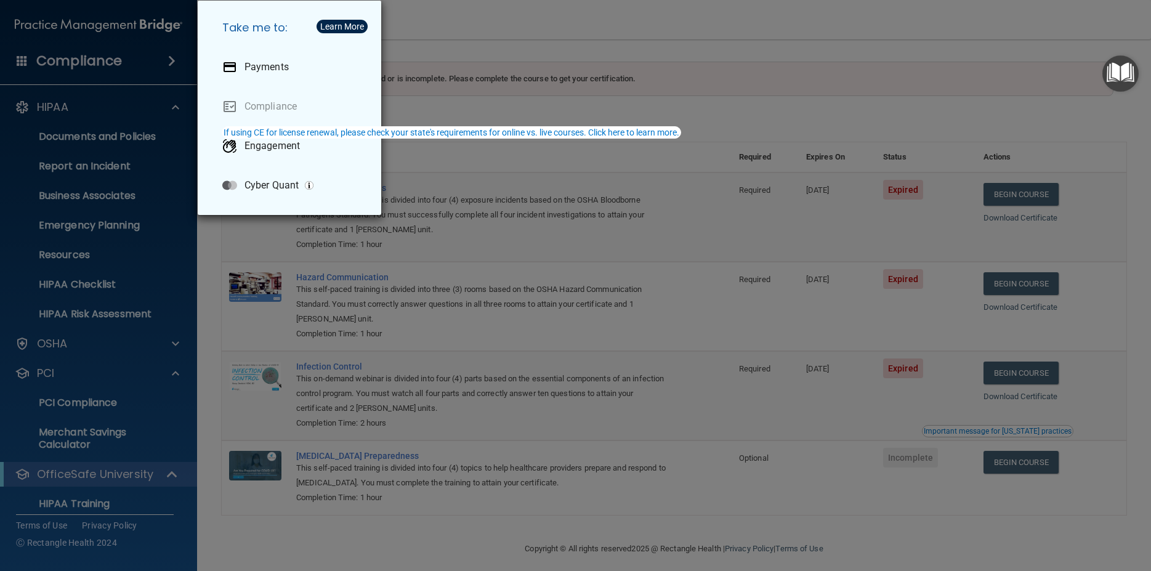
click at [156, 62] on div "Take me to: Payments Compliance Engagement Cyber Quant" at bounding box center [575, 285] width 1151 height 571
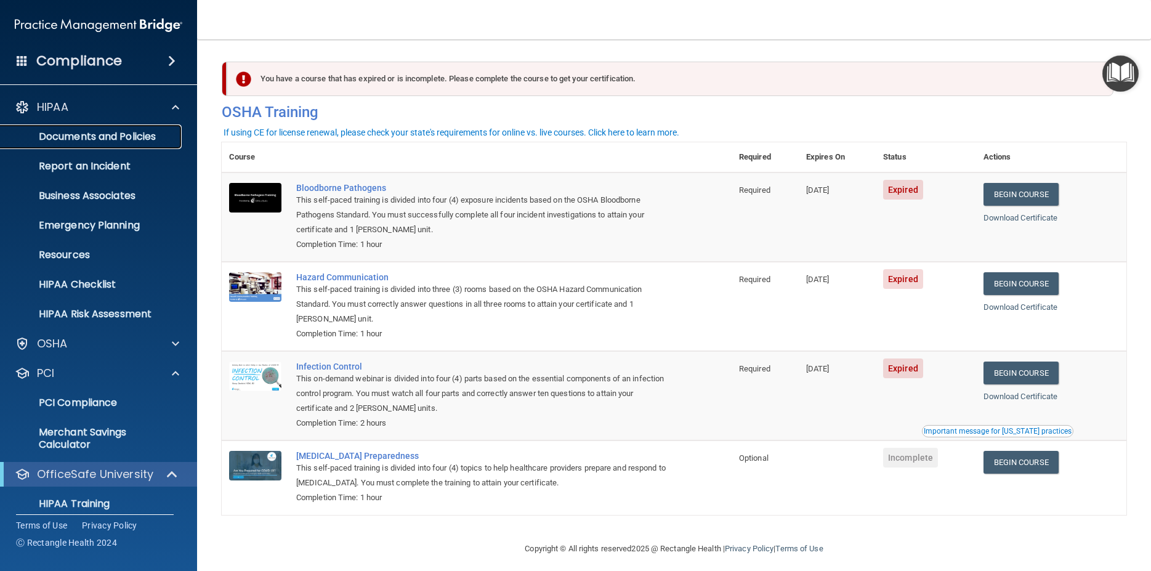
click at [152, 135] on p "Documents and Policies" at bounding box center [92, 137] width 168 height 12
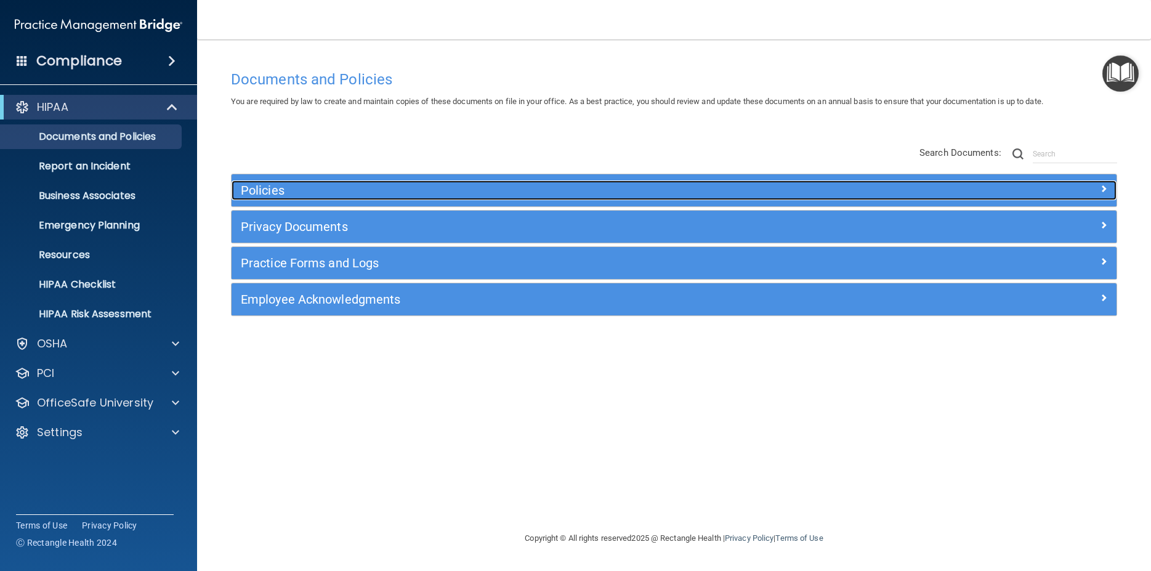
click at [1102, 193] on span at bounding box center [1103, 188] width 7 height 15
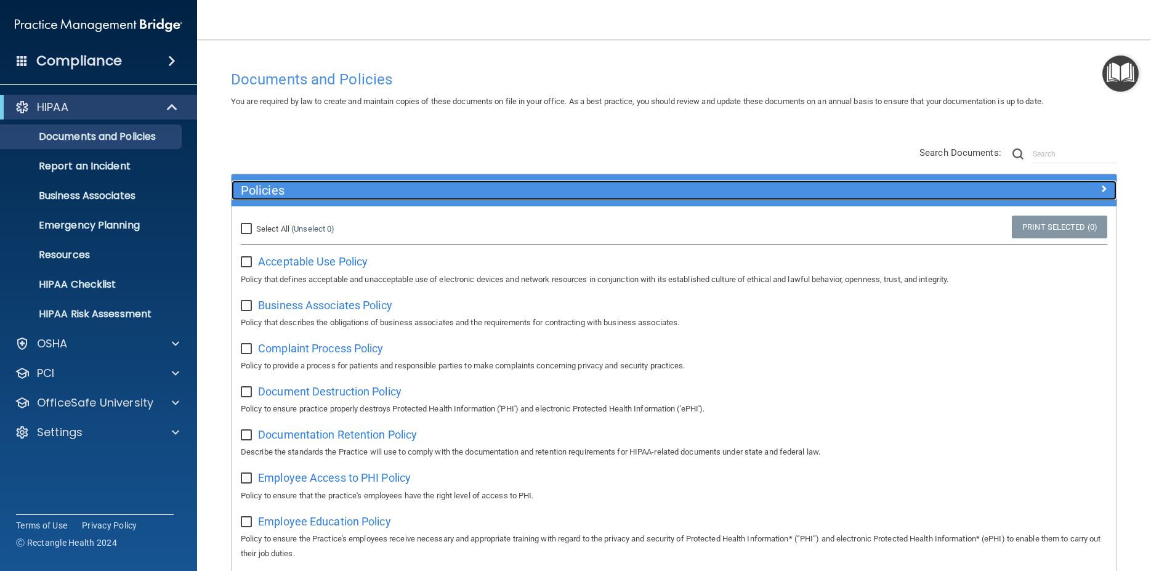
click at [1096, 182] on div at bounding box center [1005, 187] width 221 height 15
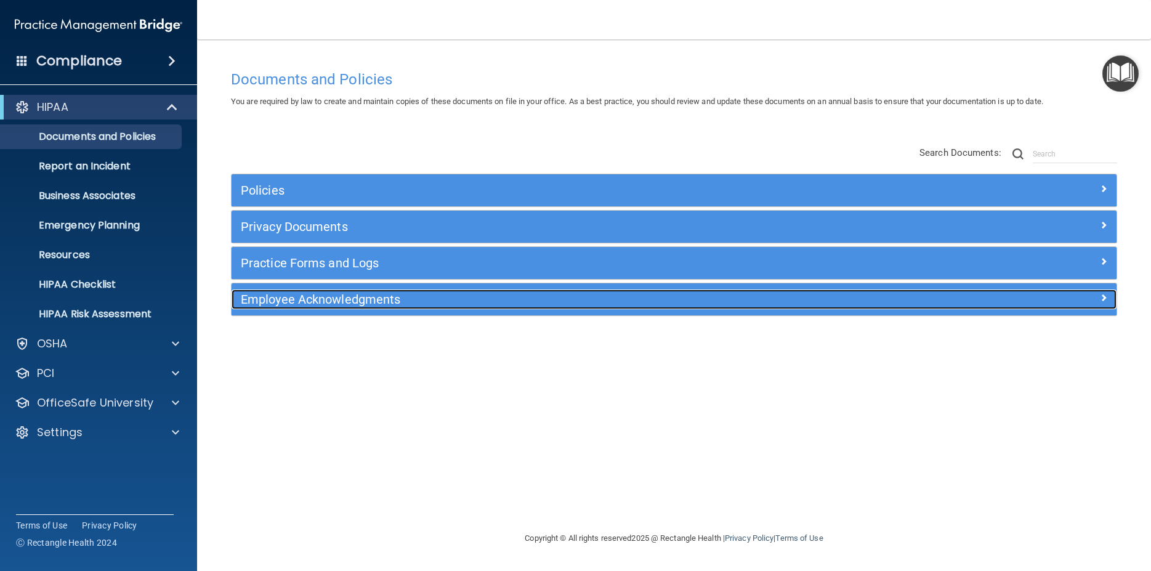
click at [310, 299] on h5 "Employee Acknowledgments" at bounding box center [563, 299] width 645 height 14
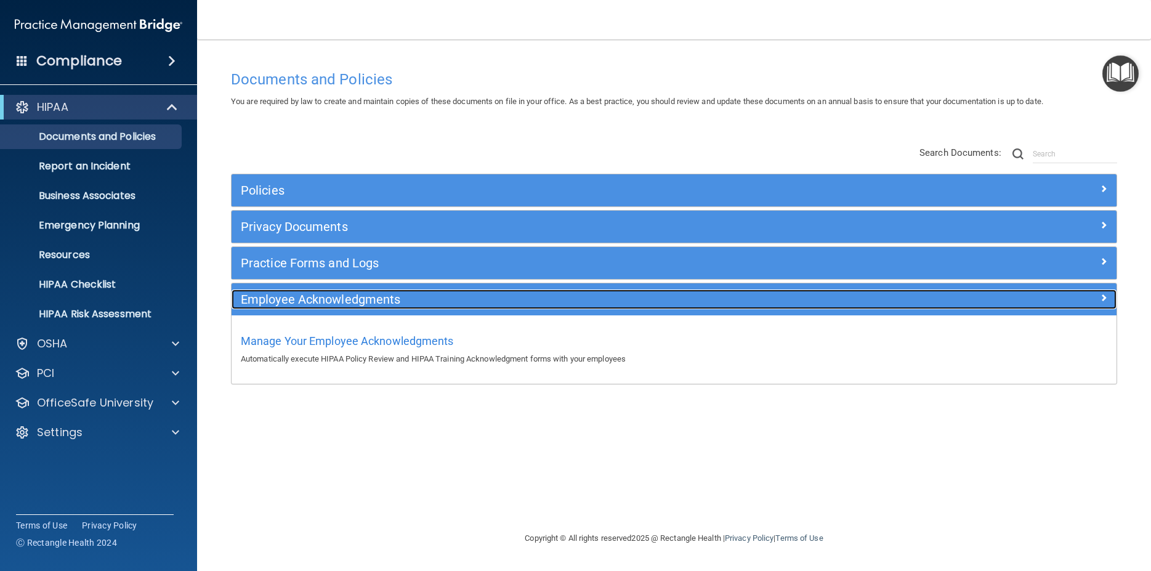
click at [1101, 299] on span at bounding box center [1103, 297] width 7 height 15
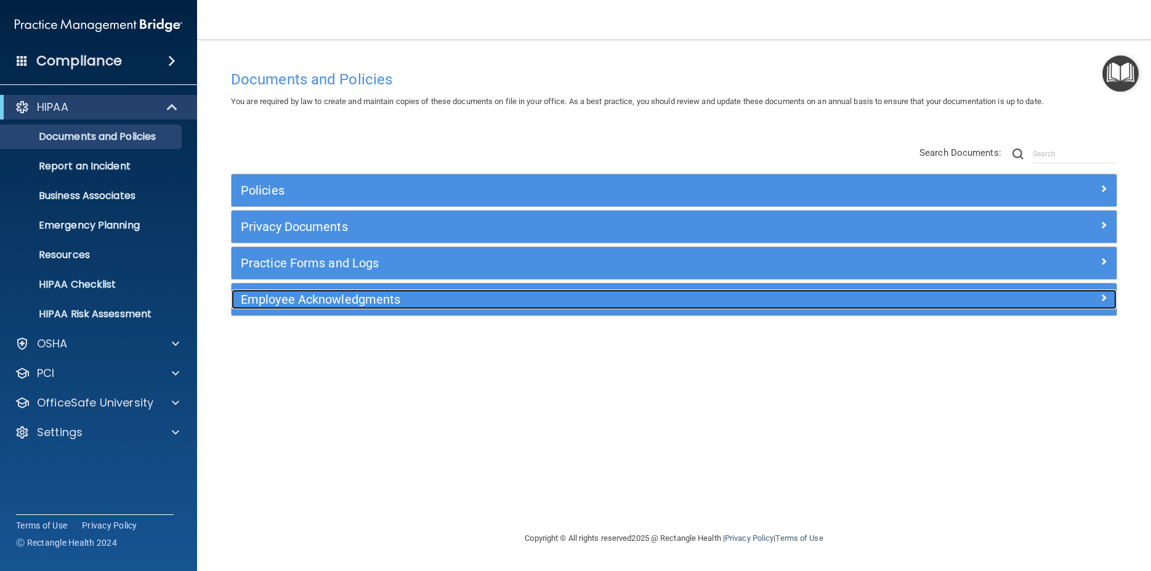
click at [1101, 299] on span at bounding box center [1103, 297] width 7 height 15
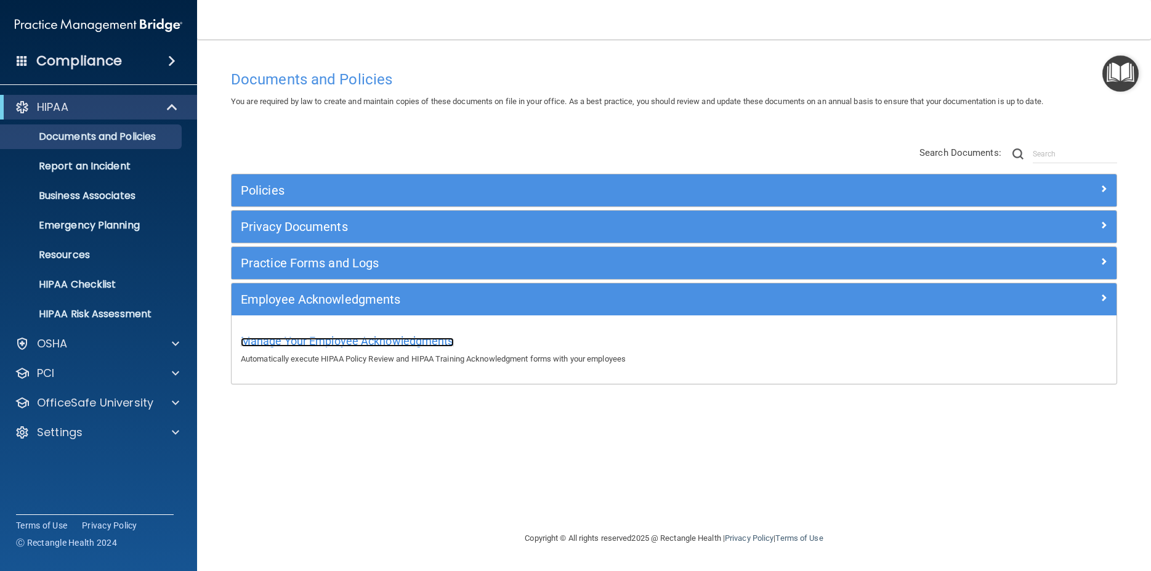
click at [397, 340] on span "Manage Your Employee Acknowledgments" at bounding box center [347, 340] width 213 height 13
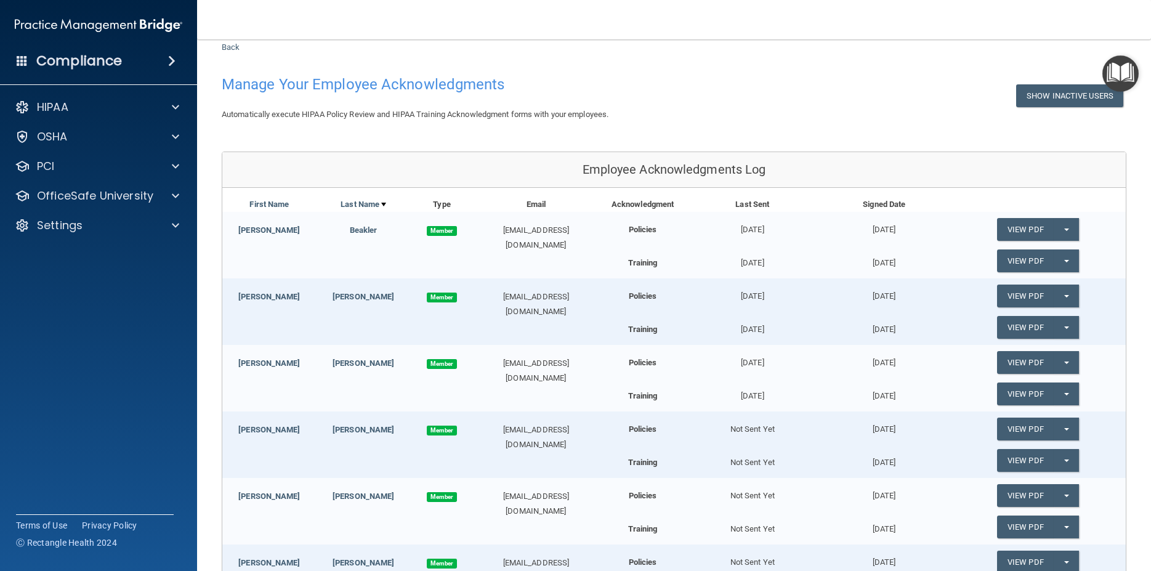
scroll to position [55, 0]
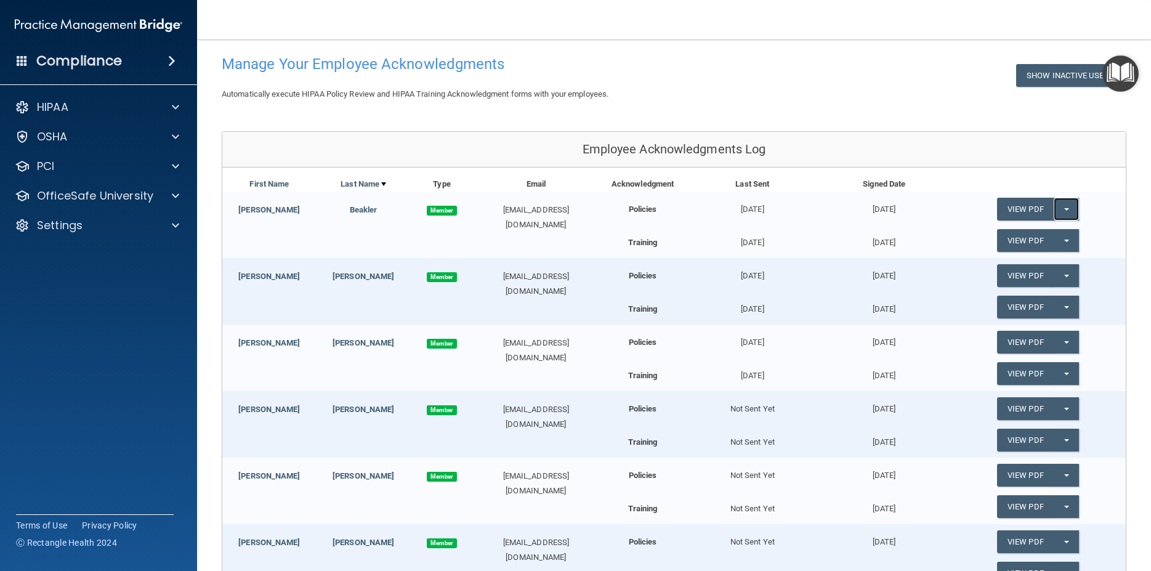
click at [1062, 210] on button "Split button!" at bounding box center [1065, 209] width 25 height 23
click at [1084, 190] on div "Acknowledgment Last Sent Signed Date" at bounding box center [861, 184] width 527 height 15
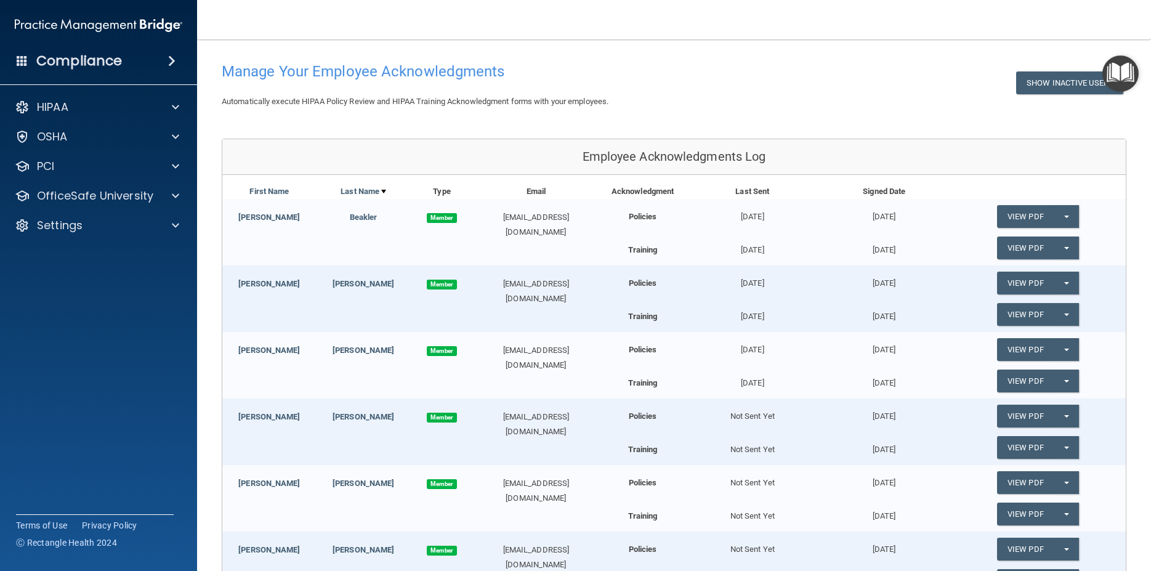
scroll to position [0, 0]
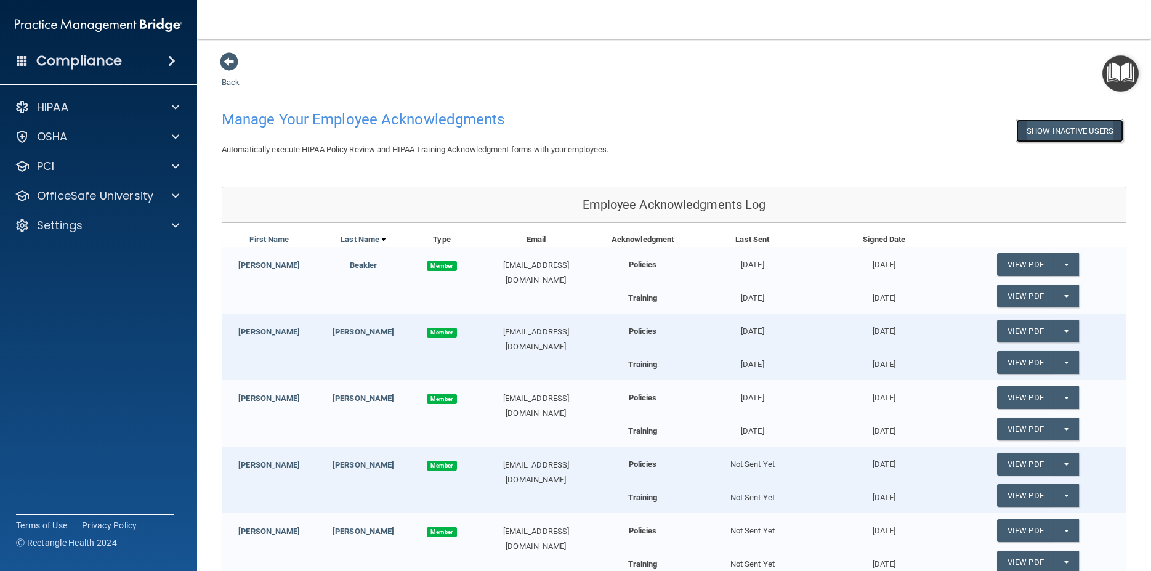
click at [1069, 132] on button "Show Inactive Users" at bounding box center [1069, 130] width 107 height 23
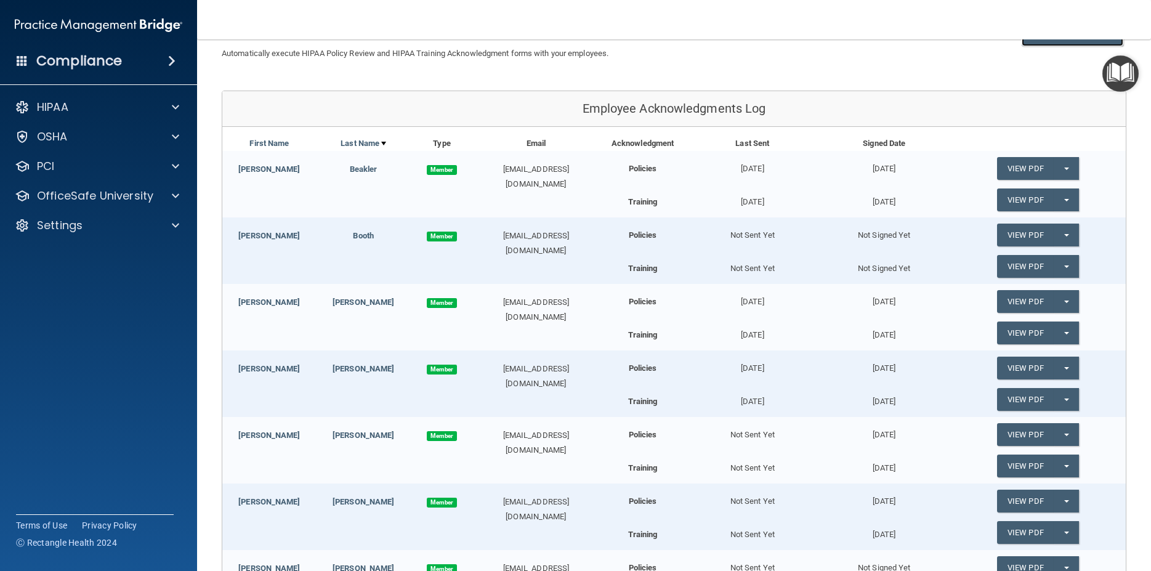
scroll to position [111, 0]
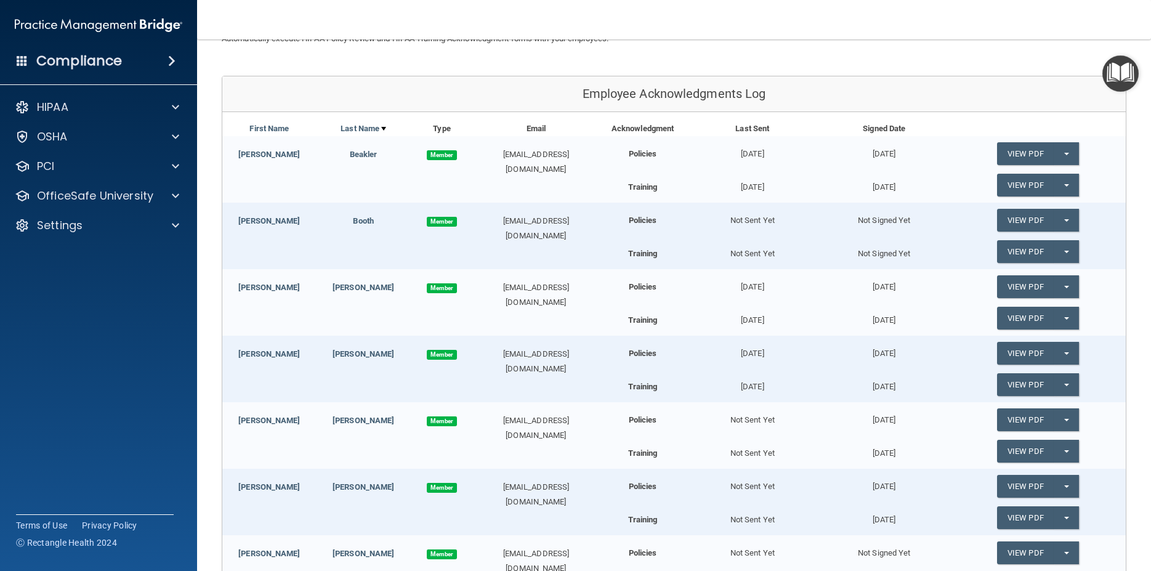
click at [360, 220] on div "Booth" at bounding box center [363, 221] width 94 height 15
click at [363, 222] on link "Booth" at bounding box center [363, 220] width 21 height 9
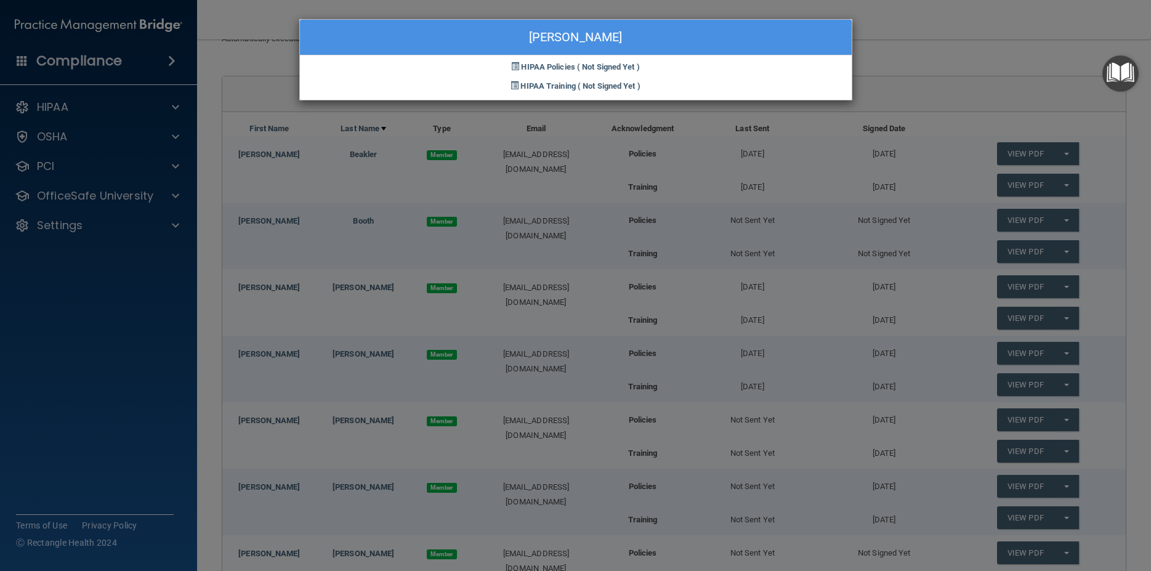
click at [268, 224] on div "Billie Booth HIPAA Policies ( Not Signed Yet ) HIPAA Training ( Not Signed Yet )" at bounding box center [575, 285] width 1151 height 571
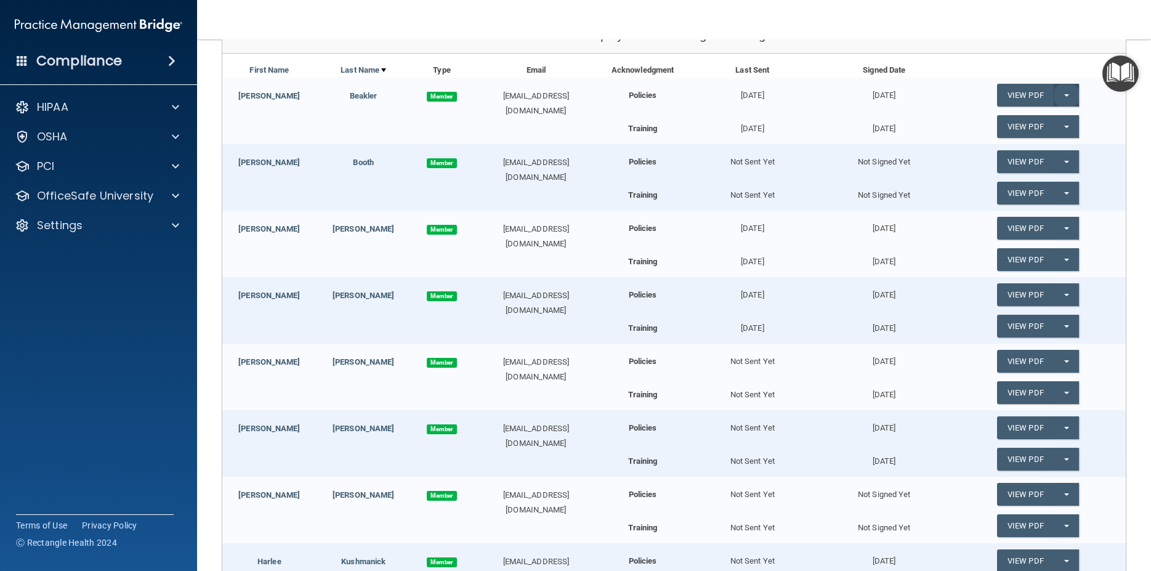
scroll to position [0, 0]
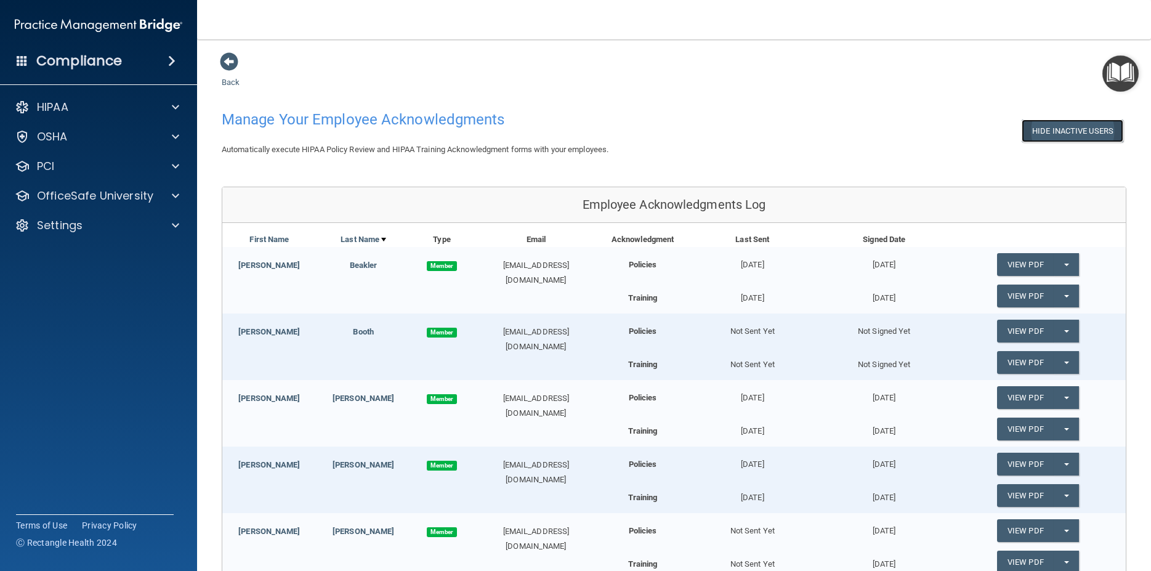
click at [1056, 124] on button "Hide Inactive Users" at bounding box center [1072, 130] width 102 height 23
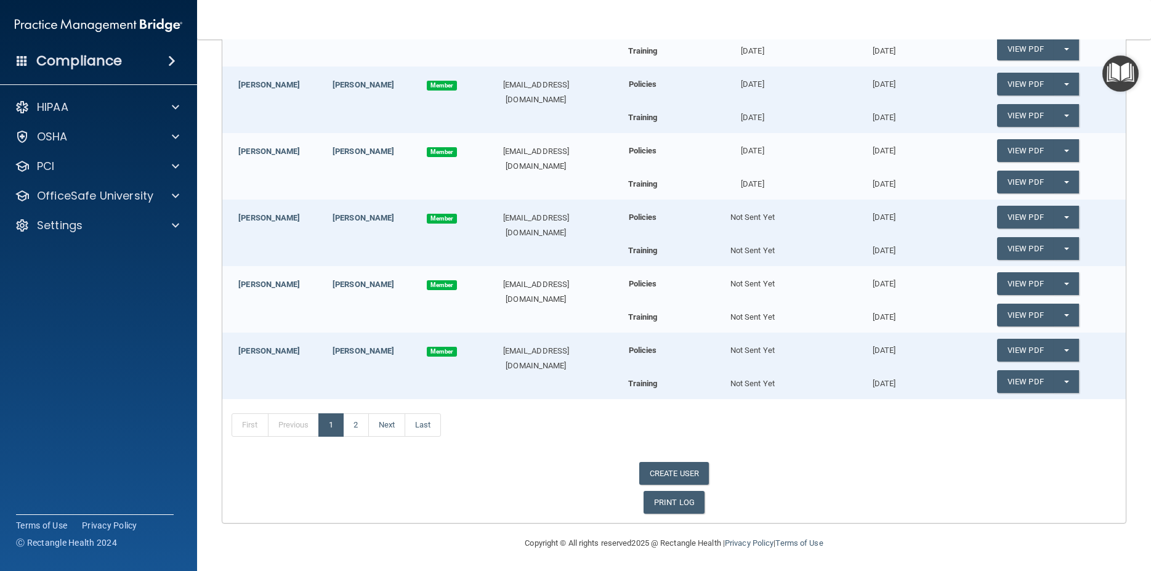
scroll to position [274, 0]
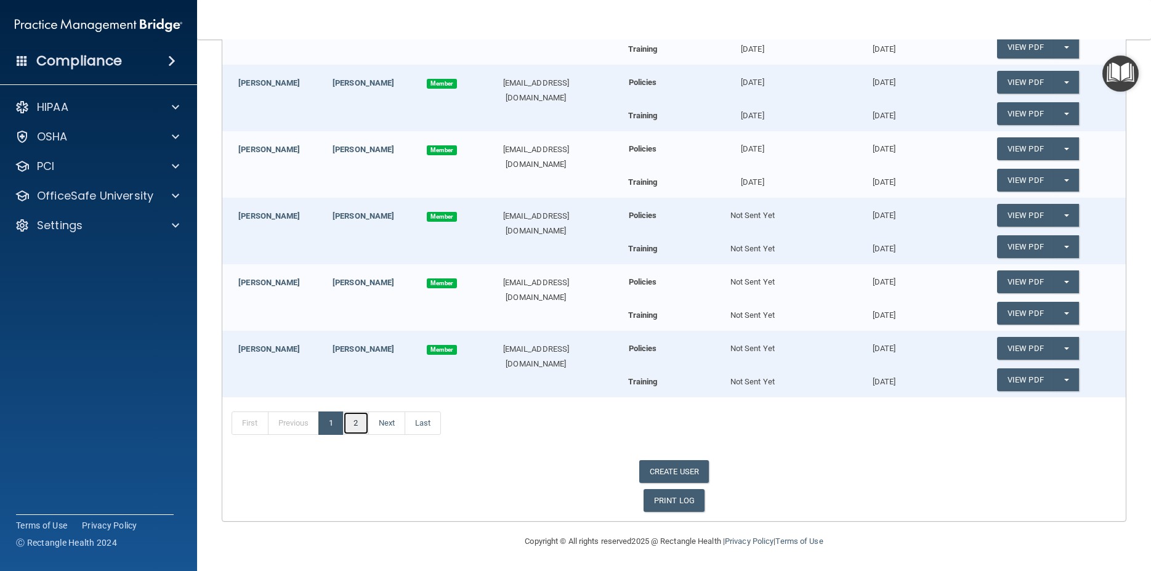
click at [356, 423] on link "2" at bounding box center [355, 422] width 25 height 23
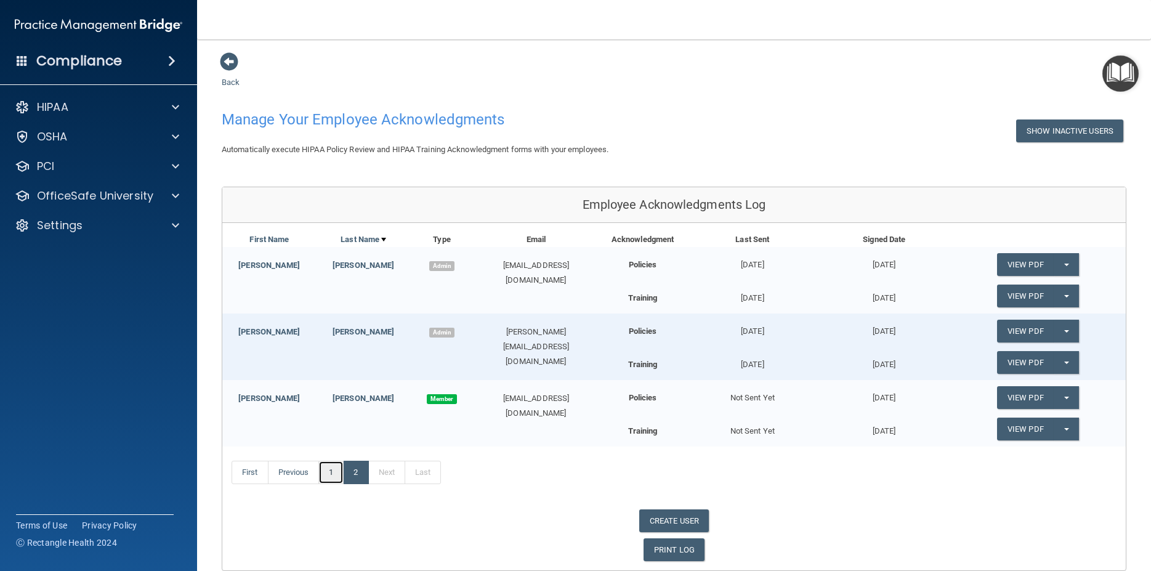
click at [336, 484] on link "1" at bounding box center [330, 472] width 25 height 23
click at [331, 484] on link "1" at bounding box center [330, 472] width 25 height 23
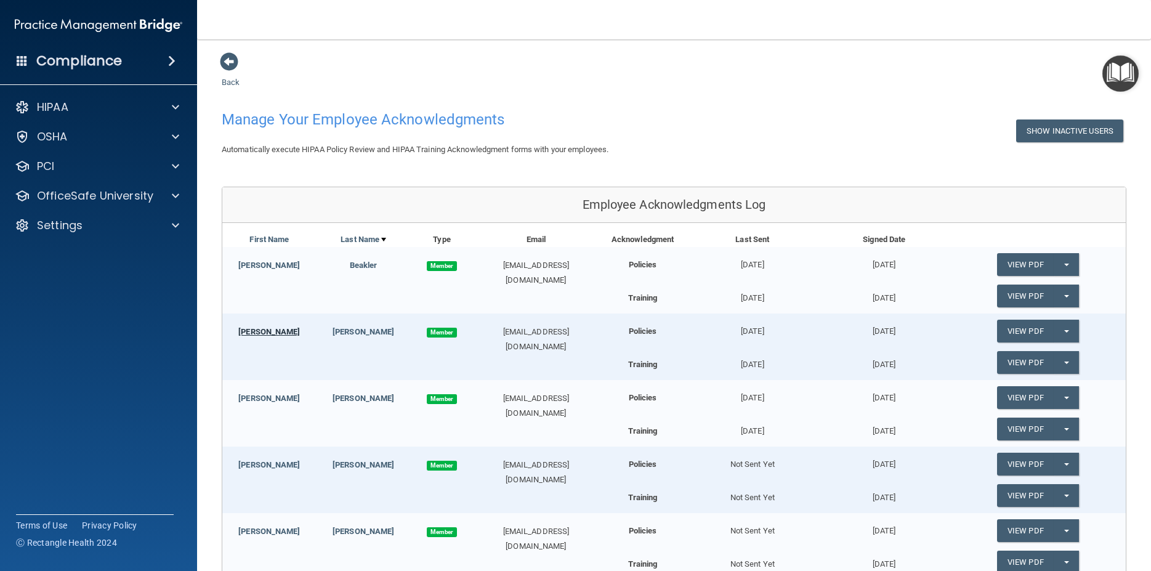
click at [267, 336] on link "[PERSON_NAME]" at bounding box center [269, 331] width 62 height 9
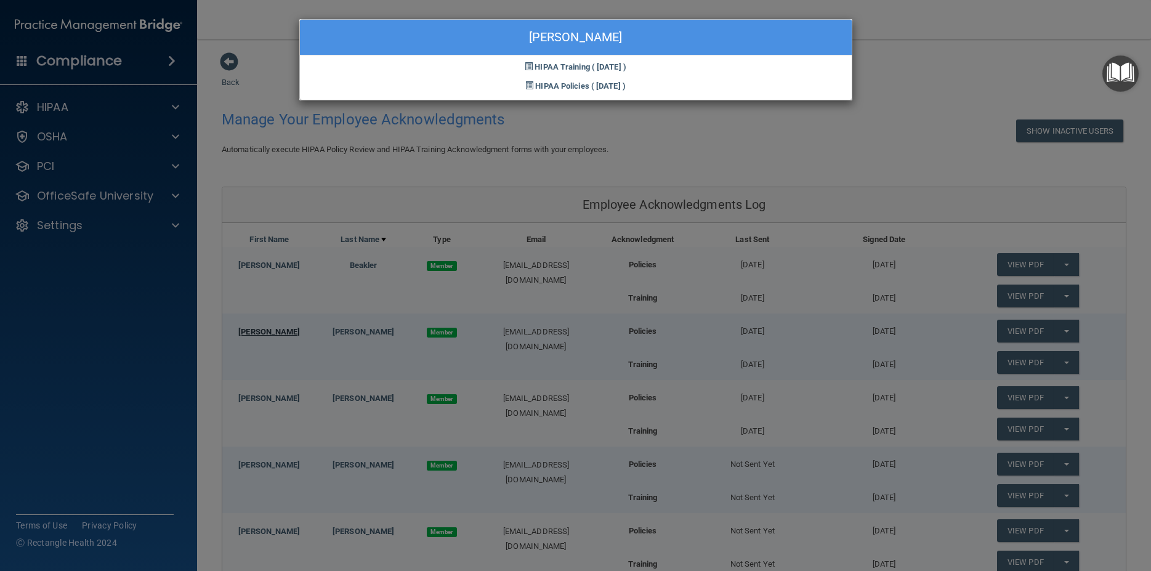
click at [267, 339] on div "Jessica Boyer HIPAA Training ( 05/29/2024 ) HIPAA Policies ( 05/29/2024 )" at bounding box center [575, 285] width 1151 height 571
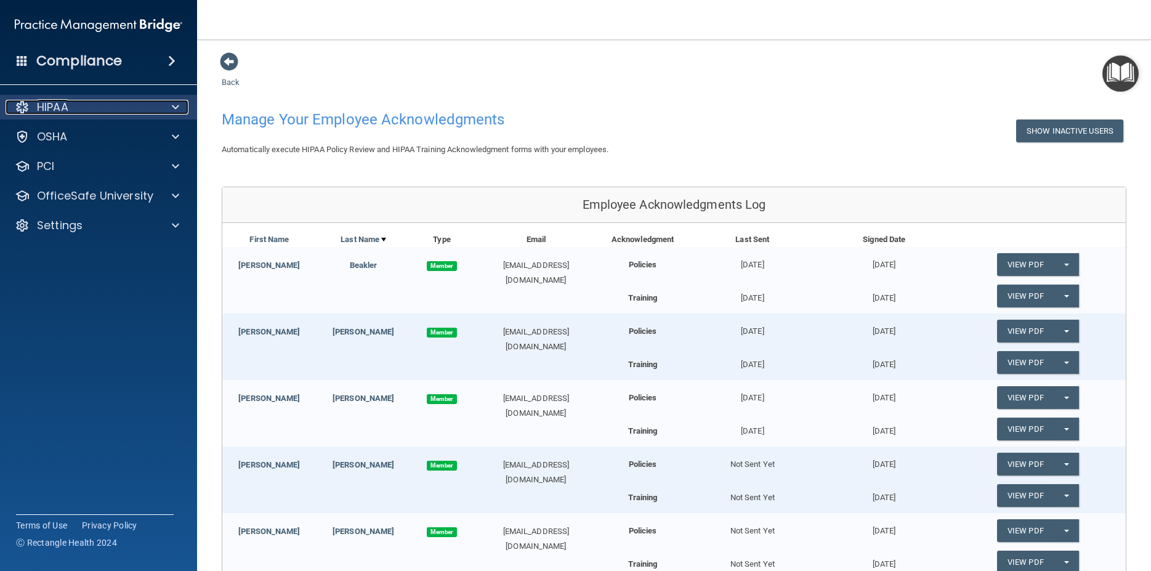
click at [174, 110] on span at bounding box center [175, 107] width 7 height 15
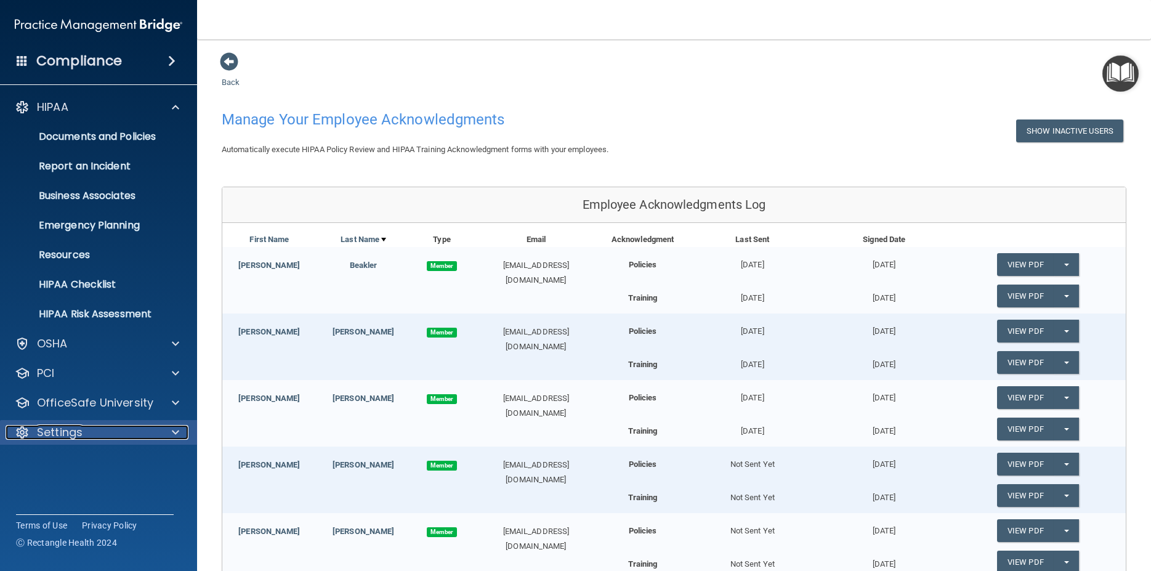
click at [145, 435] on div "Settings" at bounding box center [82, 432] width 153 height 15
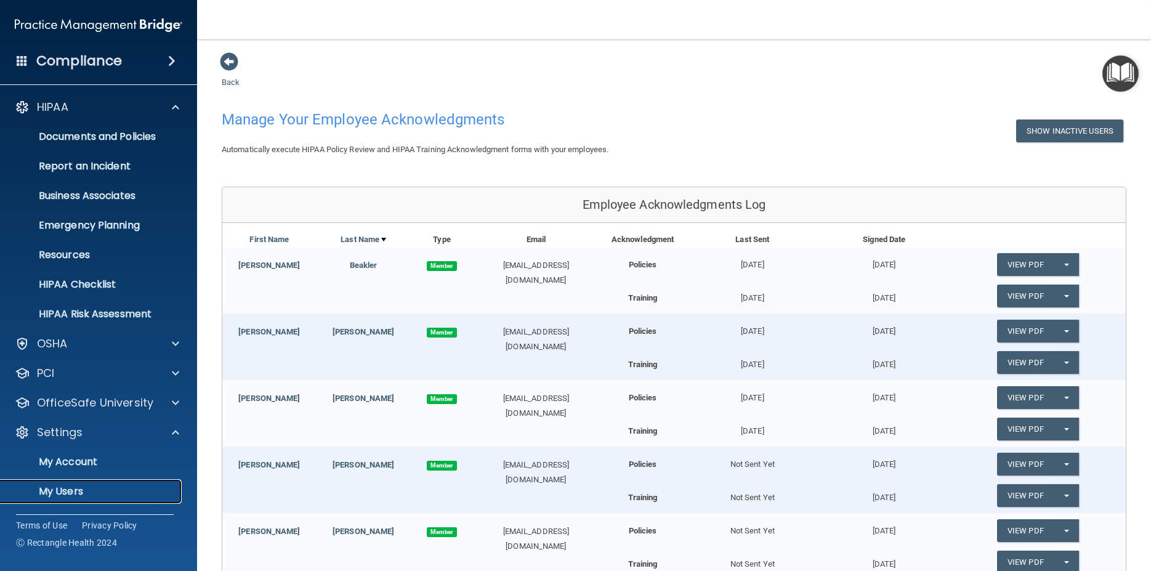
click at [73, 490] on p "My Users" at bounding box center [92, 491] width 168 height 12
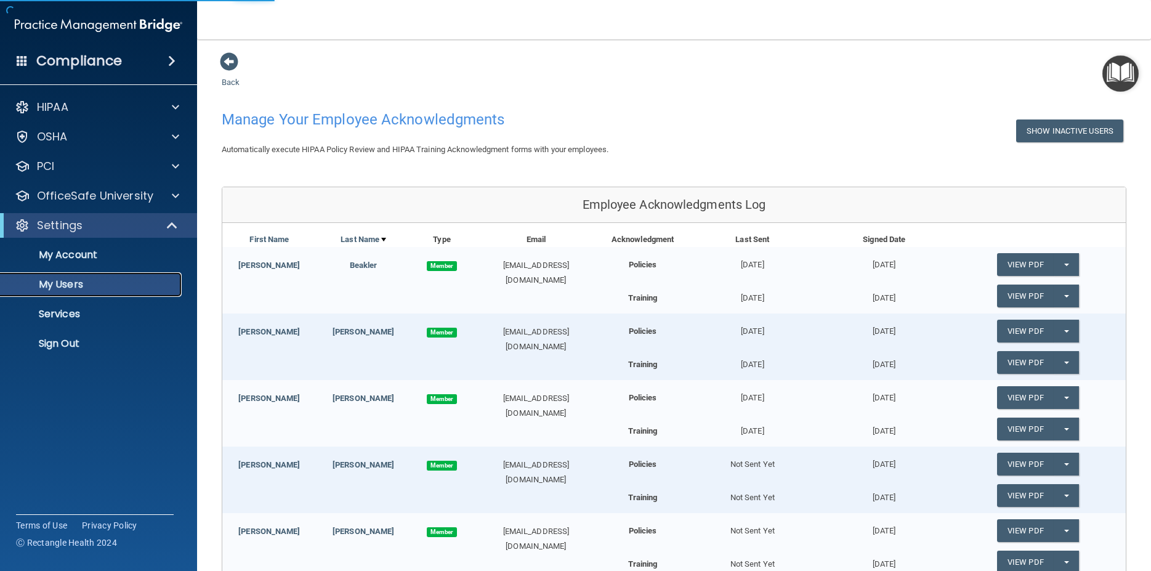
select select "20"
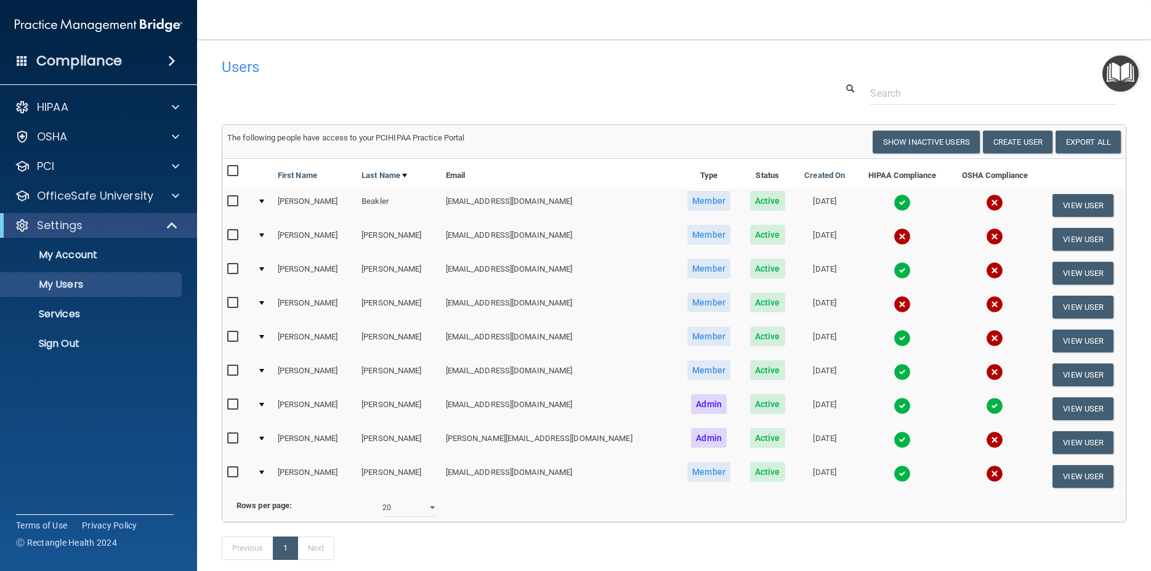
click at [234, 233] on input "checkbox" at bounding box center [234, 235] width 14 height 10
checkbox input "true"
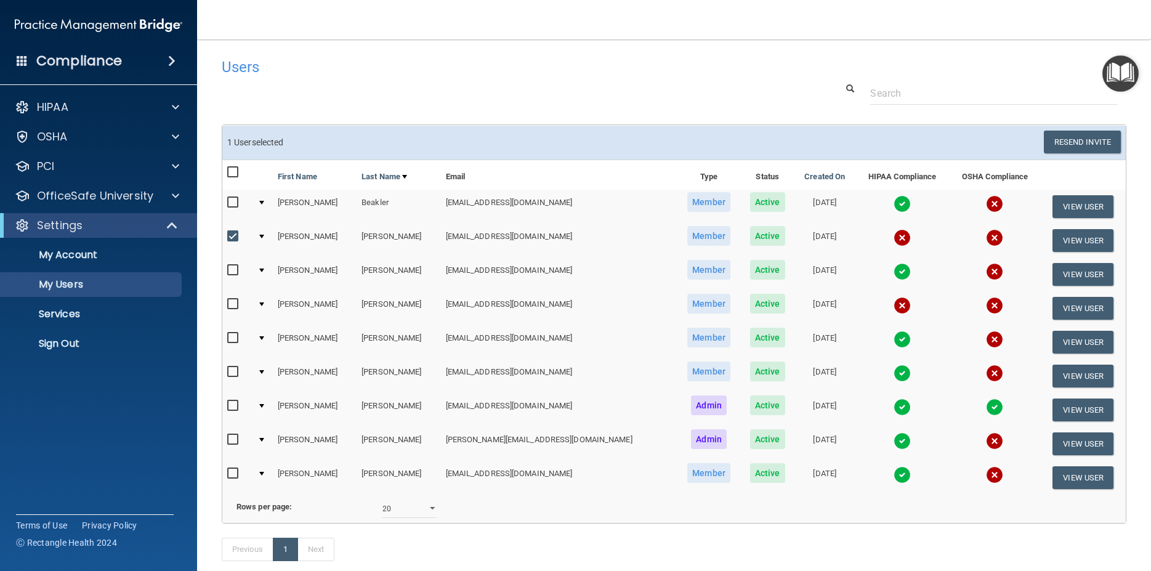
click at [233, 304] on input "checkbox" at bounding box center [234, 304] width 14 height 10
checkbox input "true"
click at [1069, 235] on button "View User" at bounding box center [1082, 240] width 61 height 23
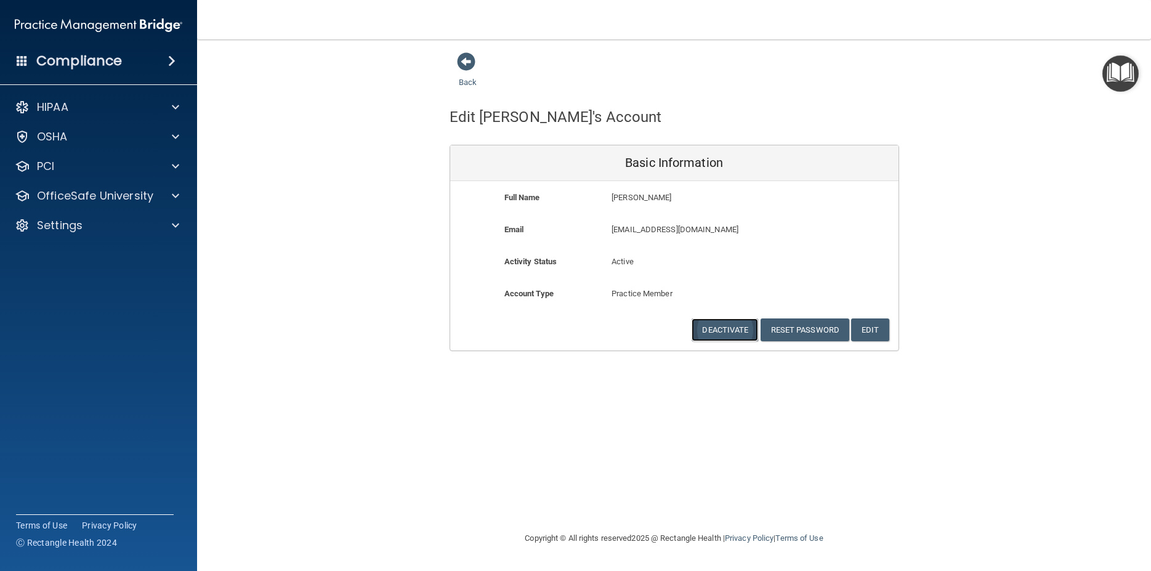
click at [722, 328] on button "Deactivate" at bounding box center [724, 329] width 66 height 23
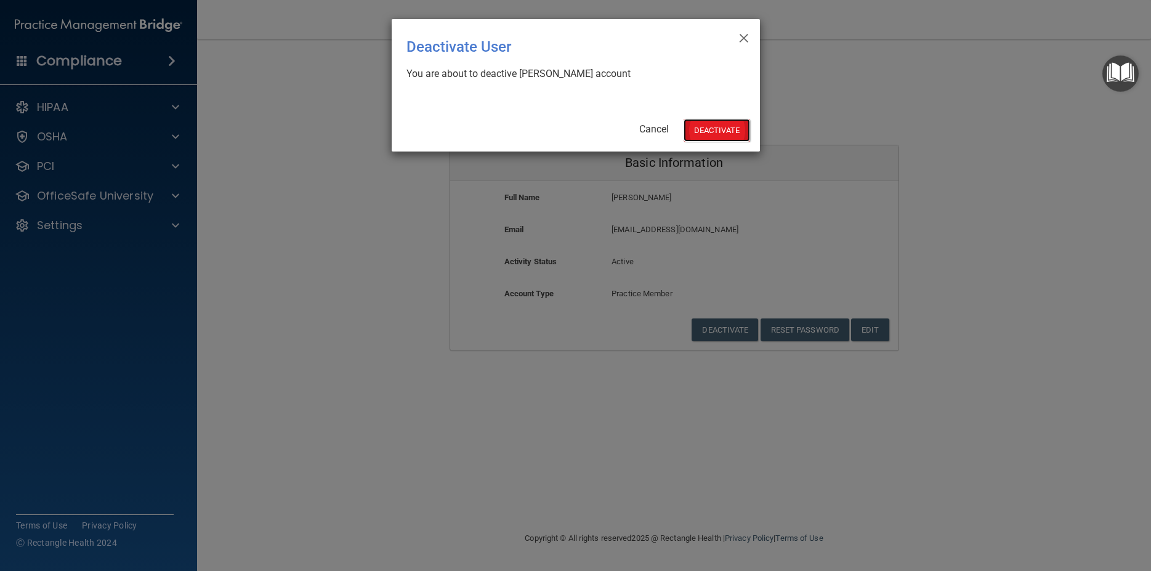
click at [723, 131] on button "Deactivate" at bounding box center [716, 130] width 66 height 23
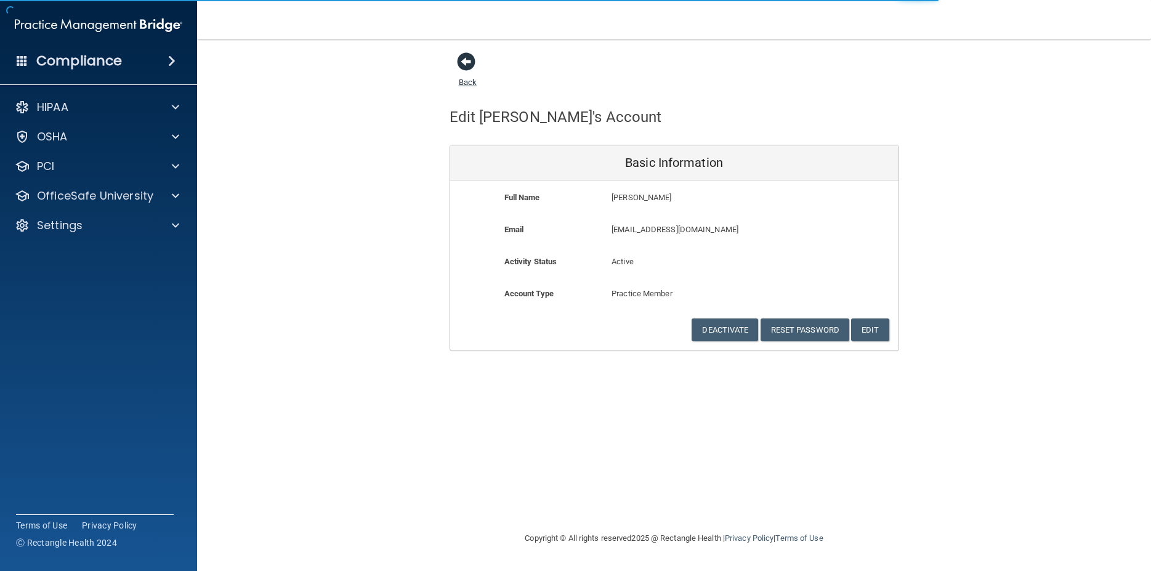
click at [470, 65] on span at bounding box center [466, 61] width 18 height 18
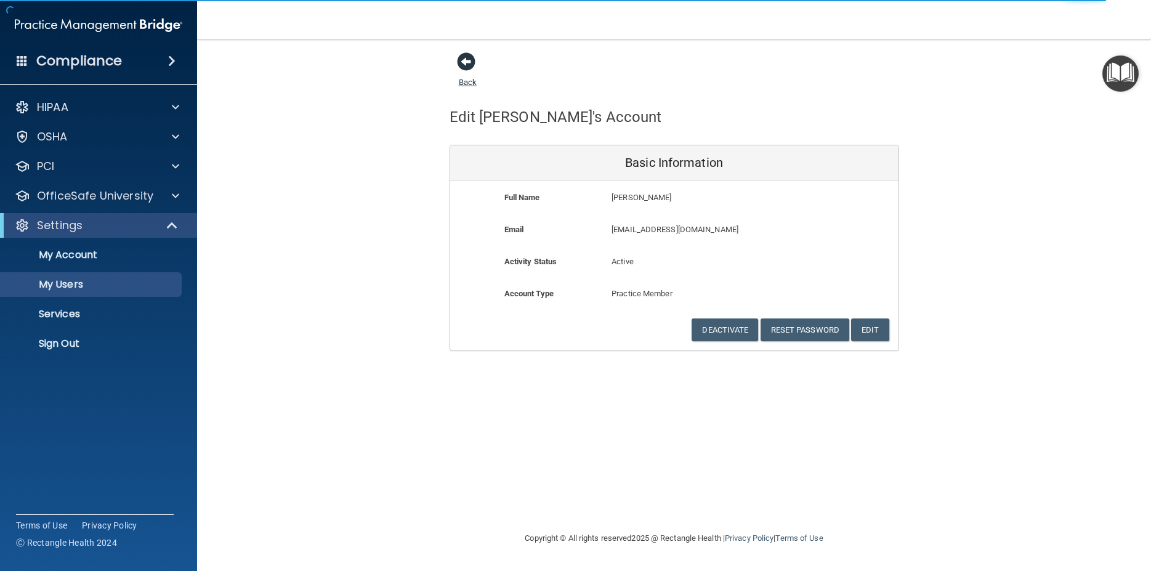
select select "20"
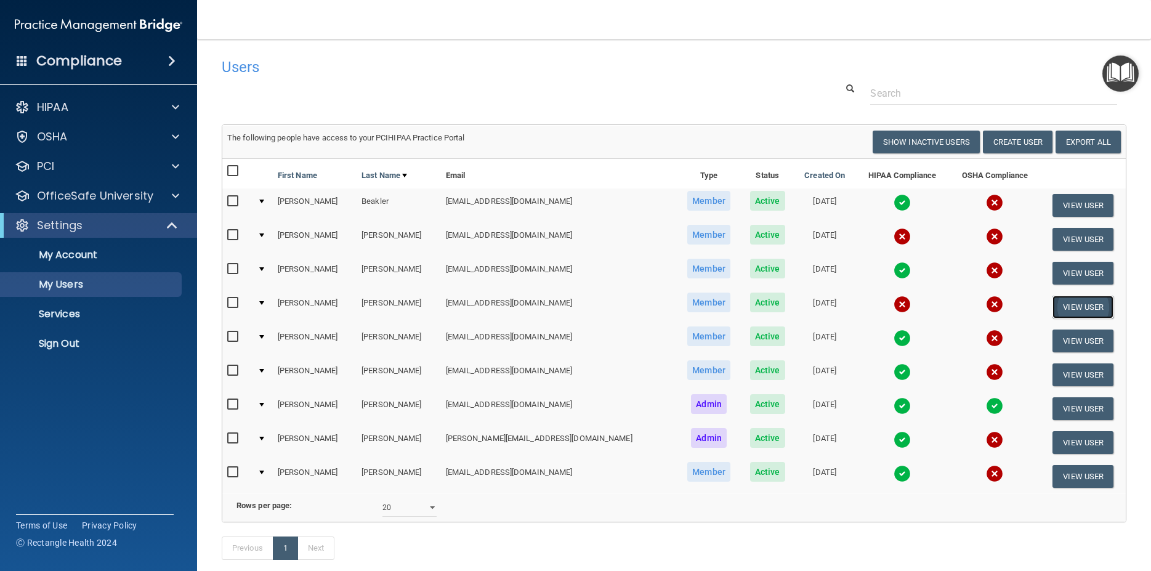
click at [1059, 303] on button "View User" at bounding box center [1082, 307] width 61 height 23
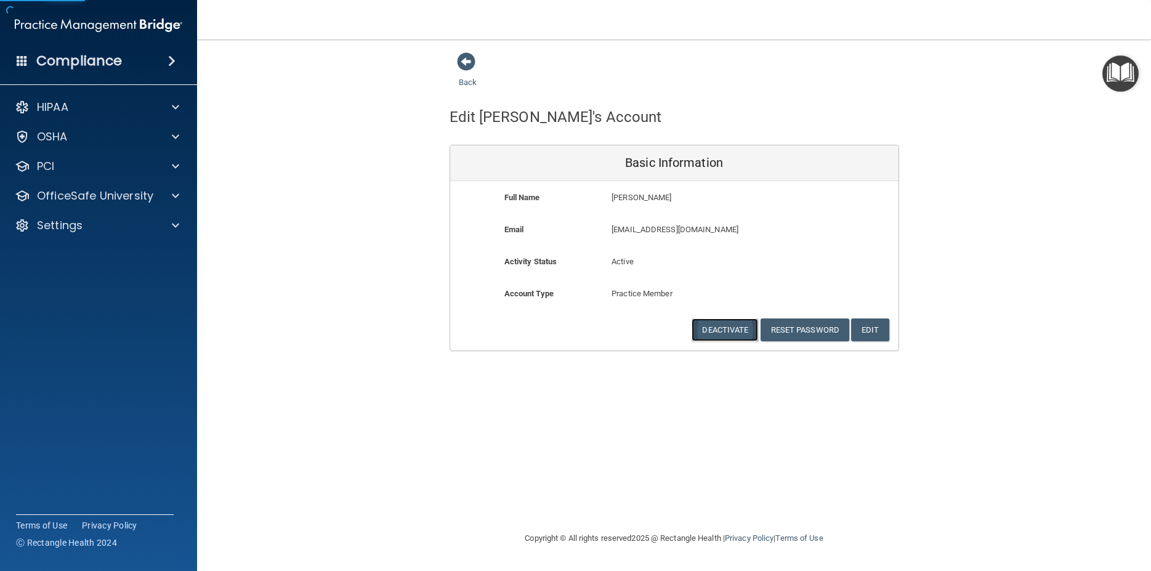
click at [708, 328] on button "Deactivate" at bounding box center [724, 329] width 66 height 23
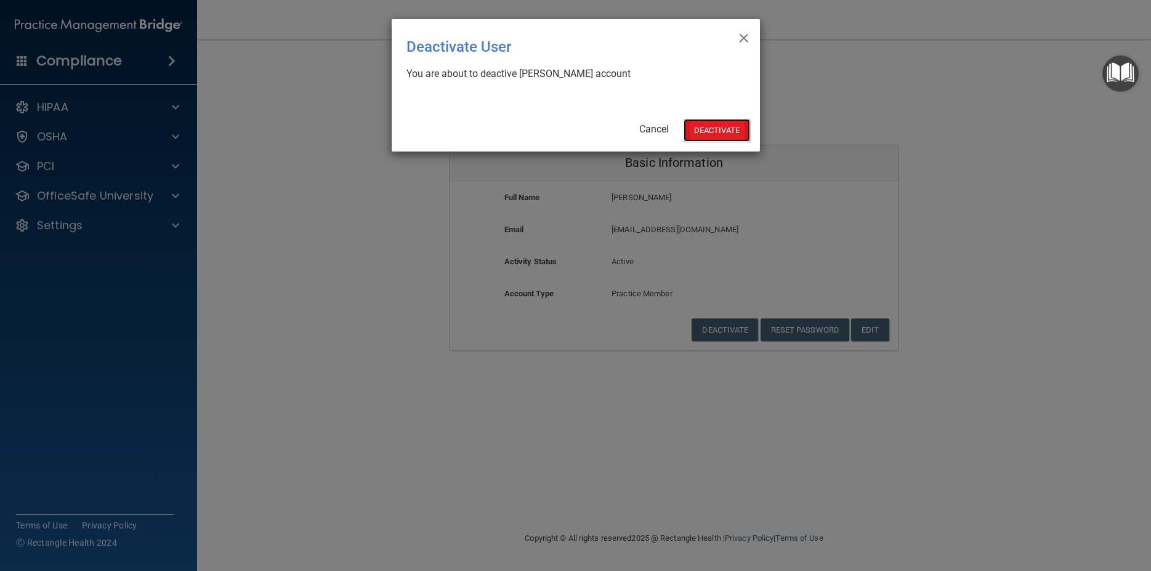
click at [718, 130] on button "Deactivate" at bounding box center [716, 130] width 66 height 23
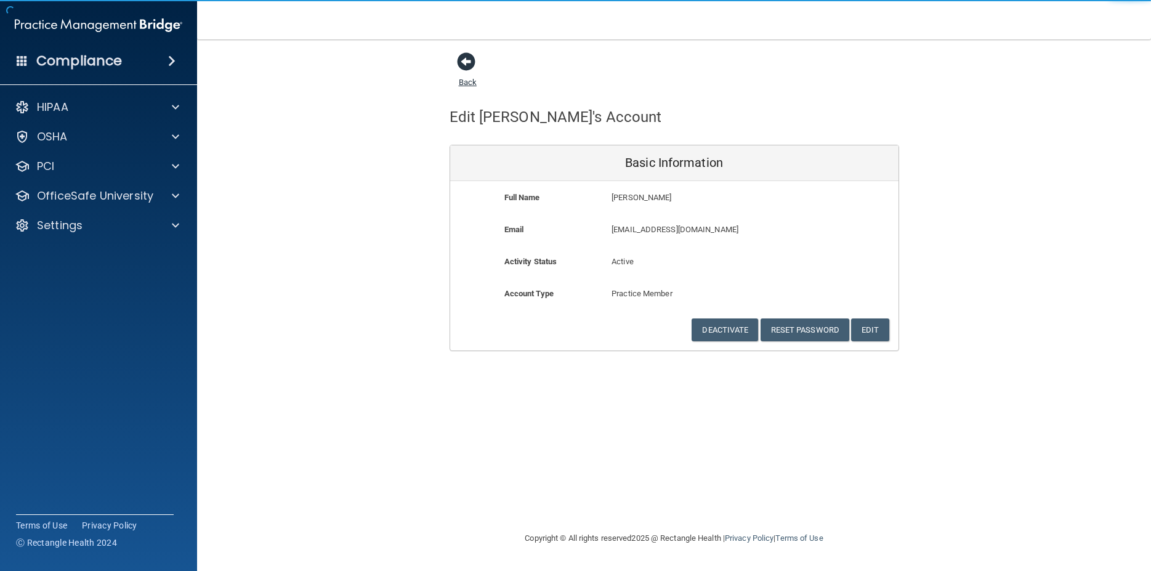
click at [470, 84] on link "Back" at bounding box center [468, 75] width 18 height 24
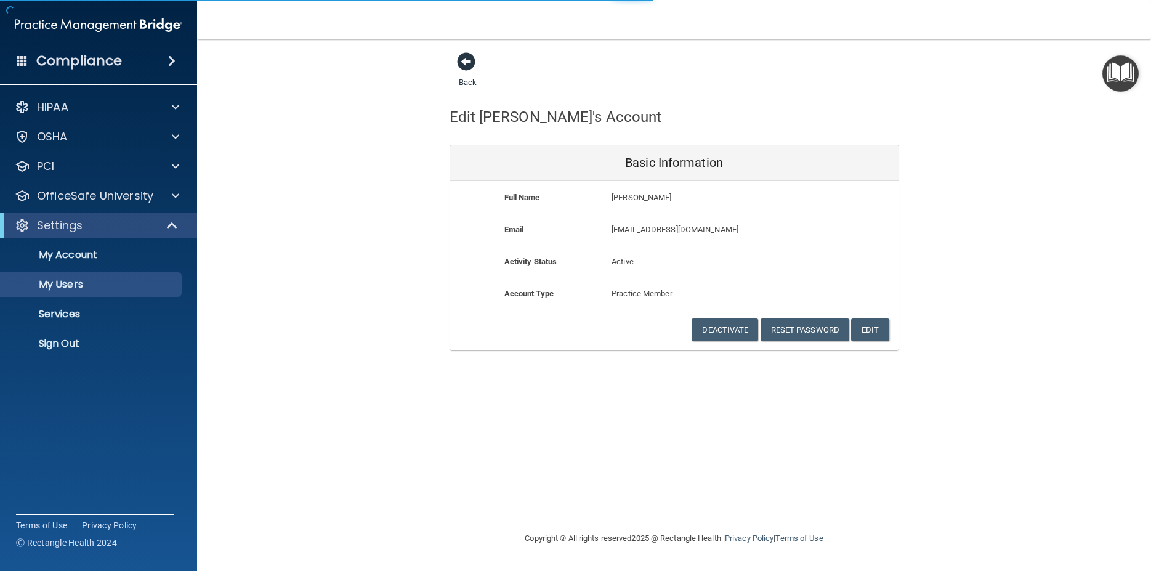
select select "20"
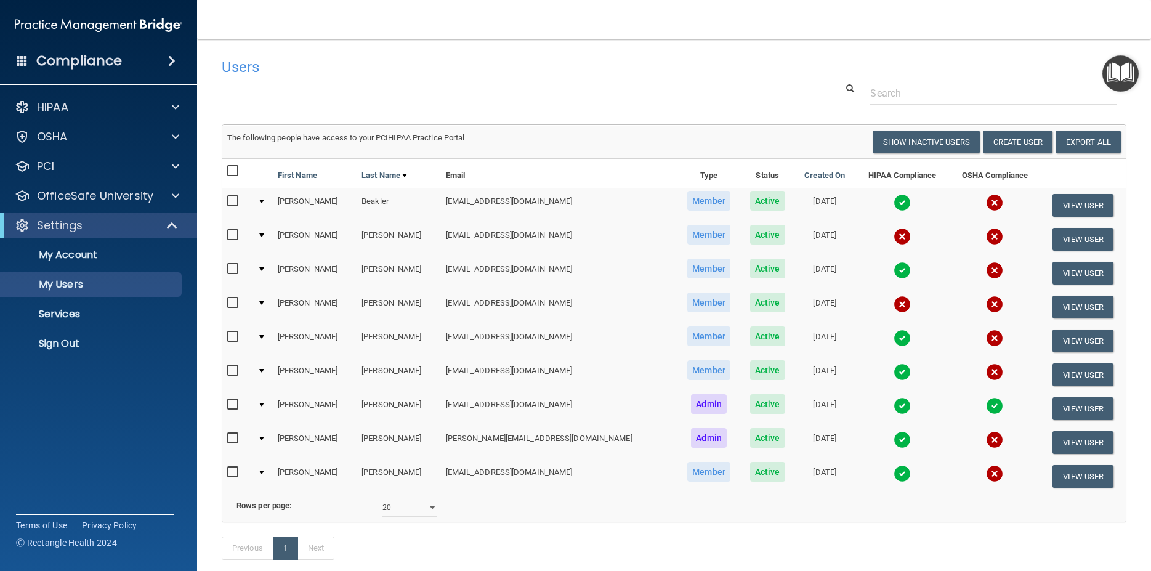
click at [263, 234] on td at bounding box center [262, 239] width 20 height 34
click at [268, 232] on td at bounding box center [262, 239] width 20 height 34
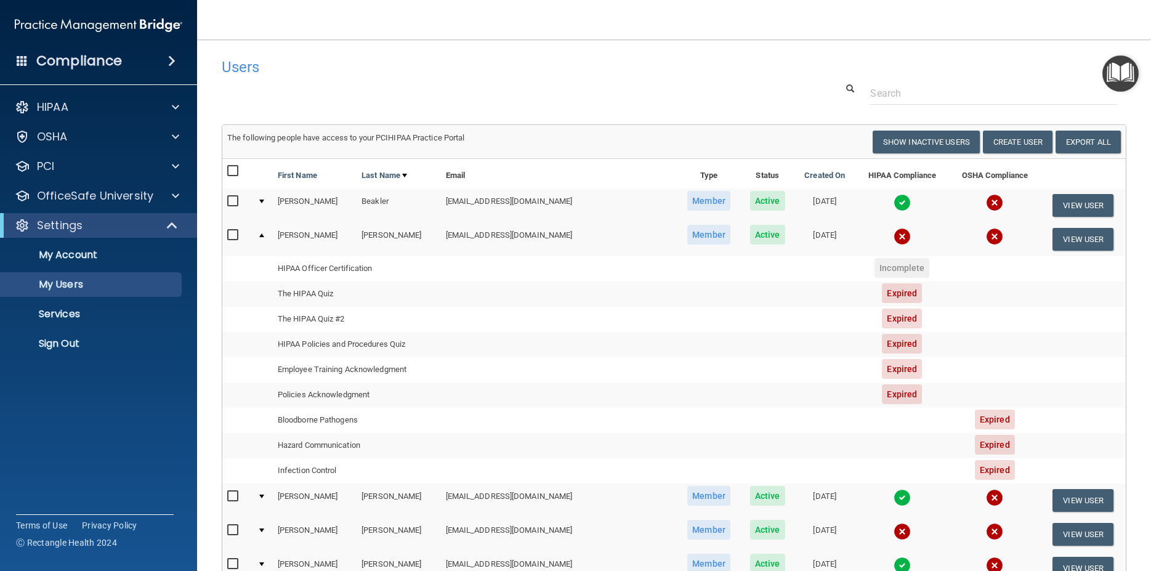
click at [263, 238] on td at bounding box center [262, 238] width 20 height 33
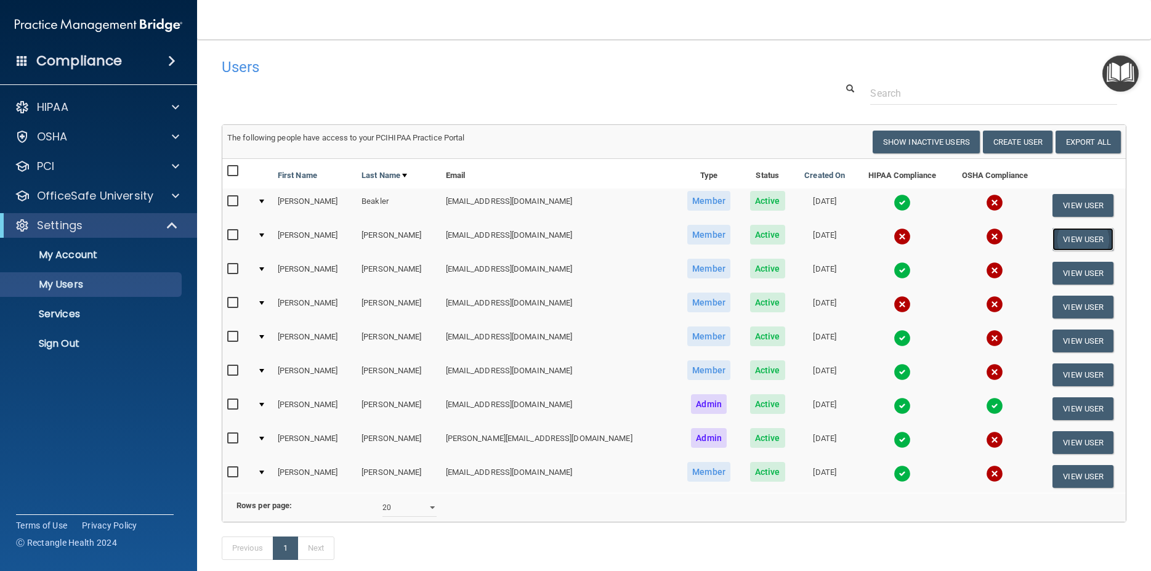
click at [1066, 242] on button "View User" at bounding box center [1082, 239] width 61 height 23
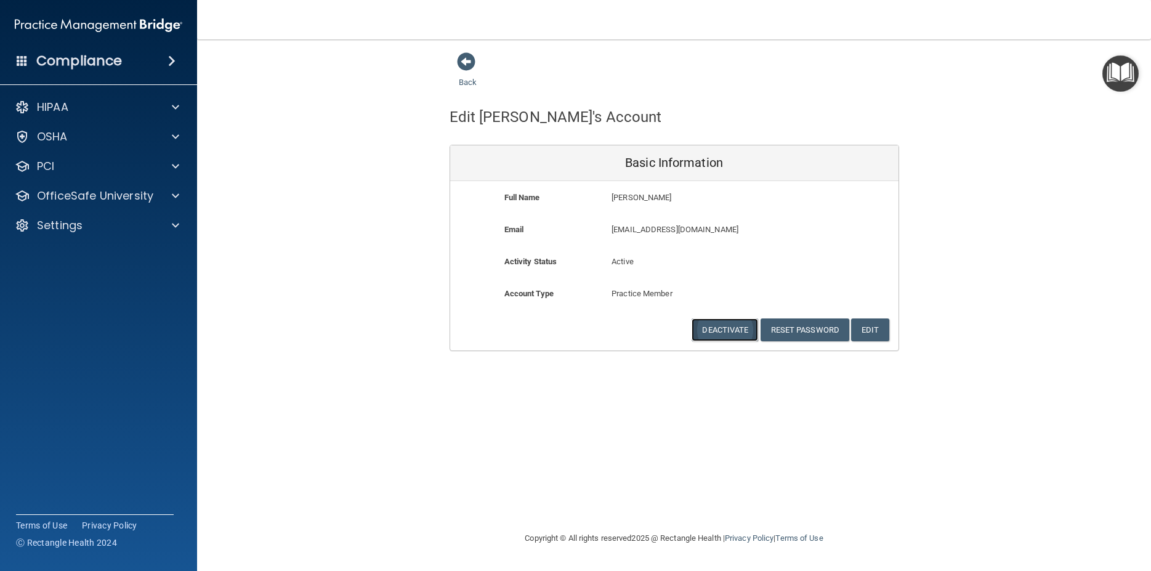
click at [730, 328] on button "Deactivate" at bounding box center [724, 329] width 66 height 23
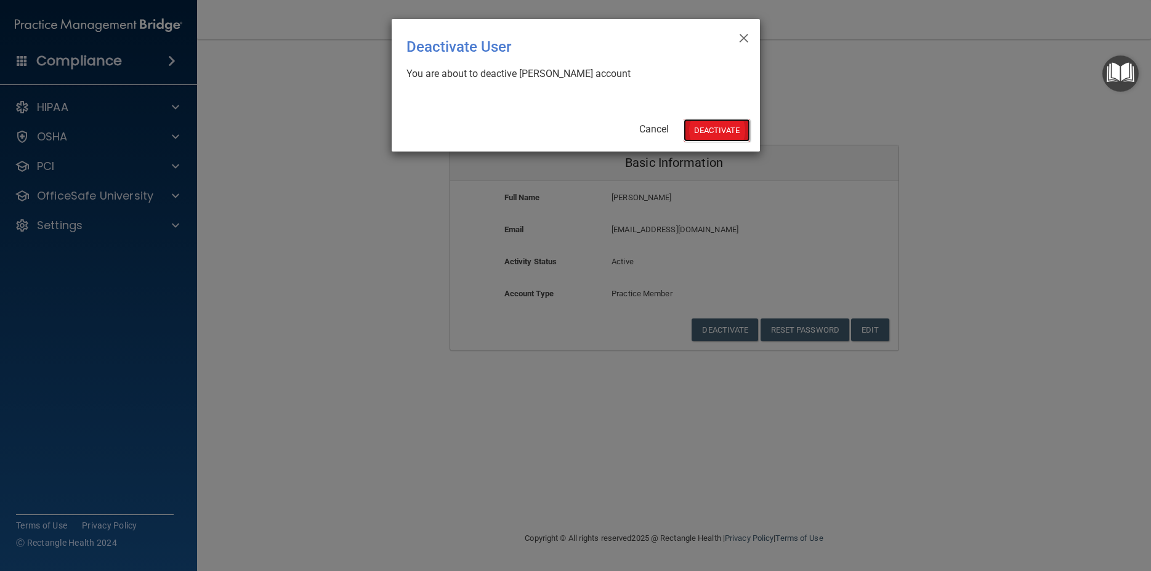
click at [723, 126] on button "Deactivate" at bounding box center [716, 130] width 66 height 23
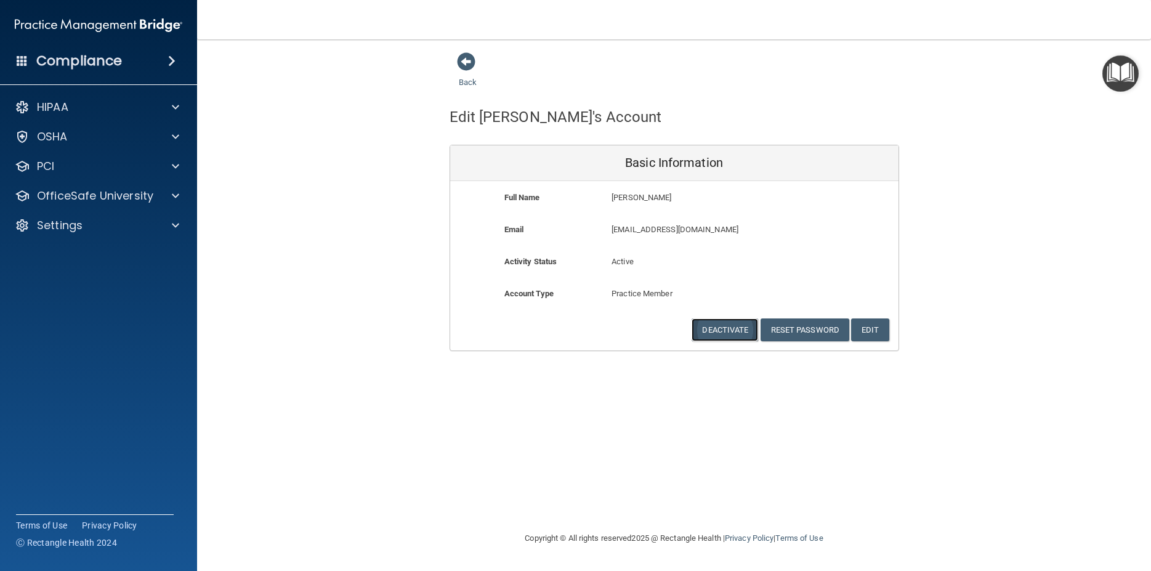
click at [725, 326] on button "Deactivate" at bounding box center [724, 329] width 66 height 23
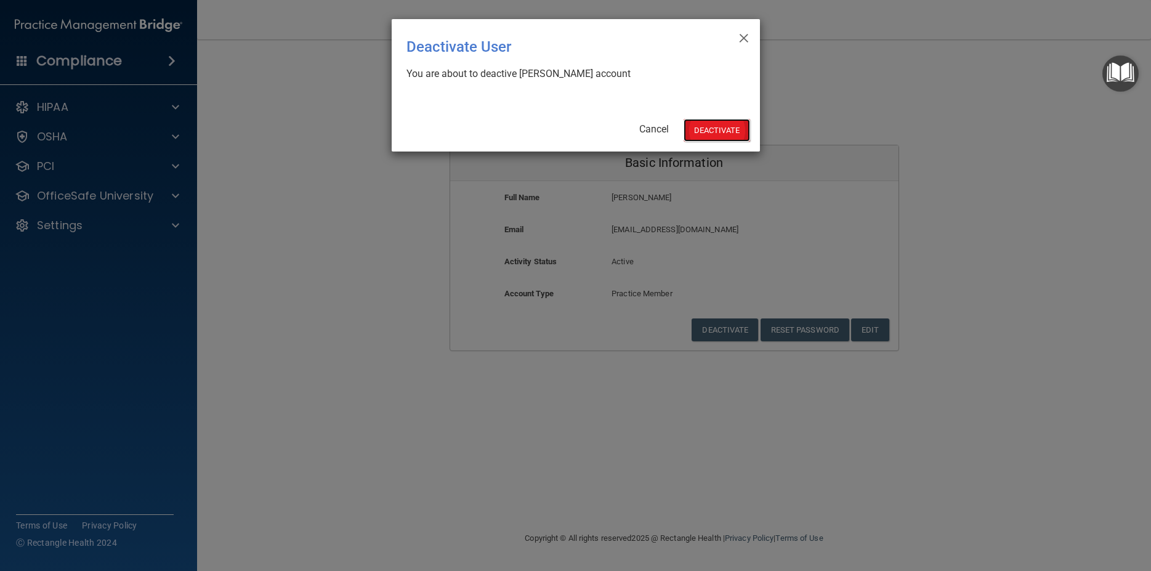
click at [725, 130] on button "Deactivate" at bounding box center [716, 130] width 66 height 23
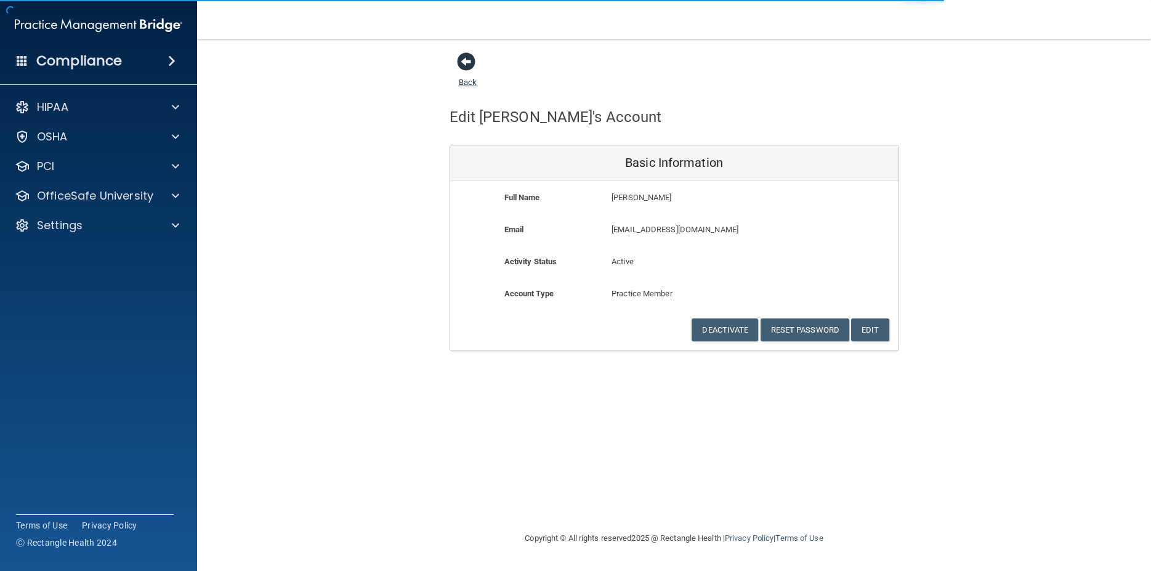
click at [468, 83] on link "Back" at bounding box center [468, 75] width 18 height 24
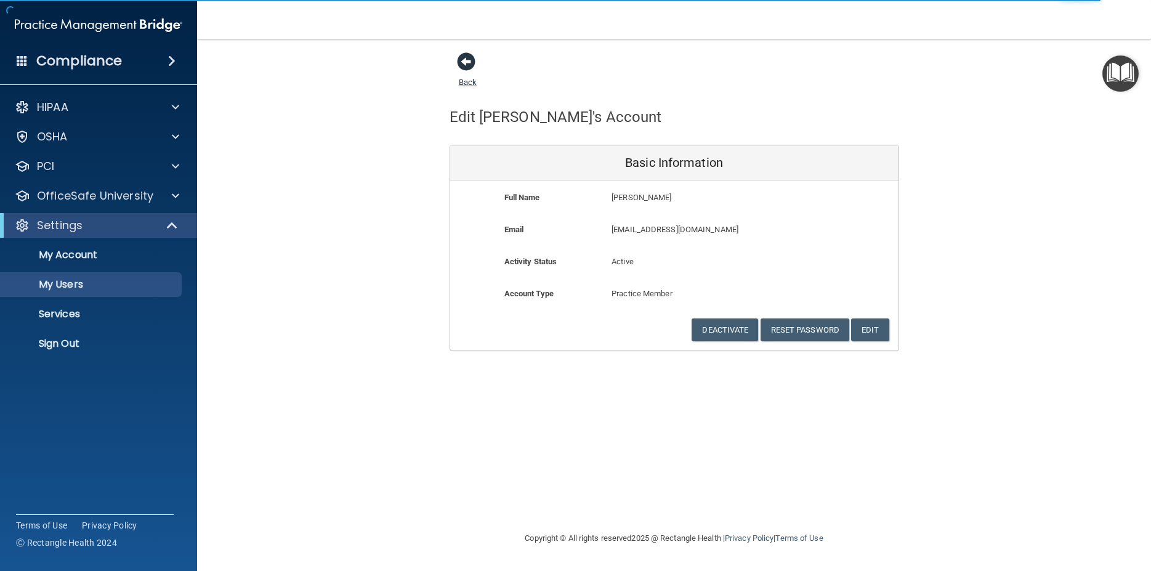
select select "20"
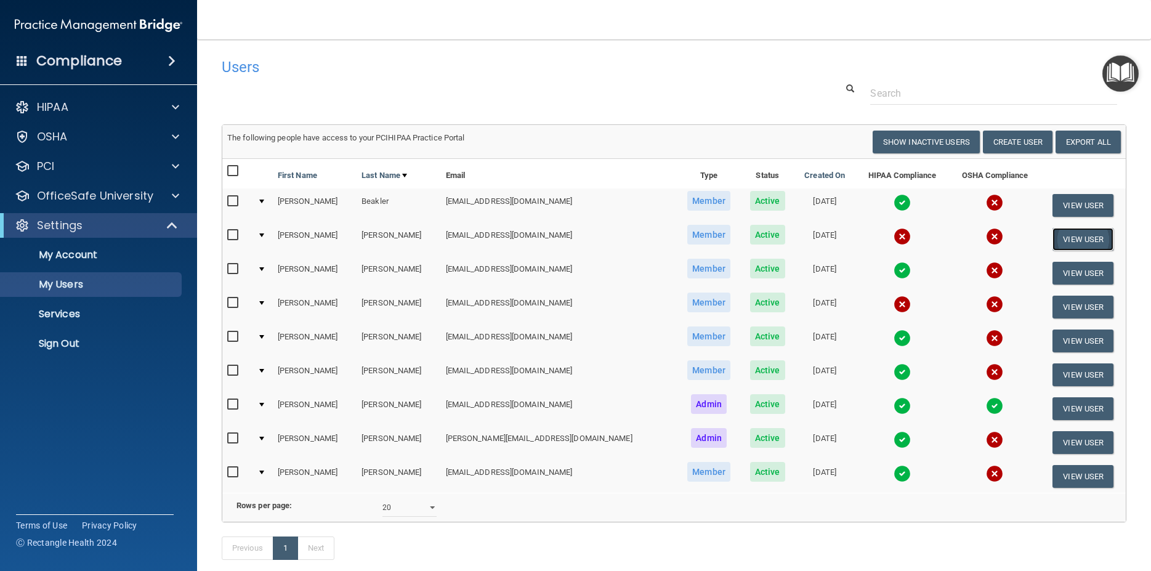
click at [1076, 235] on button "View User" at bounding box center [1082, 239] width 61 height 23
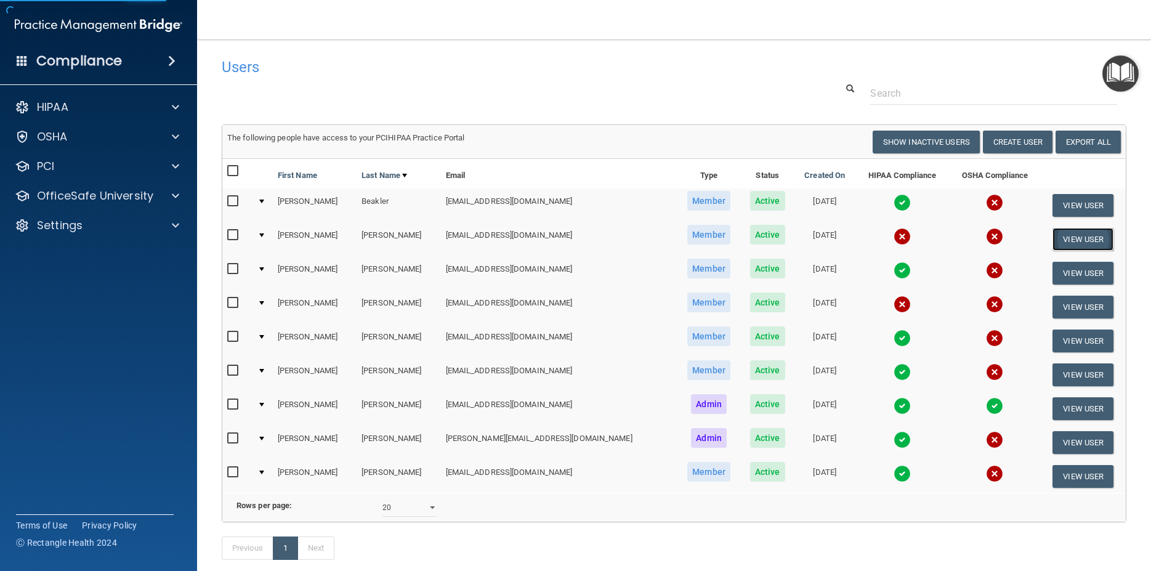
select select "practice_member"
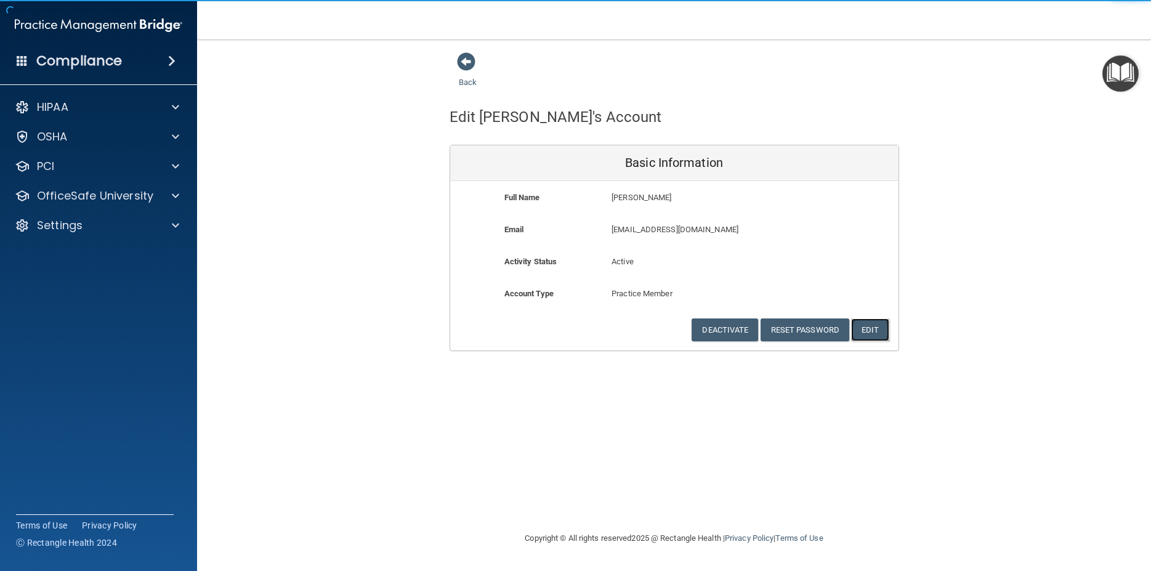
click at [878, 331] on button "Edit" at bounding box center [870, 329] width 38 height 23
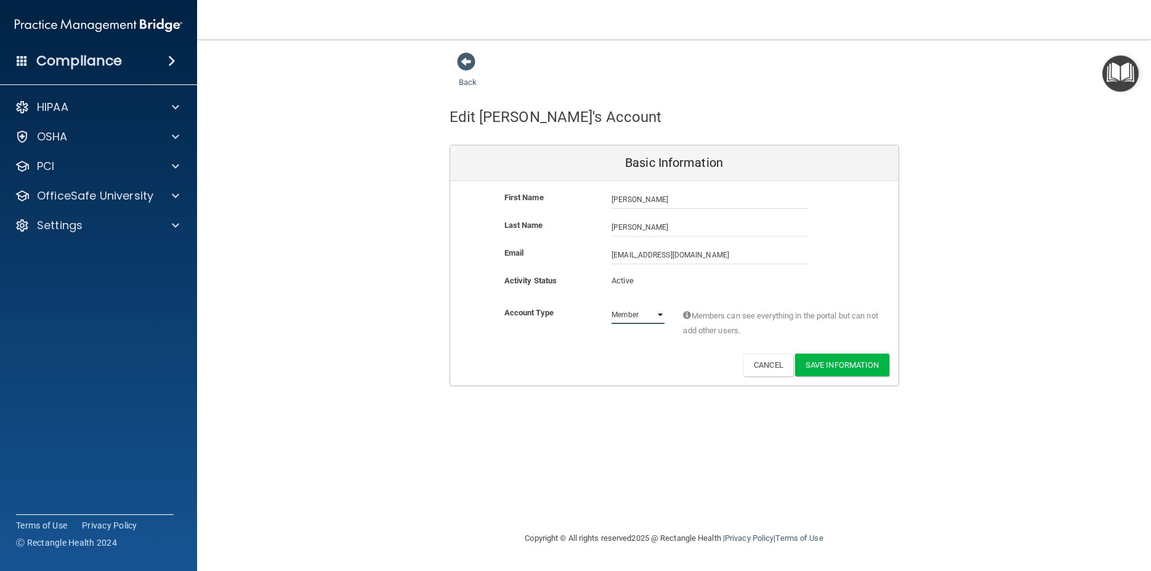
click at [611, 305] on select "Admin Member" at bounding box center [637, 314] width 53 height 18
click at [659, 312] on select "Admin Member" at bounding box center [637, 314] width 53 height 18
click at [467, 84] on link "Back" at bounding box center [468, 75] width 18 height 24
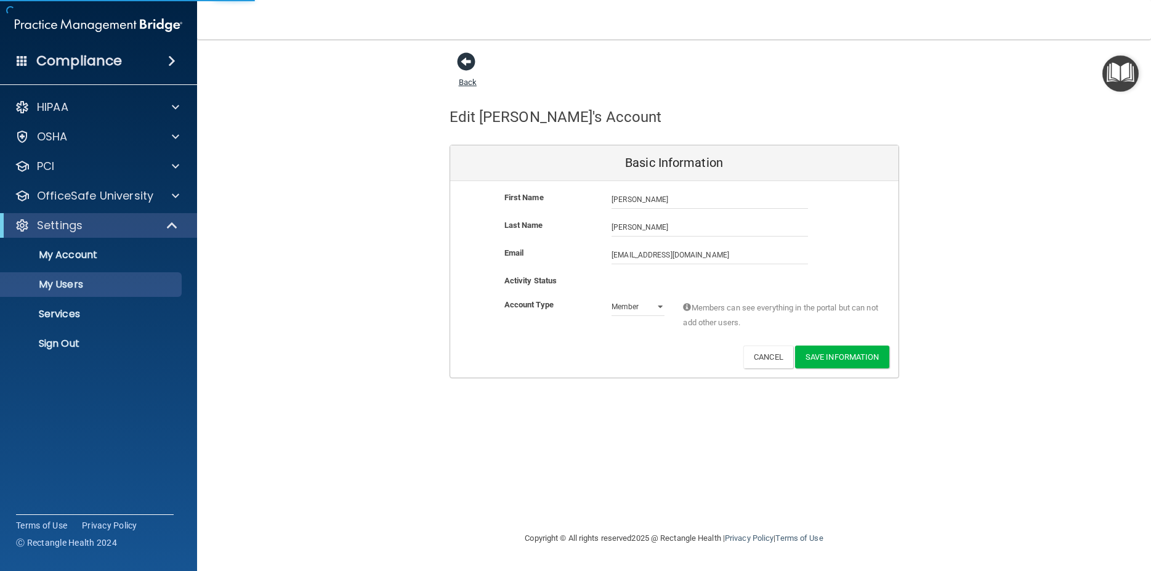
select select "20"
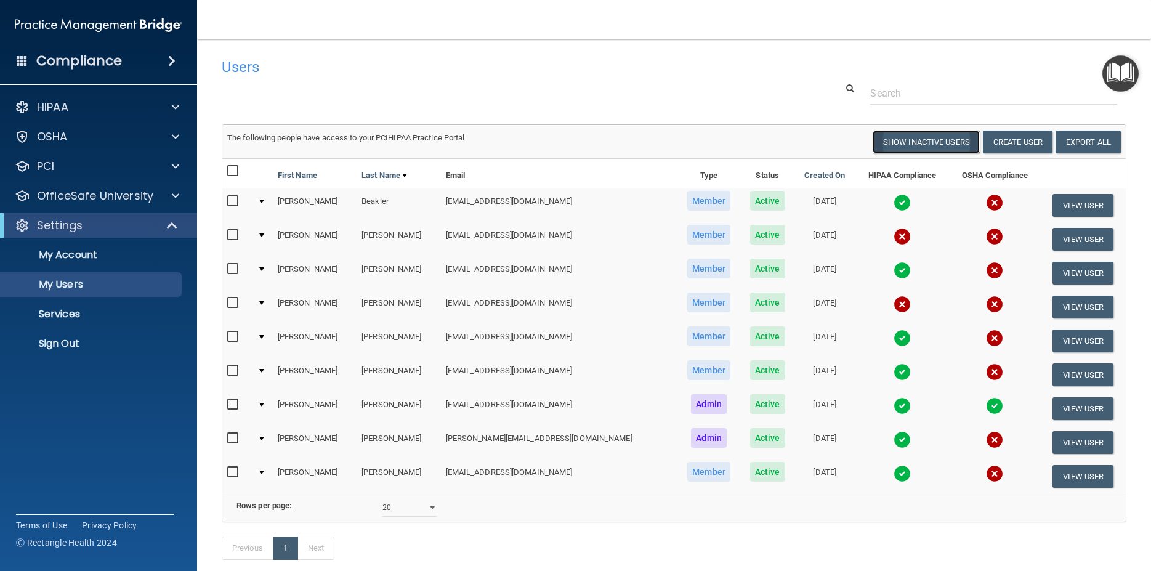
click at [941, 142] on button "Show Inactive Users" at bounding box center [925, 142] width 107 height 23
select select "20"
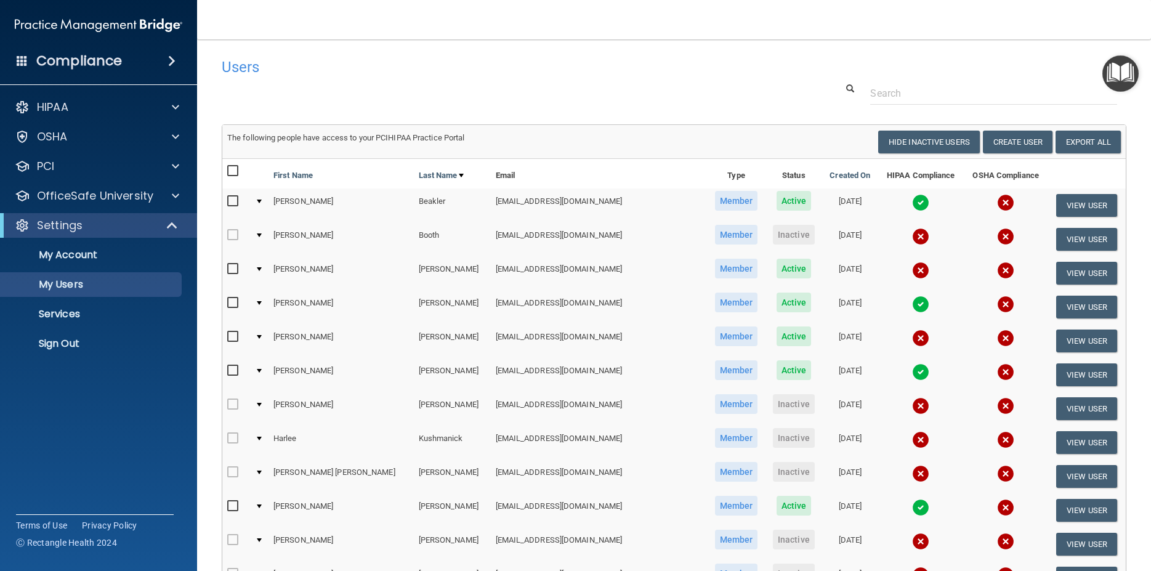
click at [231, 267] on input "checkbox" at bounding box center [234, 269] width 14 height 10
checkbox input "true"
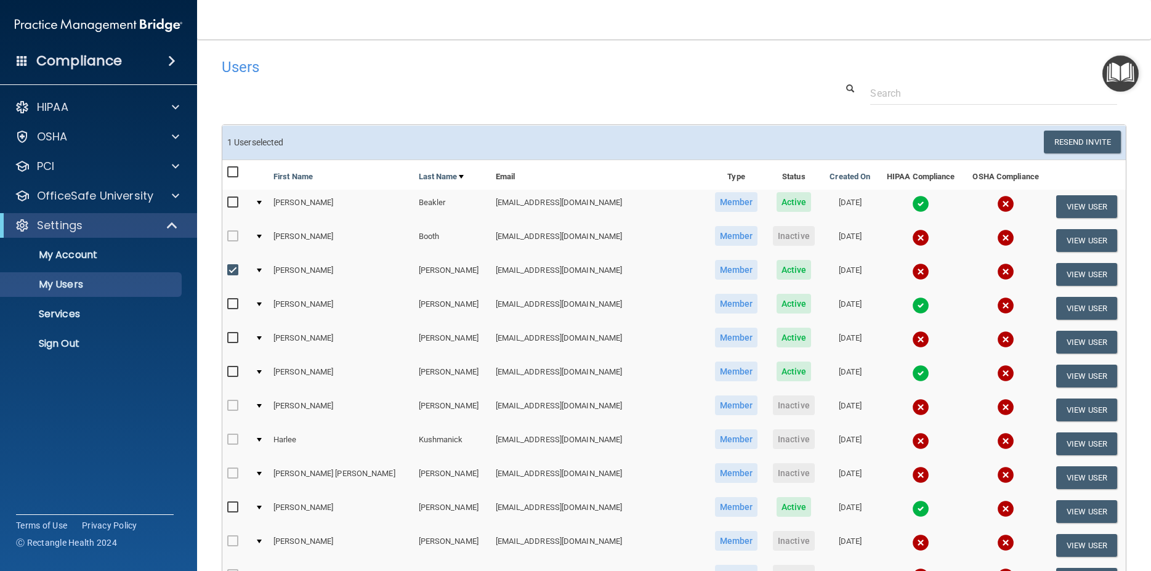
click at [233, 333] on input "checkbox" at bounding box center [234, 338] width 14 height 10
checkbox input "true"
click at [234, 267] on input "checkbox" at bounding box center [234, 270] width 14 height 10
checkbox input "false"
click at [236, 340] on input "checkbox" at bounding box center [234, 338] width 14 height 10
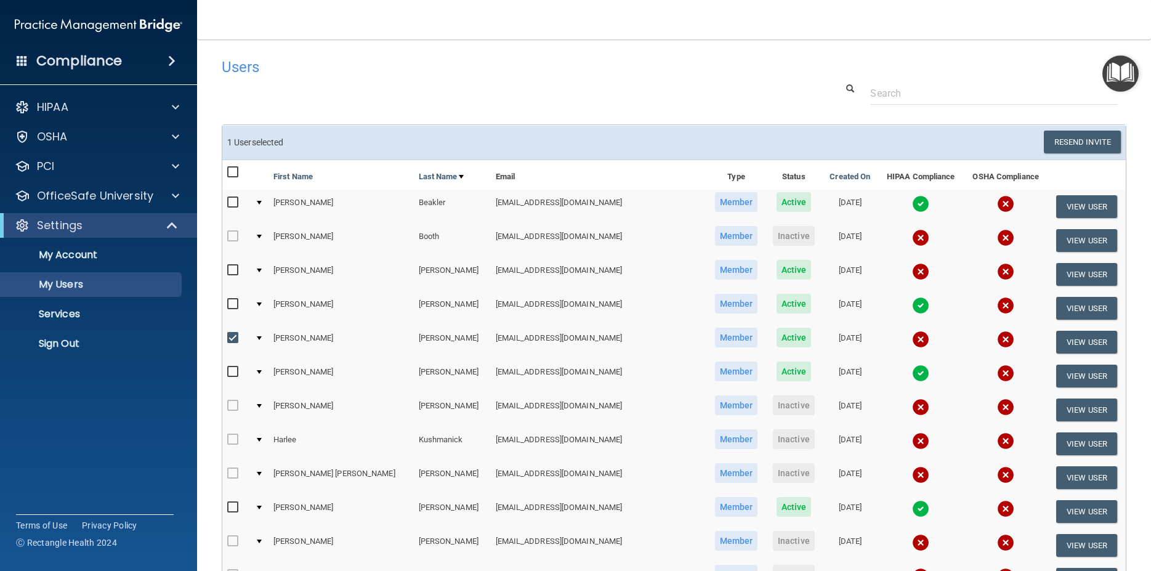
checkbox input "false"
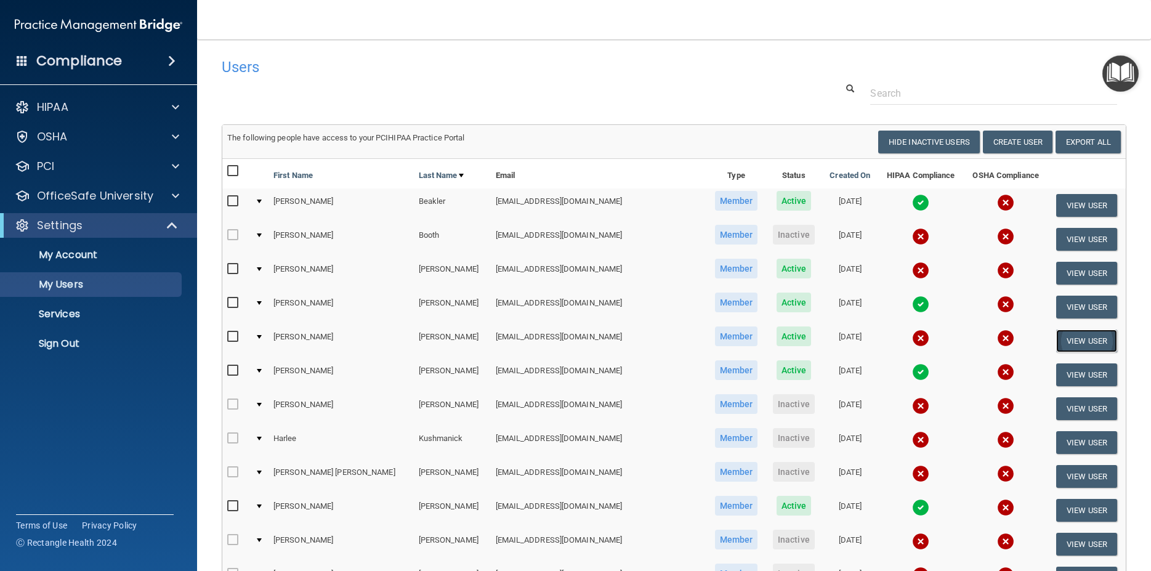
click at [1079, 344] on button "View User" at bounding box center [1086, 340] width 61 height 23
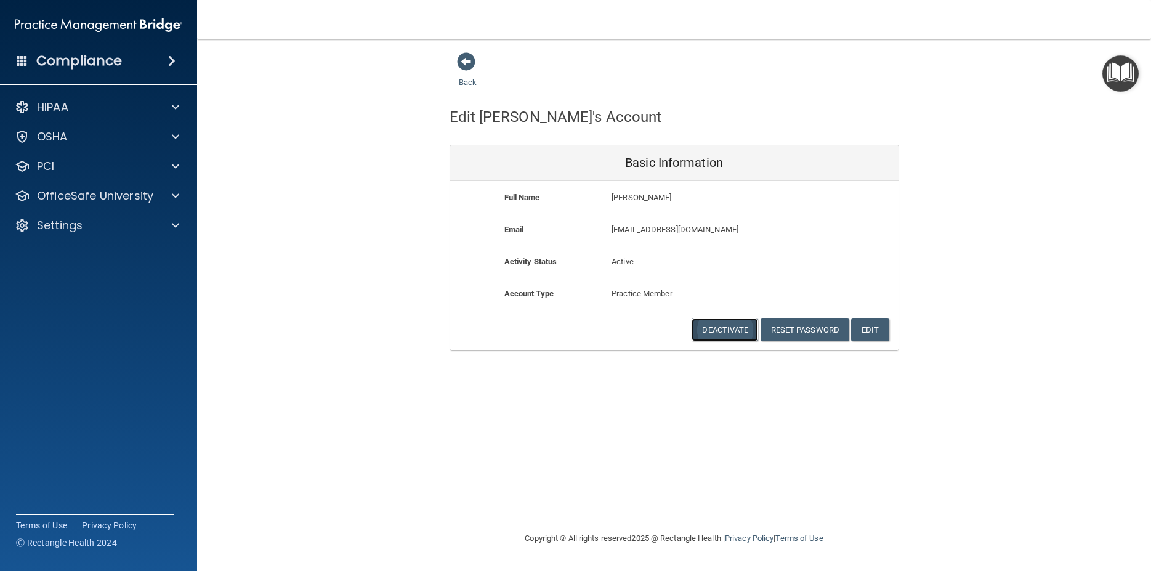
click at [728, 326] on button "Deactivate" at bounding box center [724, 329] width 66 height 23
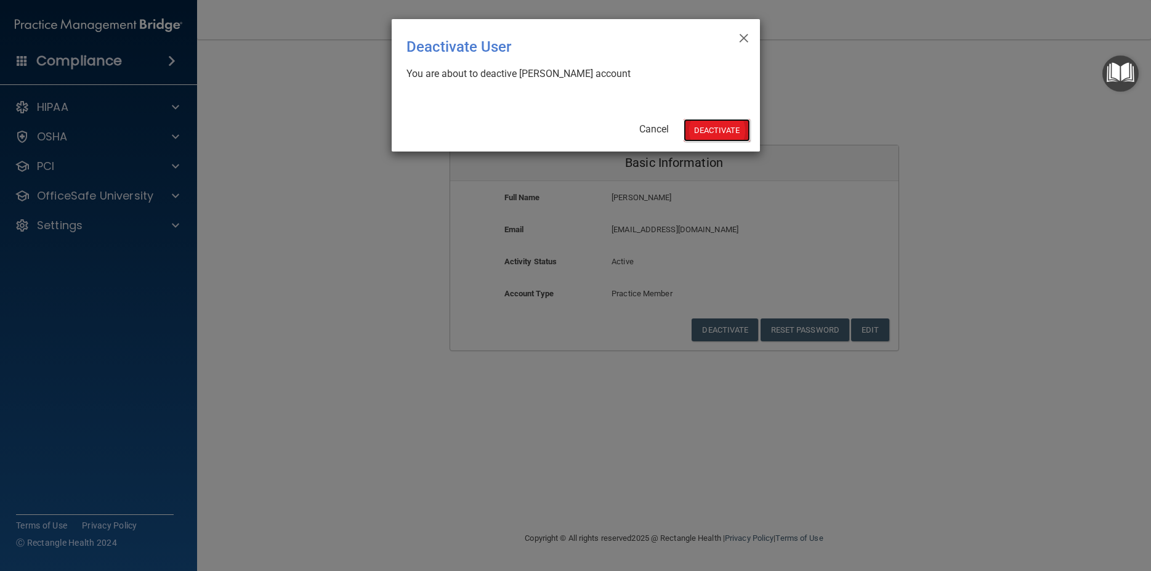
click at [713, 125] on button "Deactivate" at bounding box center [716, 130] width 66 height 23
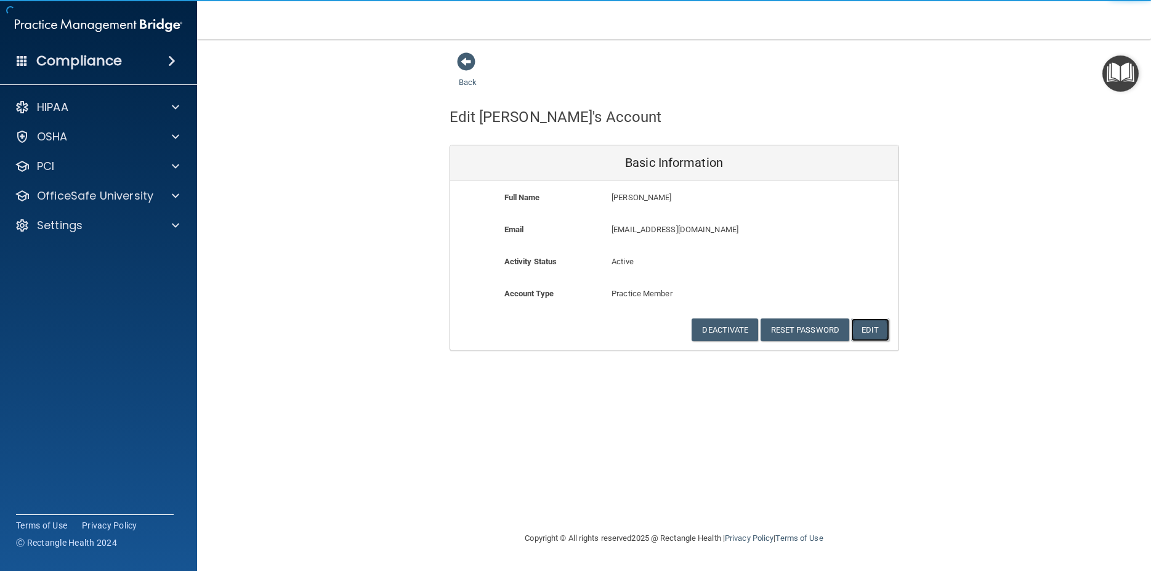
click at [874, 329] on button "Edit" at bounding box center [870, 329] width 38 height 23
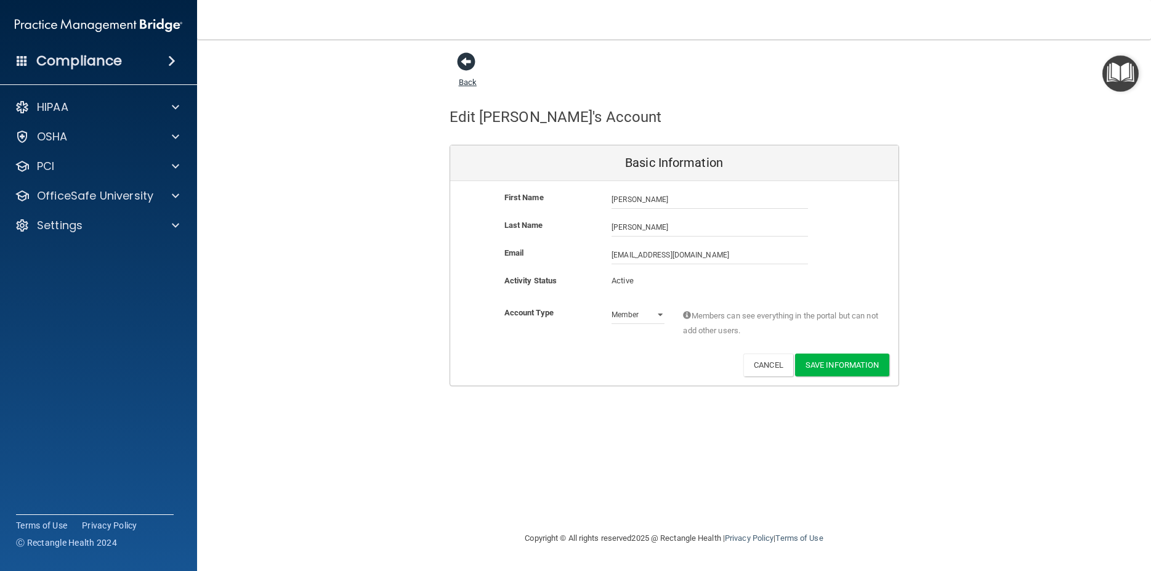
click at [467, 81] on link "Back" at bounding box center [468, 75] width 18 height 24
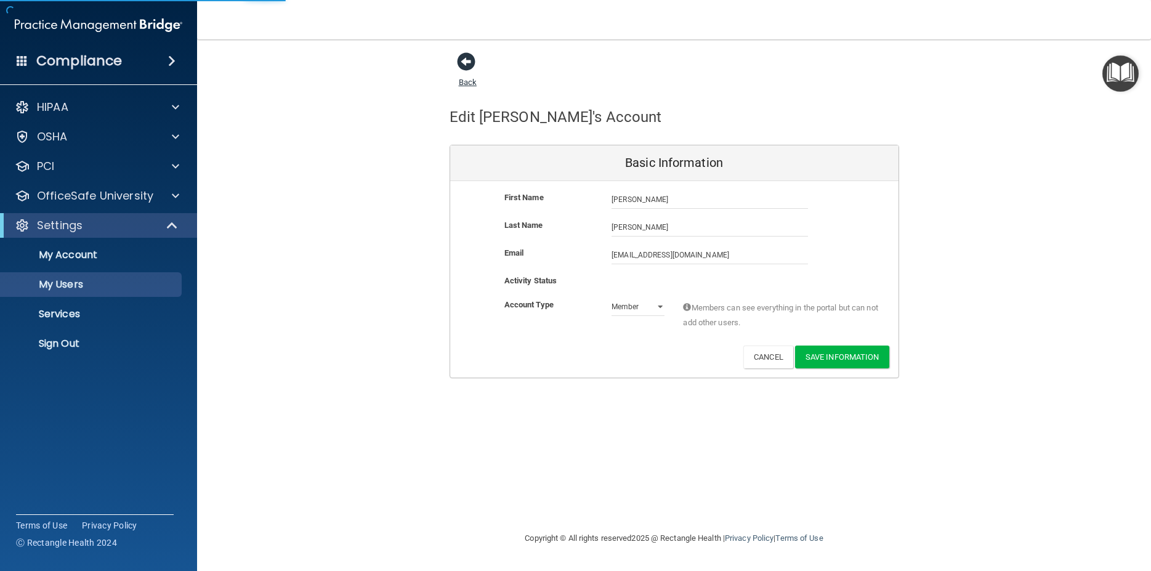
click at [465, 84] on link "Back" at bounding box center [468, 75] width 18 height 24
select select "20"
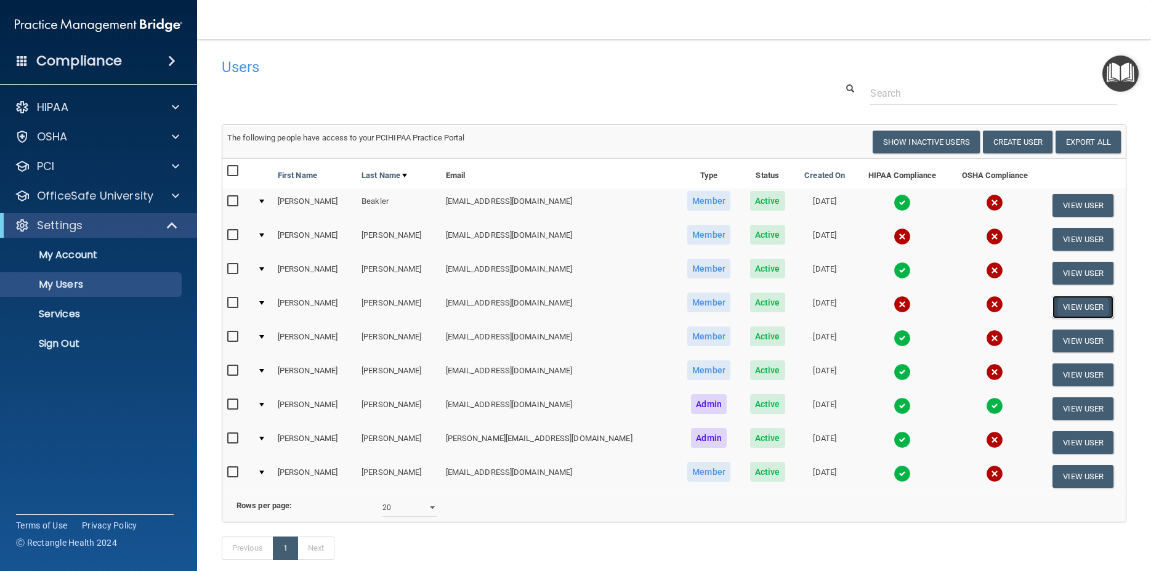
click at [1083, 310] on button "View User" at bounding box center [1082, 307] width 61 height 23
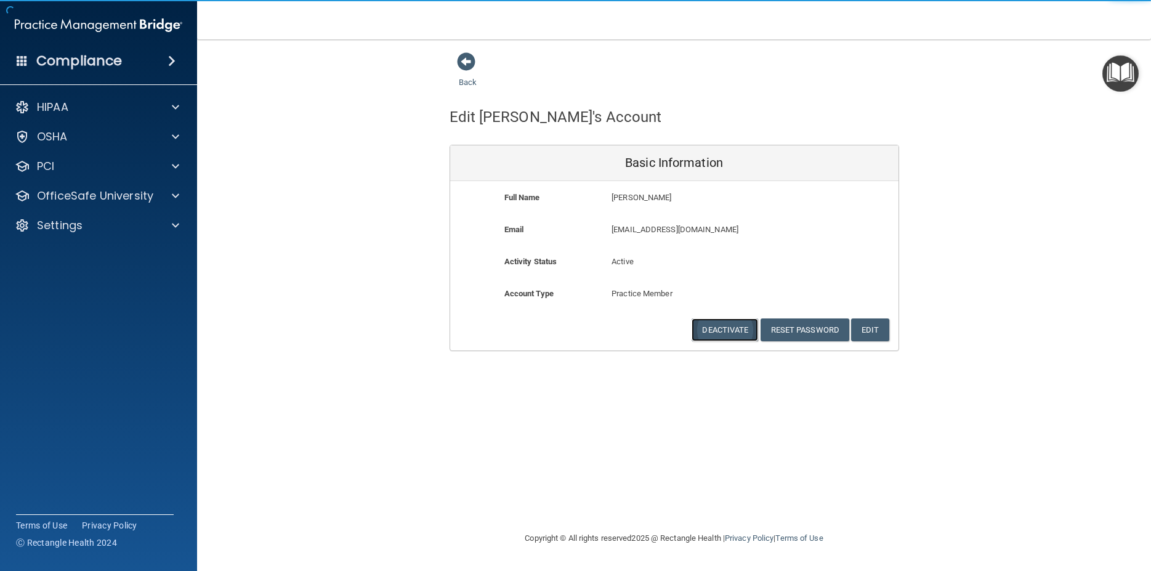
click at [726, 336] on button "Deactivate" at bounding box center [724, 329] width 66 height 23
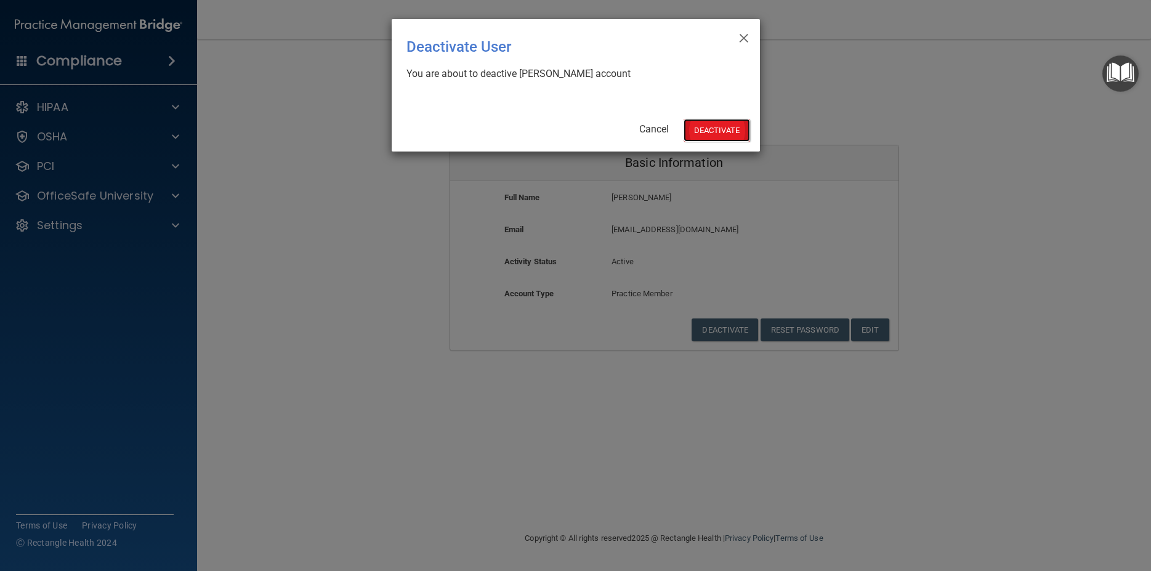
click at [717, 128] on button "Deactivate" at bounding box center [716, 130] width 66 height 23
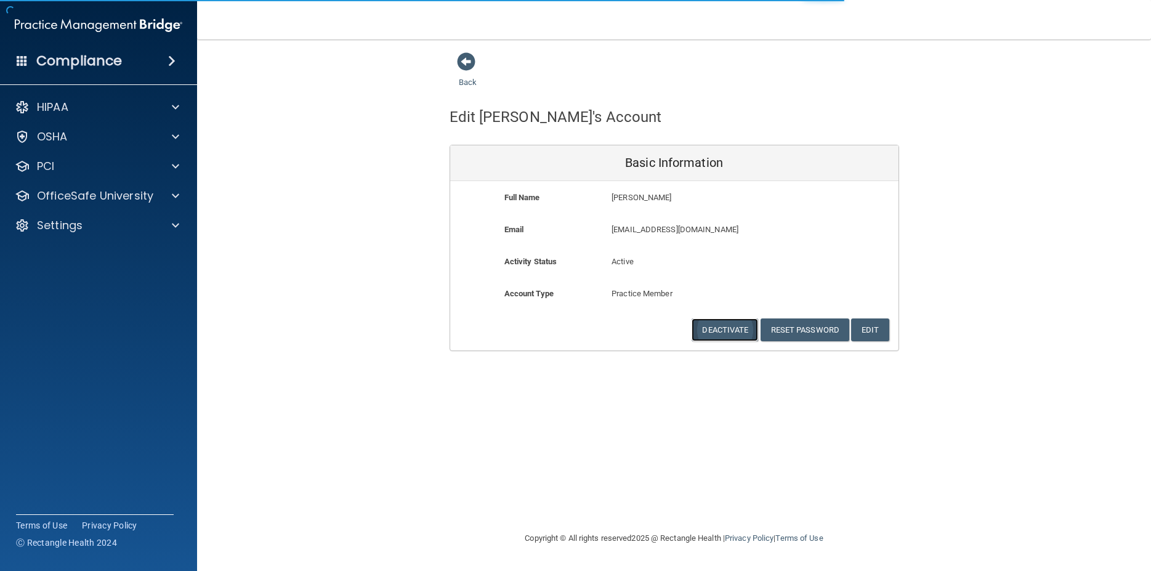
click at [709, 326] on button "Deactivate" at bounding box center [724, 329] width 66 height 23
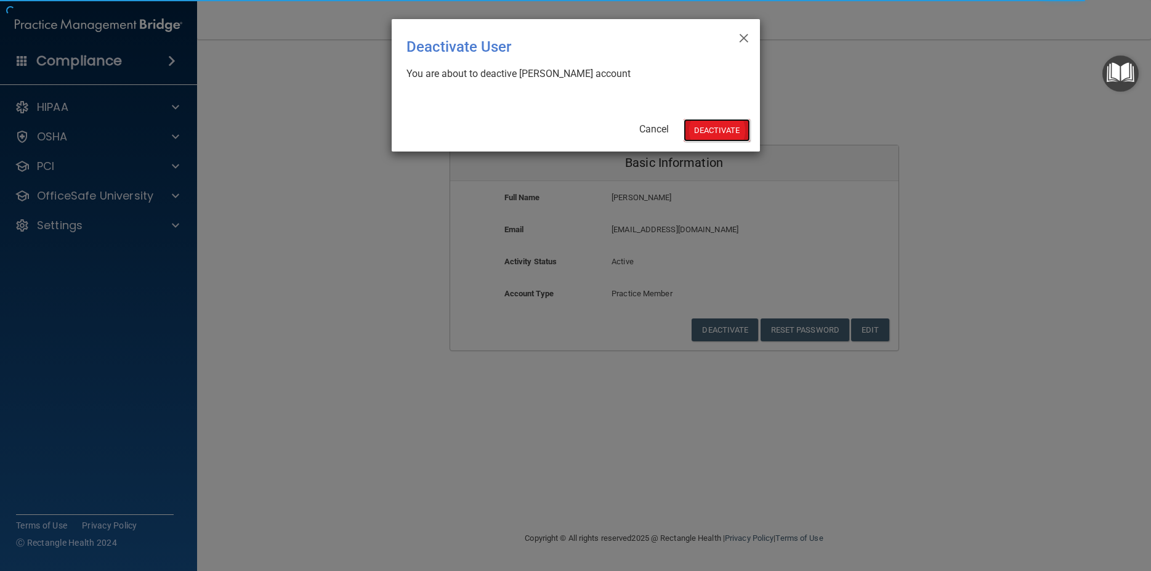
click at [719, 129] on button "Deactivate" at bounding box center [716, 130] width 66 height 23
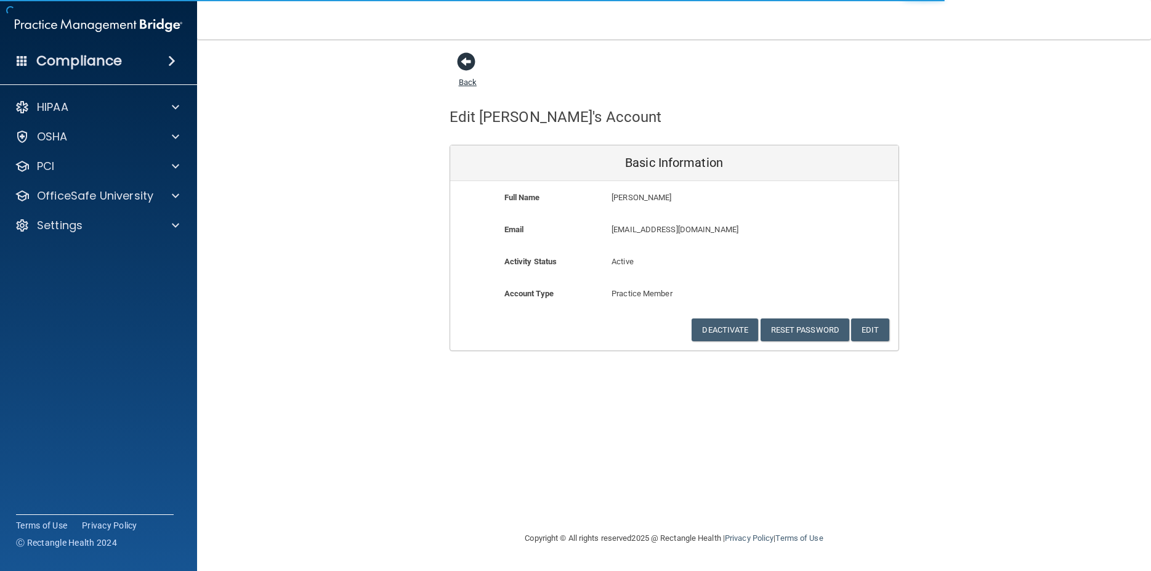
click at [472, 81] on link "Back" at bounding box center [468, 75] width 18 height 24
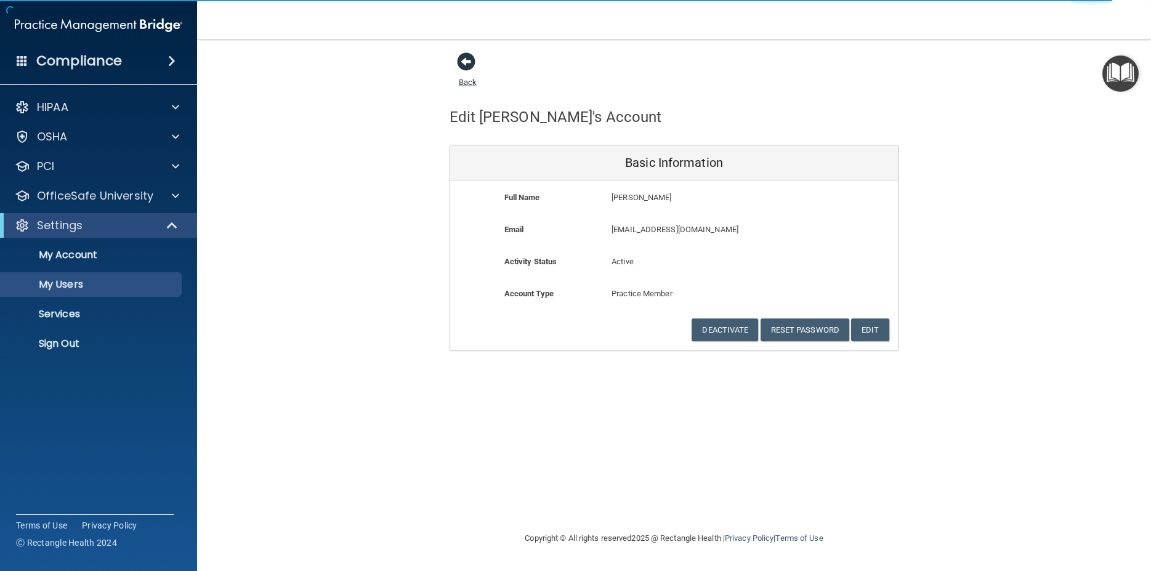
select select "20"
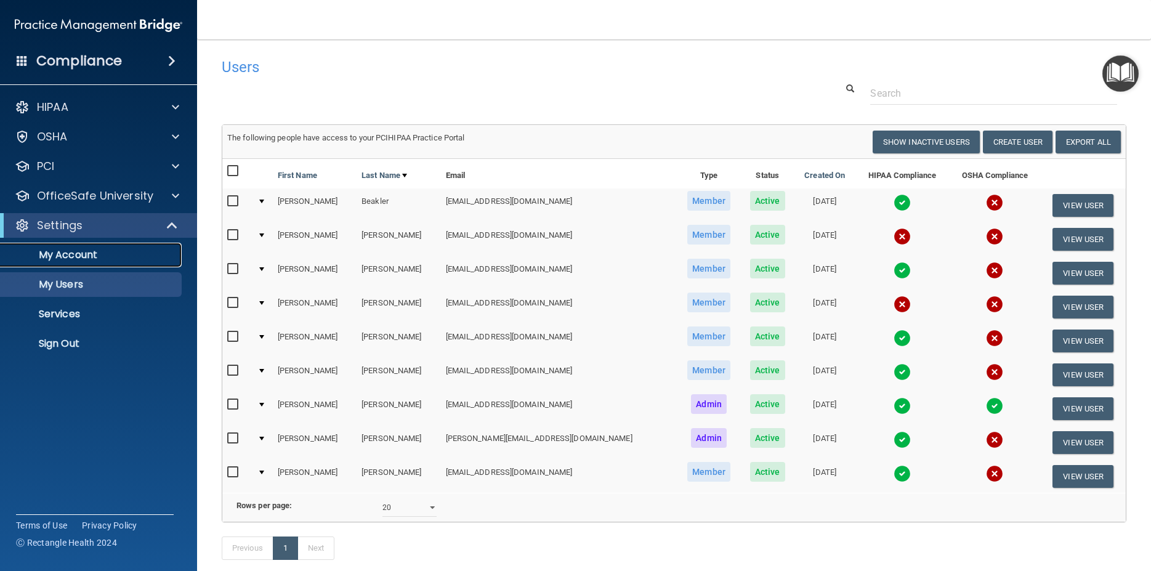
click at [84, 254] on p "My Account" at bounding box center [92, 255] width 168 height 12
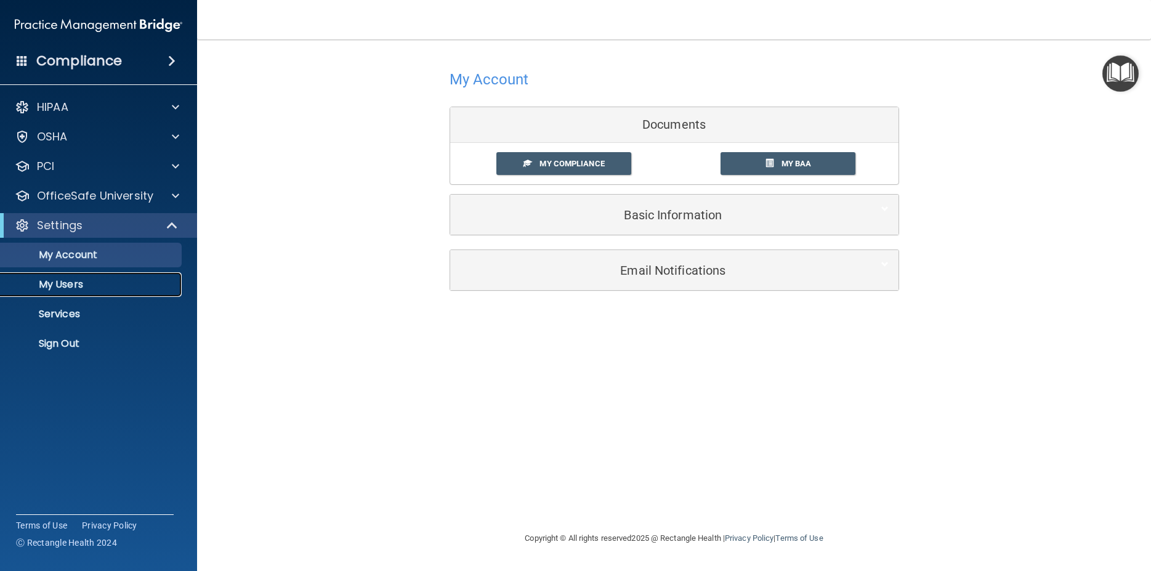
click at [81, 284] on p "My Users" at bounding box center [92, 284] width 168 height 12
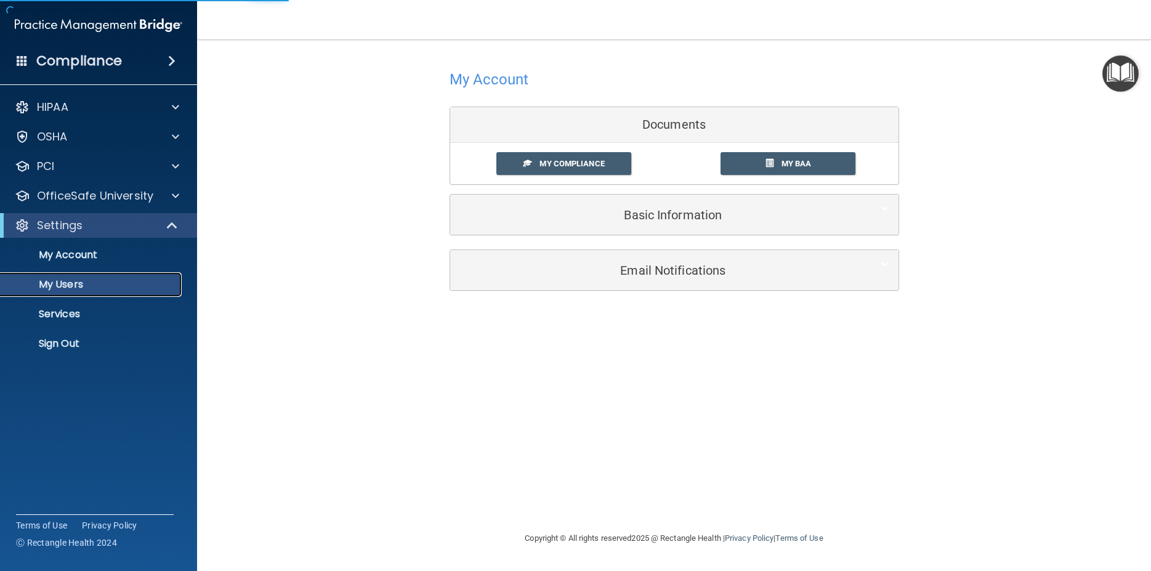
select select "20"
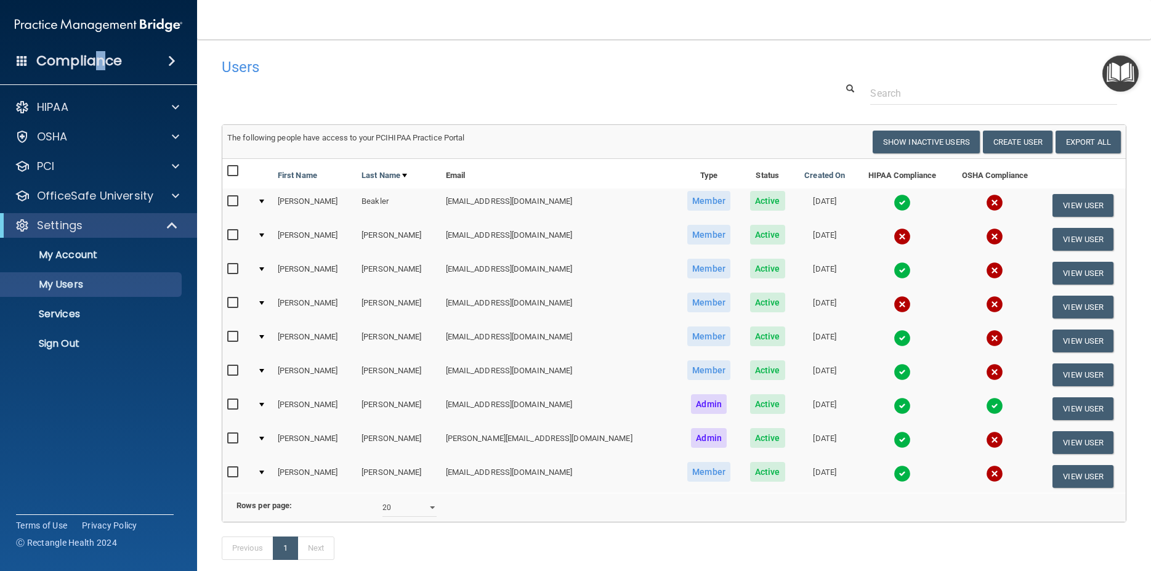
click at [100, 58] on h4 "Compliance" at bounding box center [79, 60] width 86 height 17
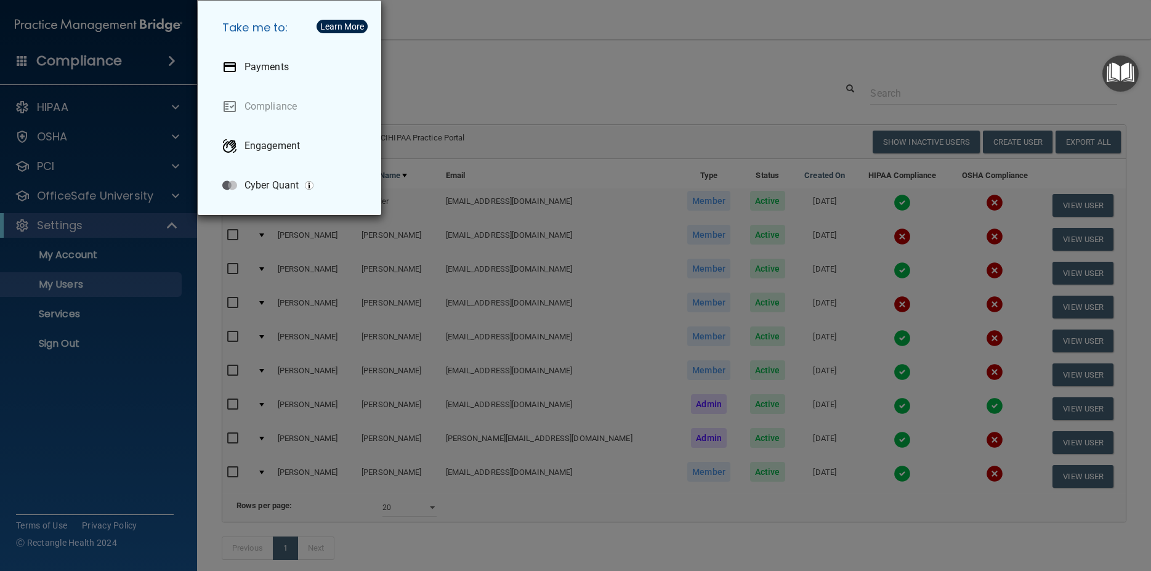
click at [474, 60] on div "Take me to: Payments Compliance Engagement Cyber Quant" at bounding box center [575, 285] width 1151 height 571
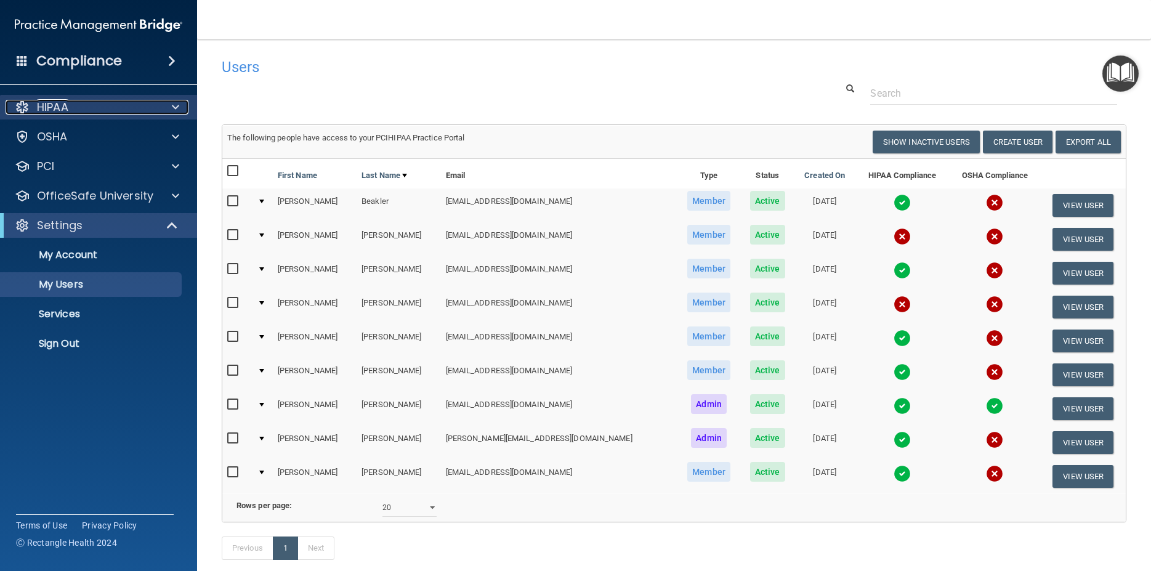
click at [127, 105] on div "HIPAA" at bounding box center [82, 107] width 153 height 15
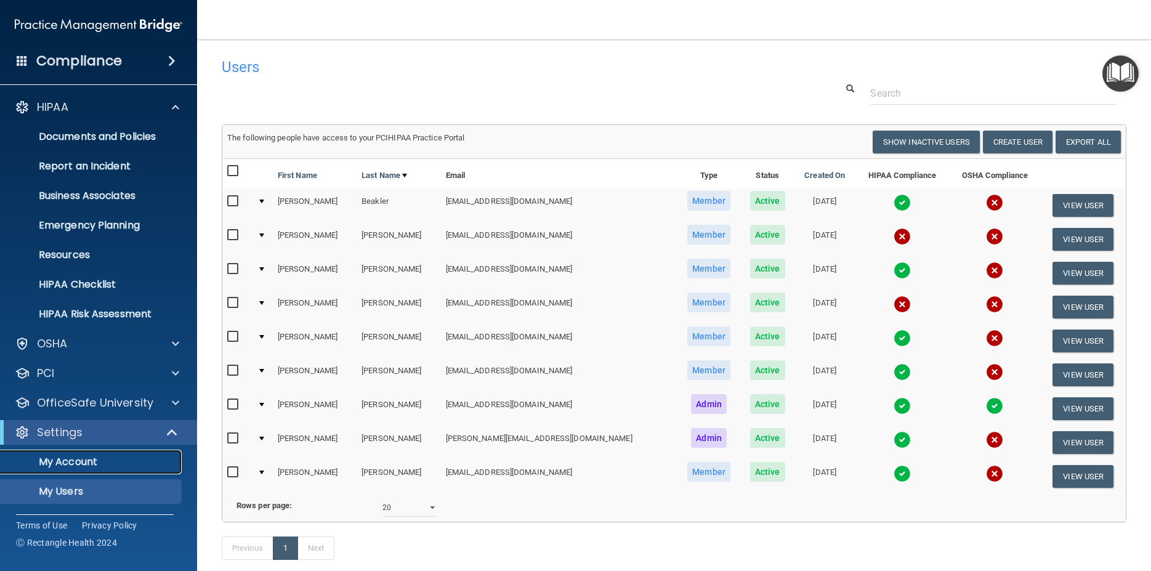
click at [94, 457] on p "My Account" at bounding box center [92, 462] width 168 height 12
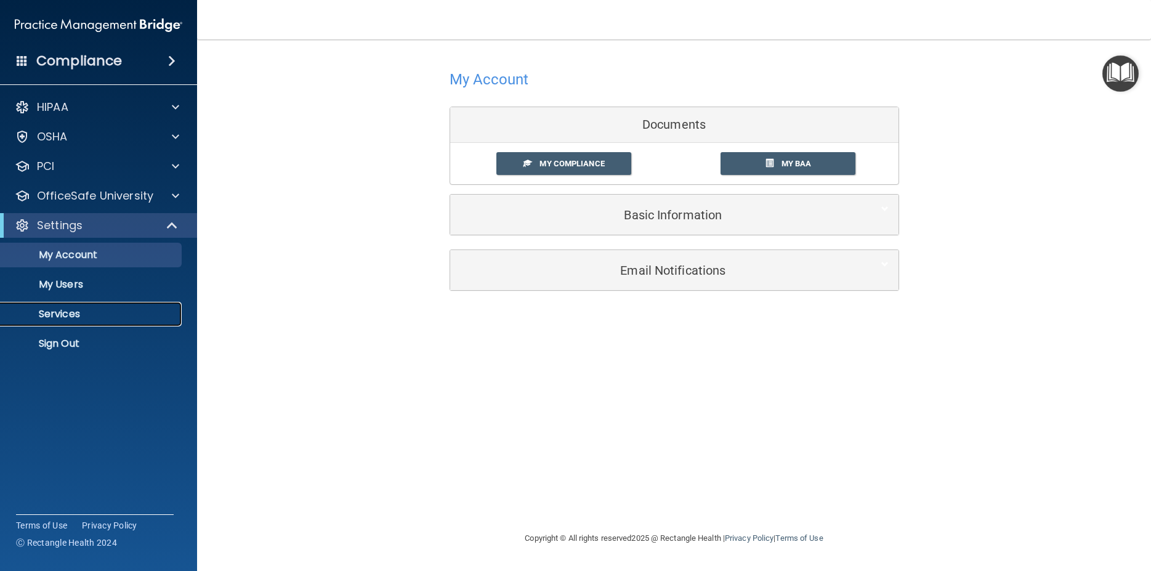
click at [62, 312] on p "Services" at bounding box center [92, 314] width 168 height 12
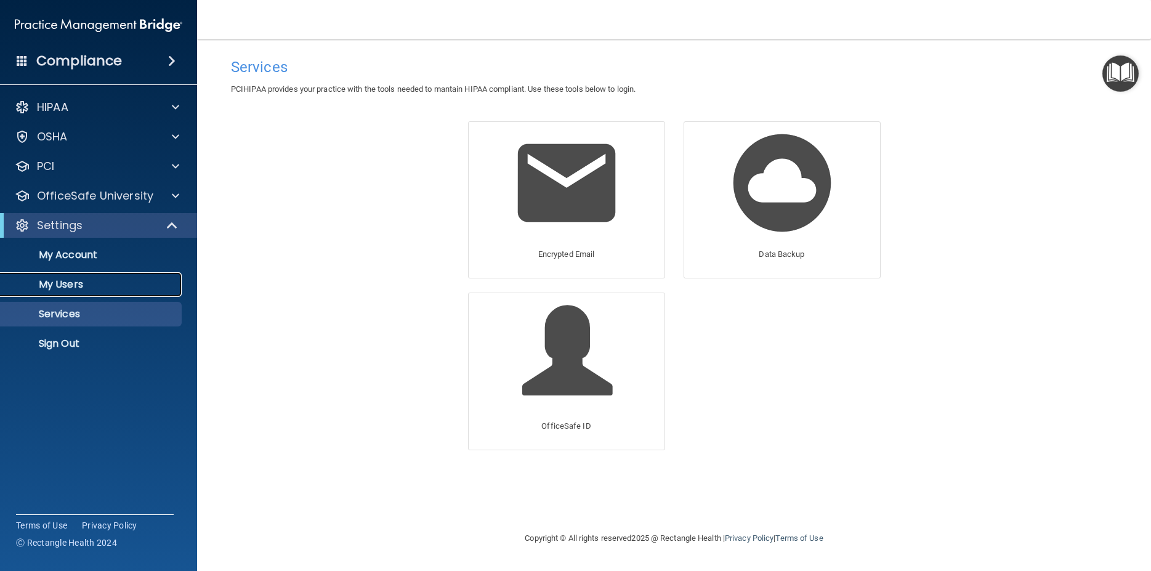
click at [70, 278] on p "My Users" at bounding box center [92, 284] width 168 height 12
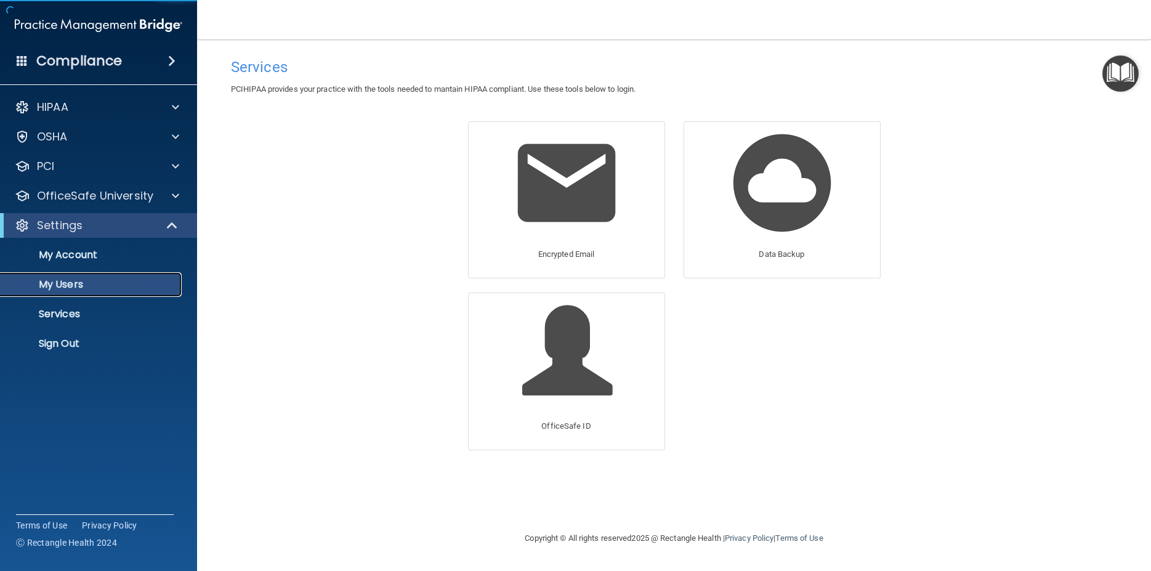
select select "20"
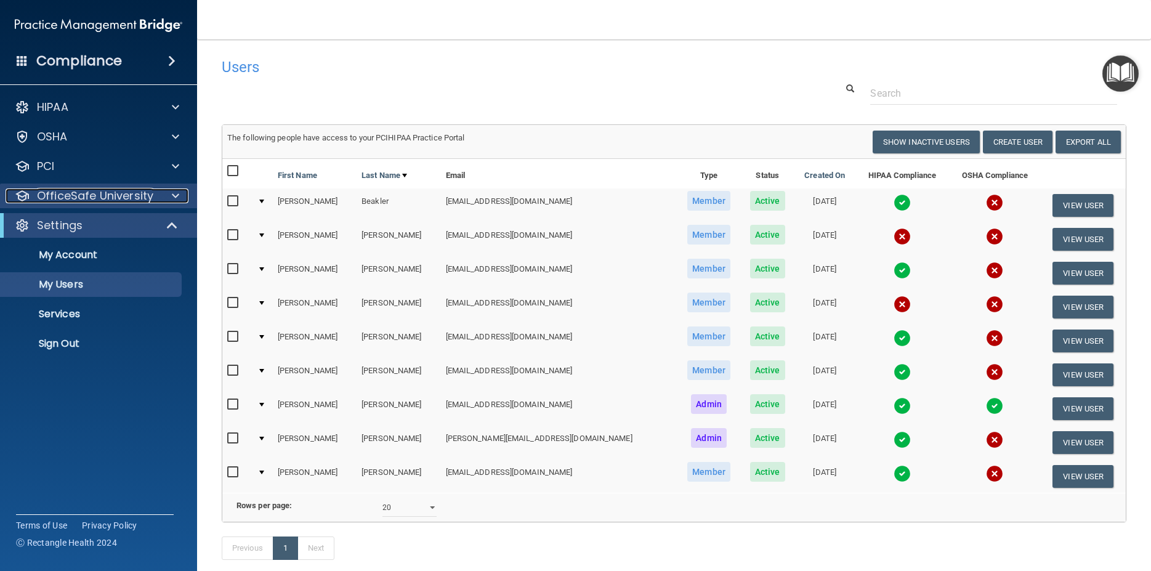
click at [157, 196] on div "OfficeSafe University" at bounding box center [82, 195] width 153 height 15
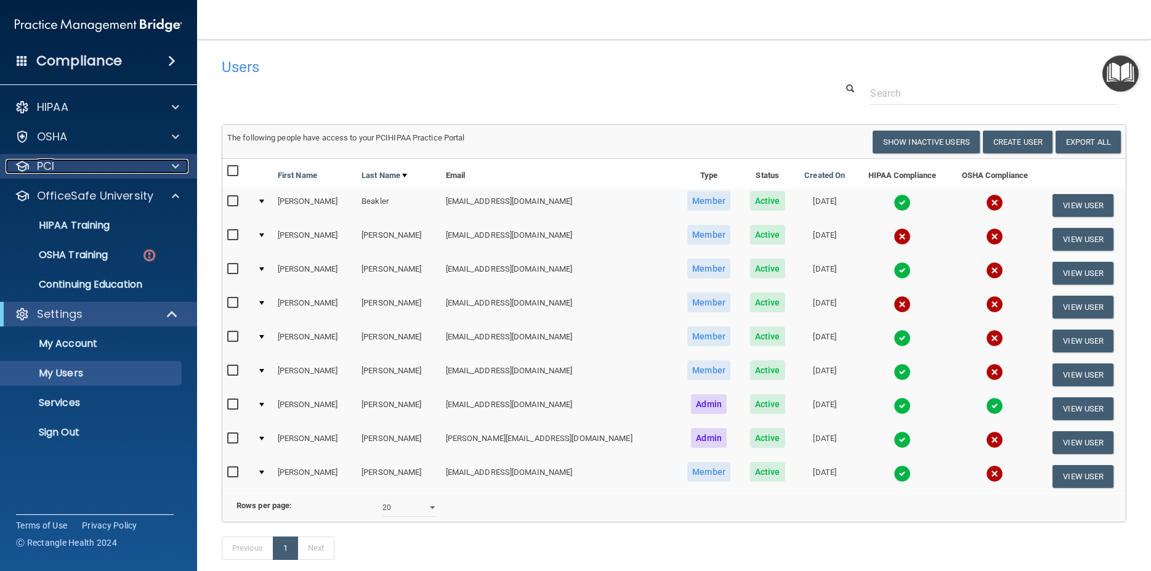
click at [186, 166] on div at bounding box center [173, 166] width 31 height 15
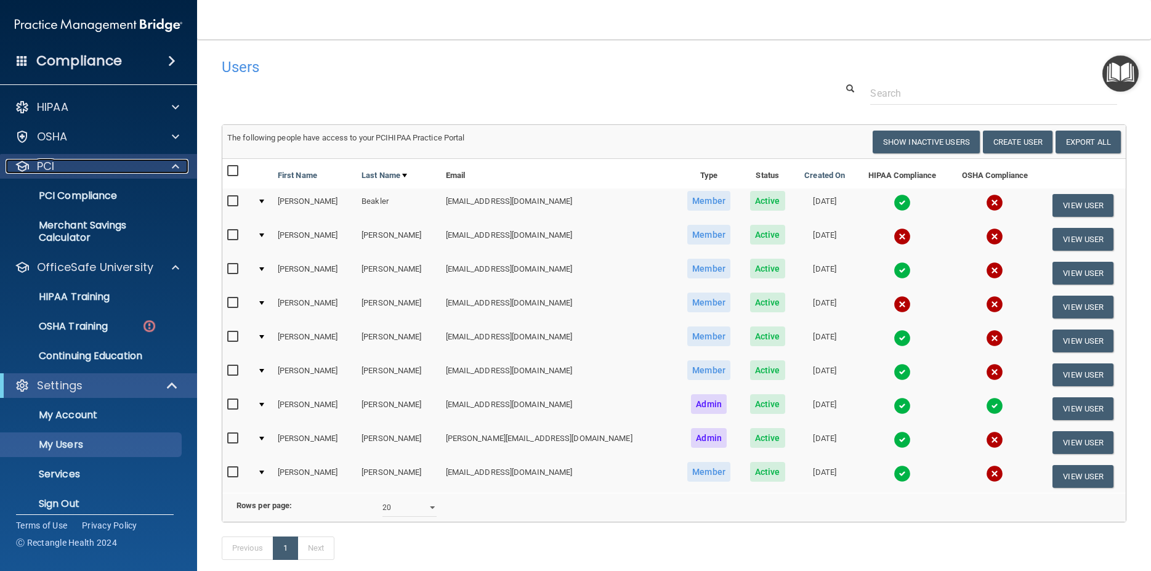
click at [178, 171] on span at bounding box center [175, 166] width 7 height 15
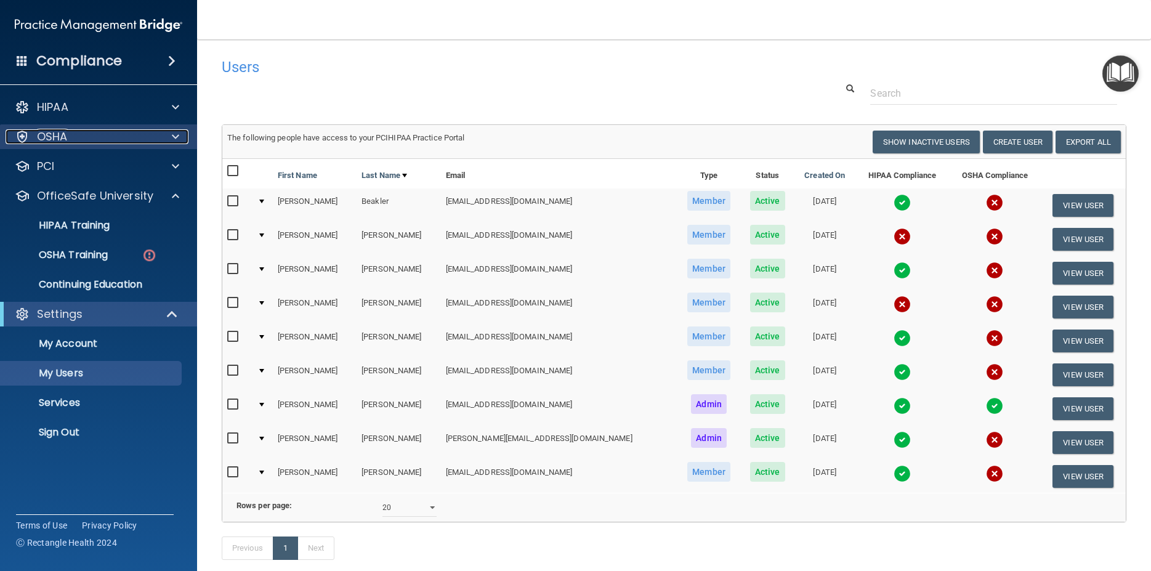
click at [177, 136] on span at bounding box center [175, 136] width 7 height 15
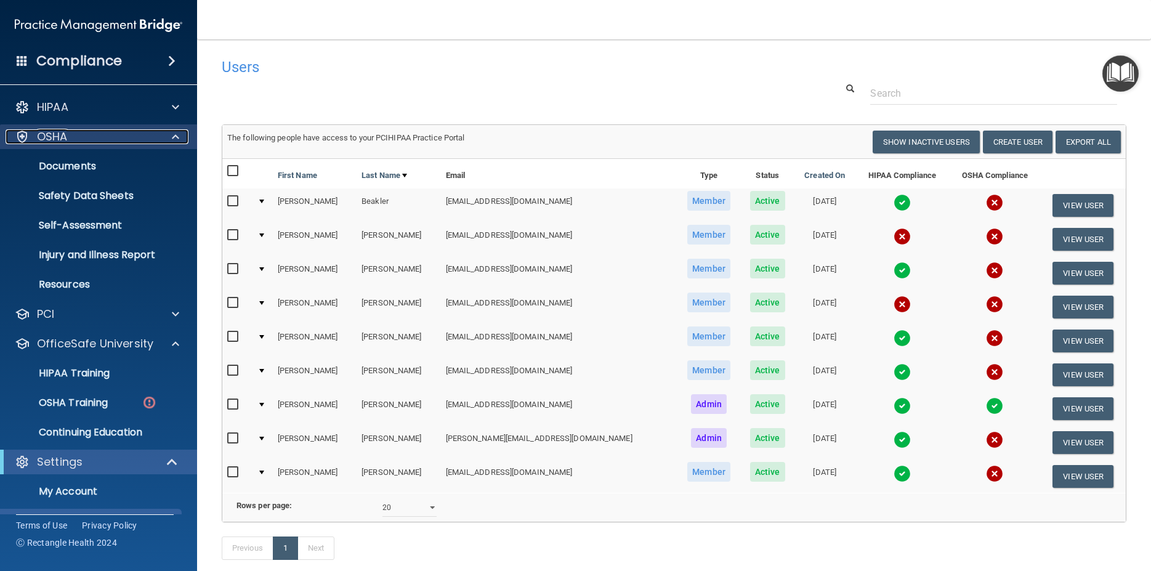
click at [179, 135] on span at bounding box center [175, 136] width 7 height 15
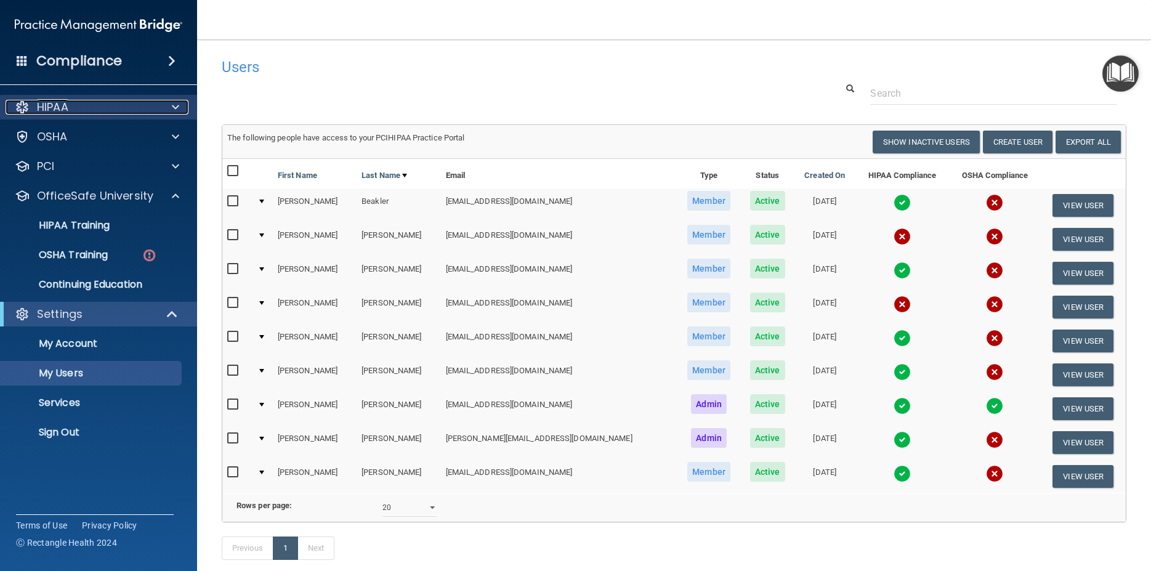
click at [179, 110] on div at bounding box center [173, 107] width 31 height 15
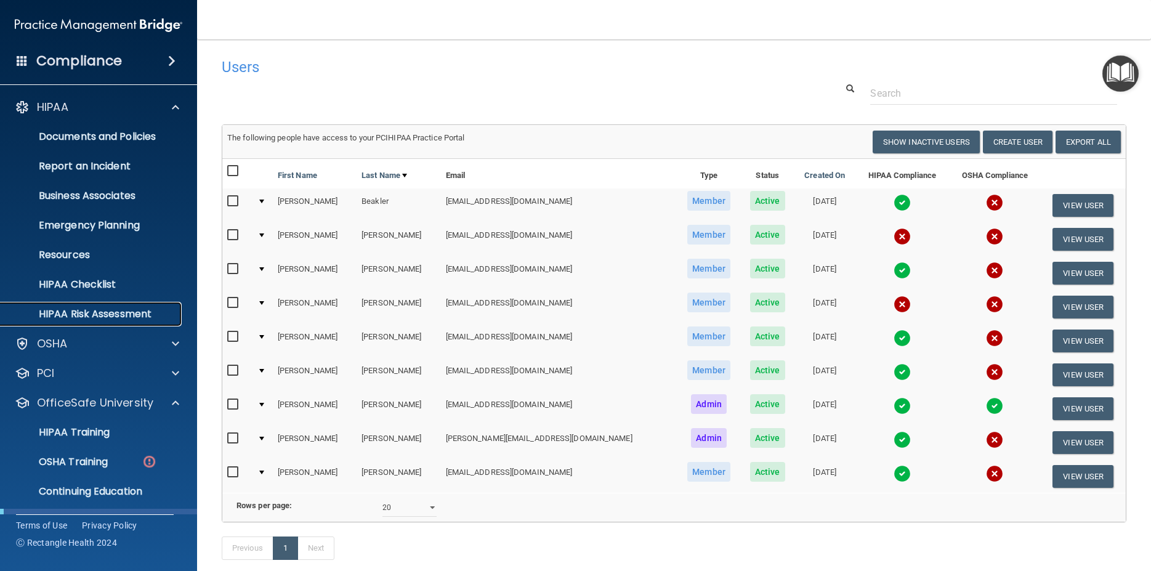
click at [103, 313] on p "HIPAA Risk Assessment" at bounding box center [92, 314] width 168 height 12
